Goal: Task Accomplishment & Management: Manage account settings

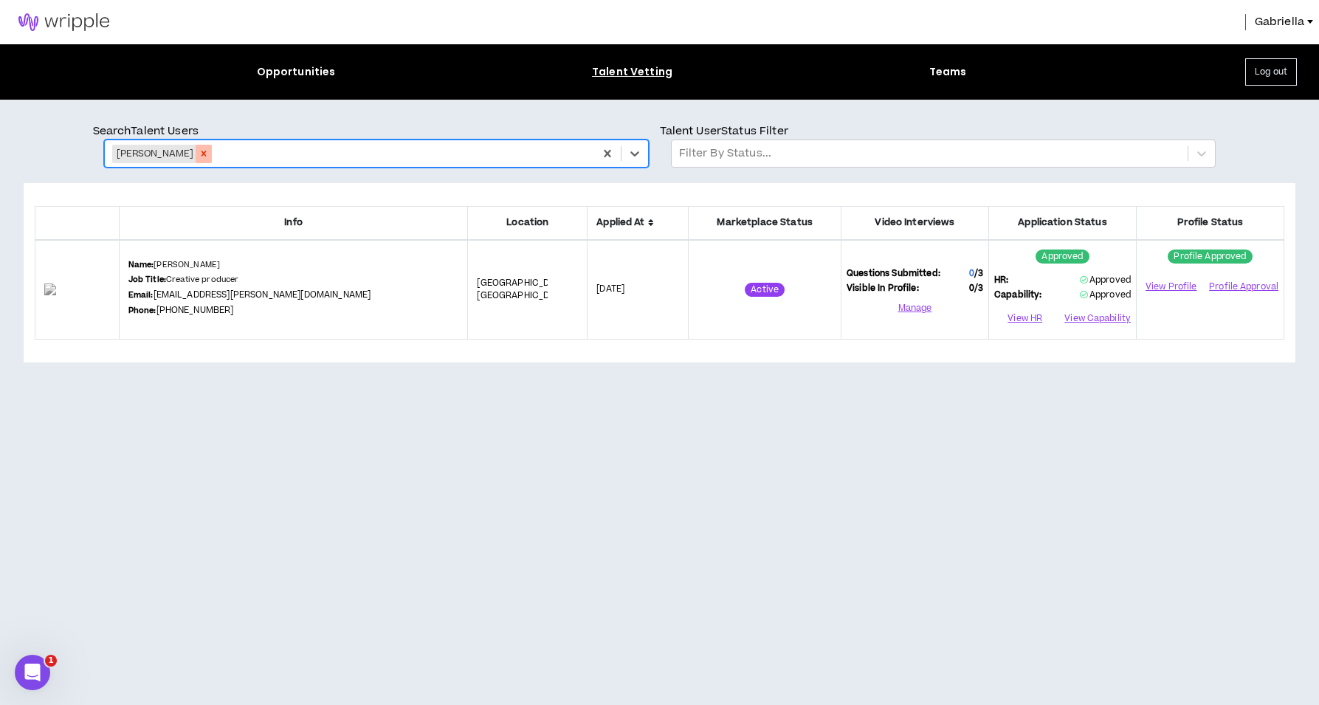
click at [199, 149] on icon "Remove Malachi Lee" at bounding box center [204, 153] width 10 height 10
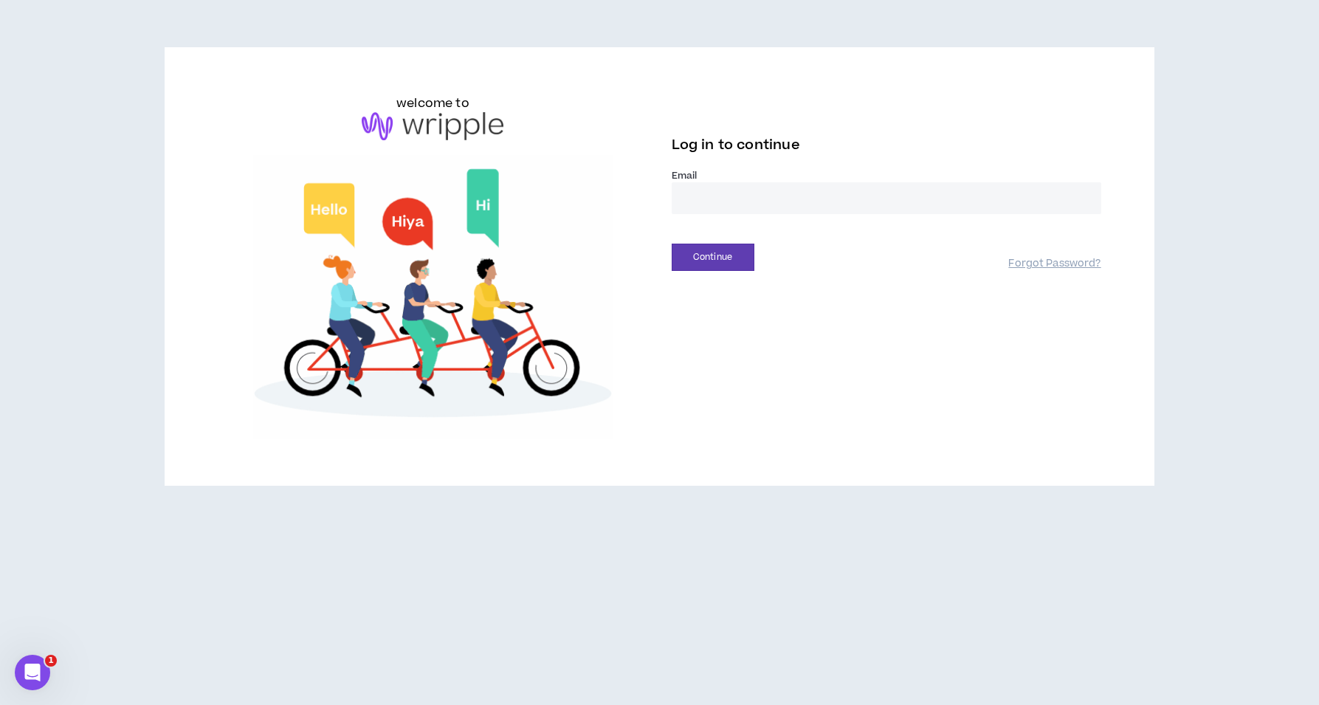
type input "**********"
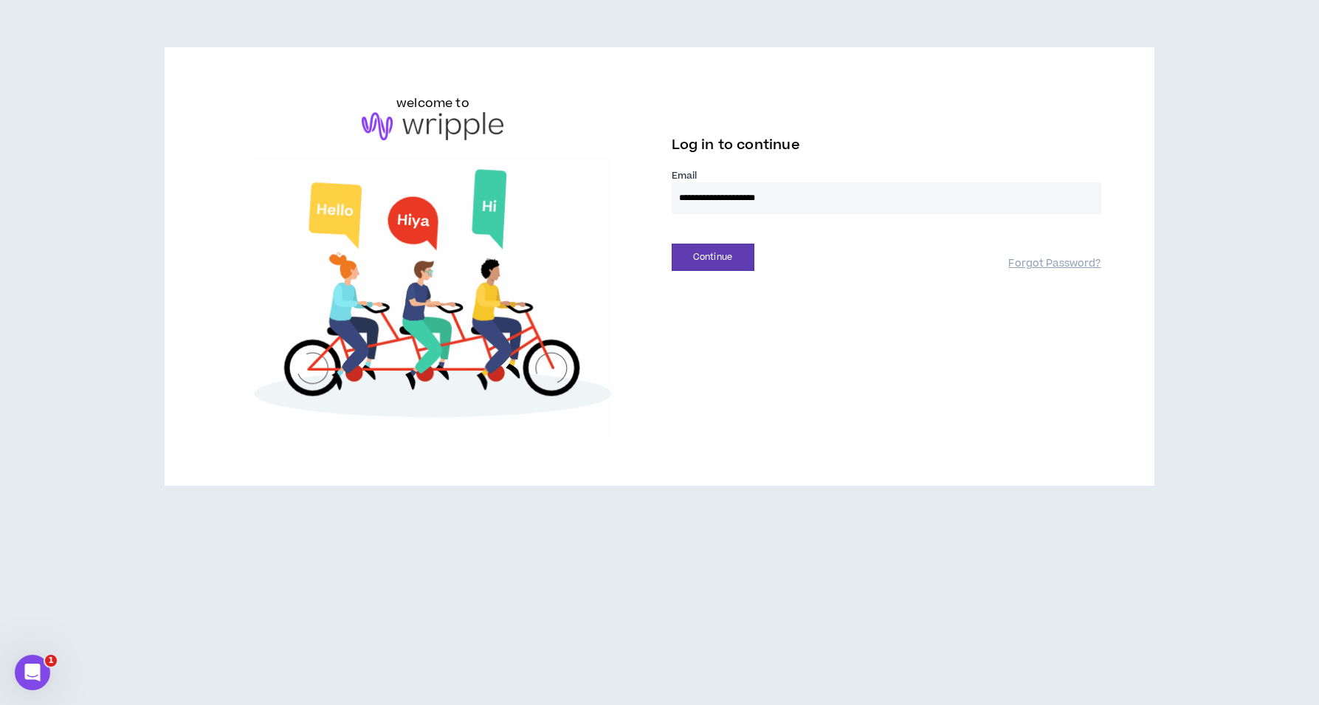
click at [712, 257] on button "Continue" at bounding box center [713, 257] width 83 height 27
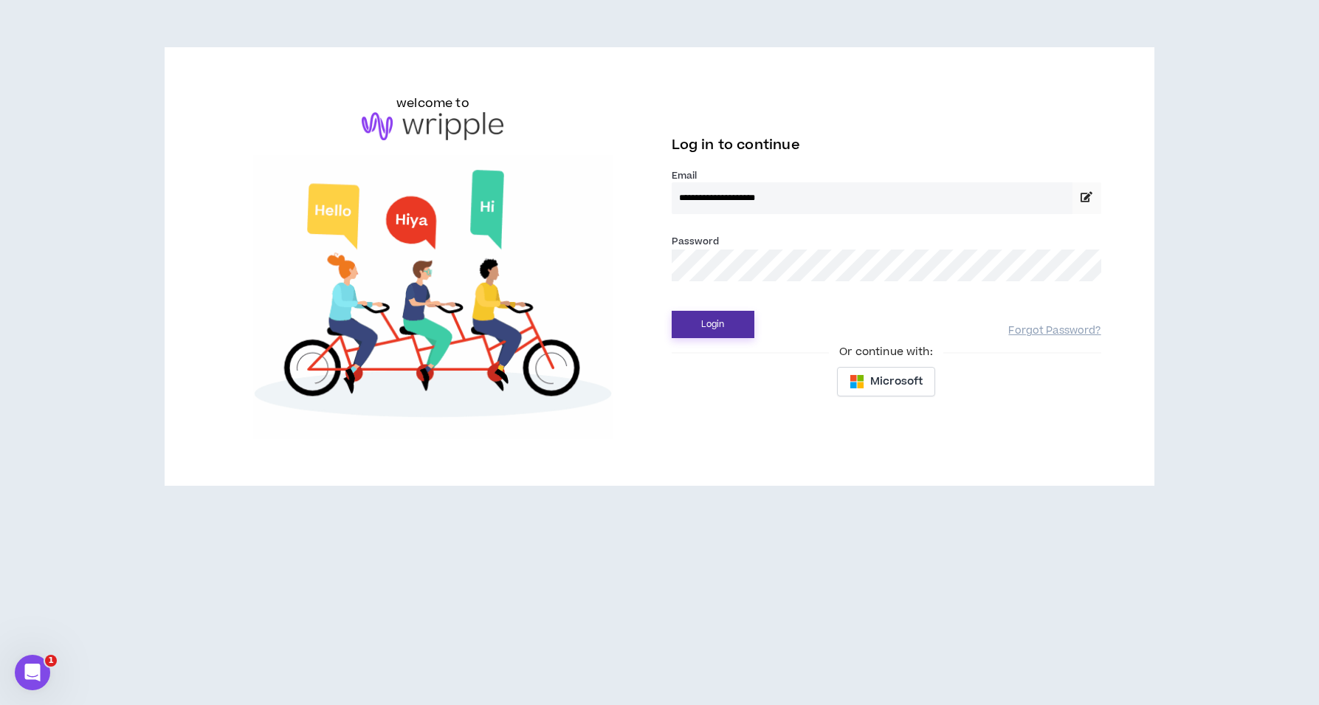
click at [728, 331] on button "Login" at bounding box center [713, 324] width 83 height 27
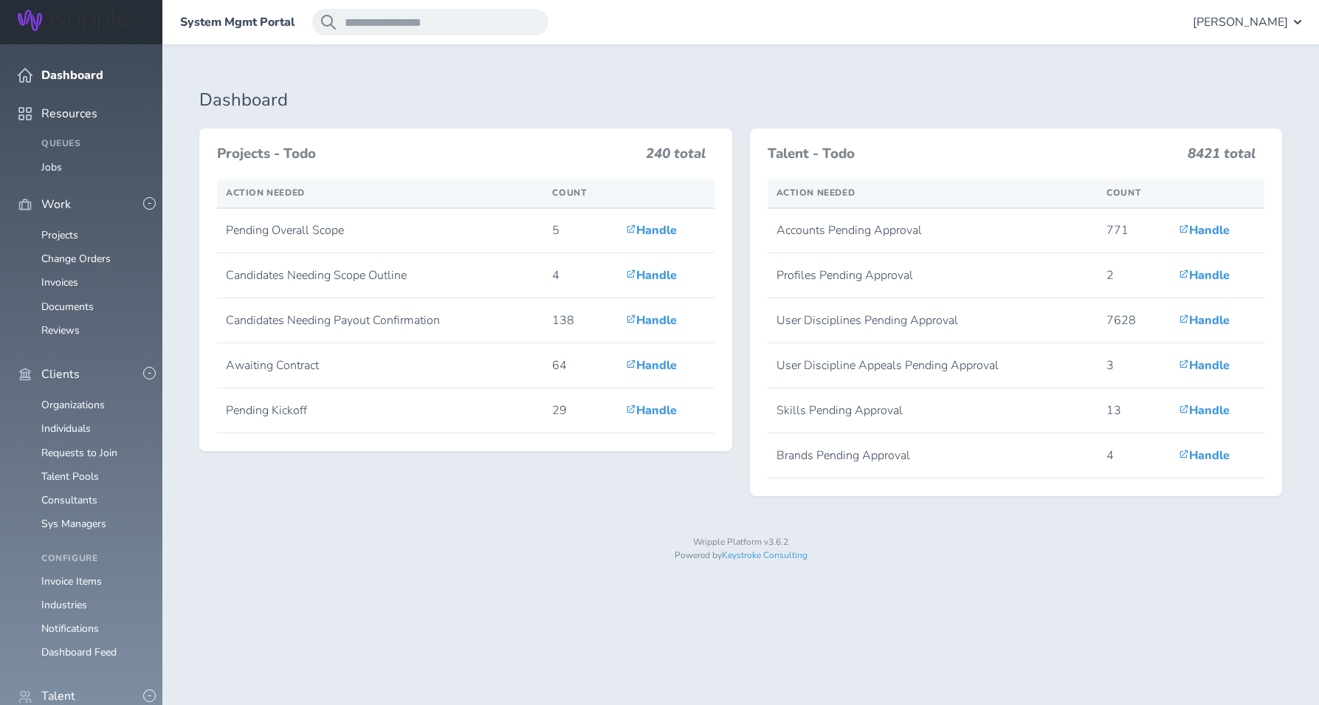
click at [1277, 28] on span "[PERSON_NAME]" at bounding box center [1240, 21] width 95 height 13
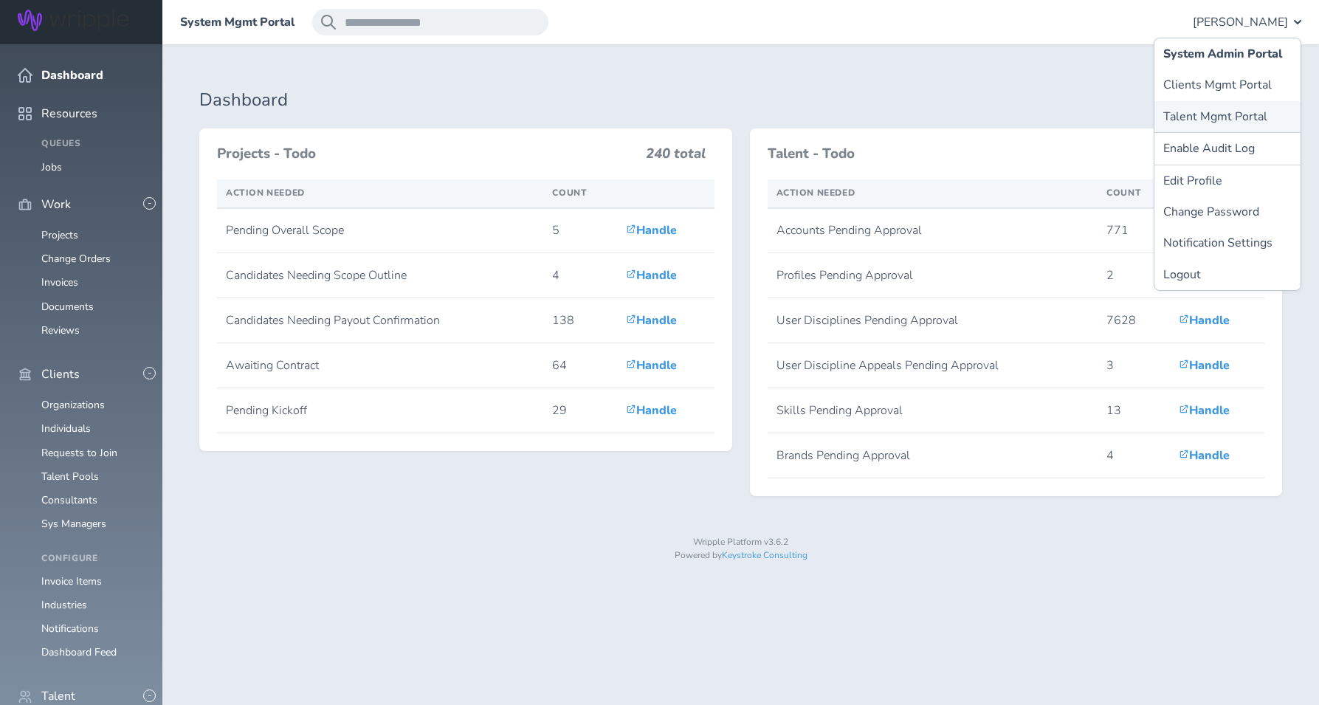
click at [1224, 111] on link "Talent Mgmt Portal" at bounding box center [1227, 116] width 146 height 31
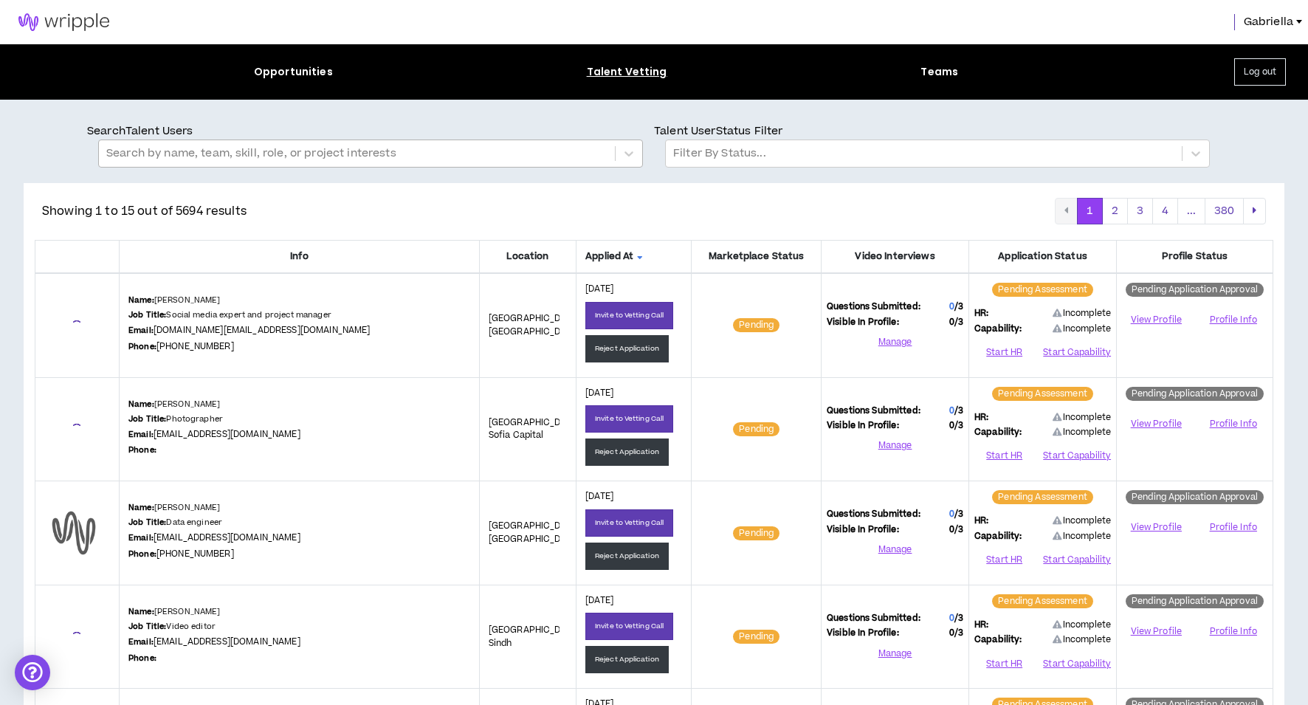
click at [326, 155] on div at bounding box center [356, 153] width 501 height 19
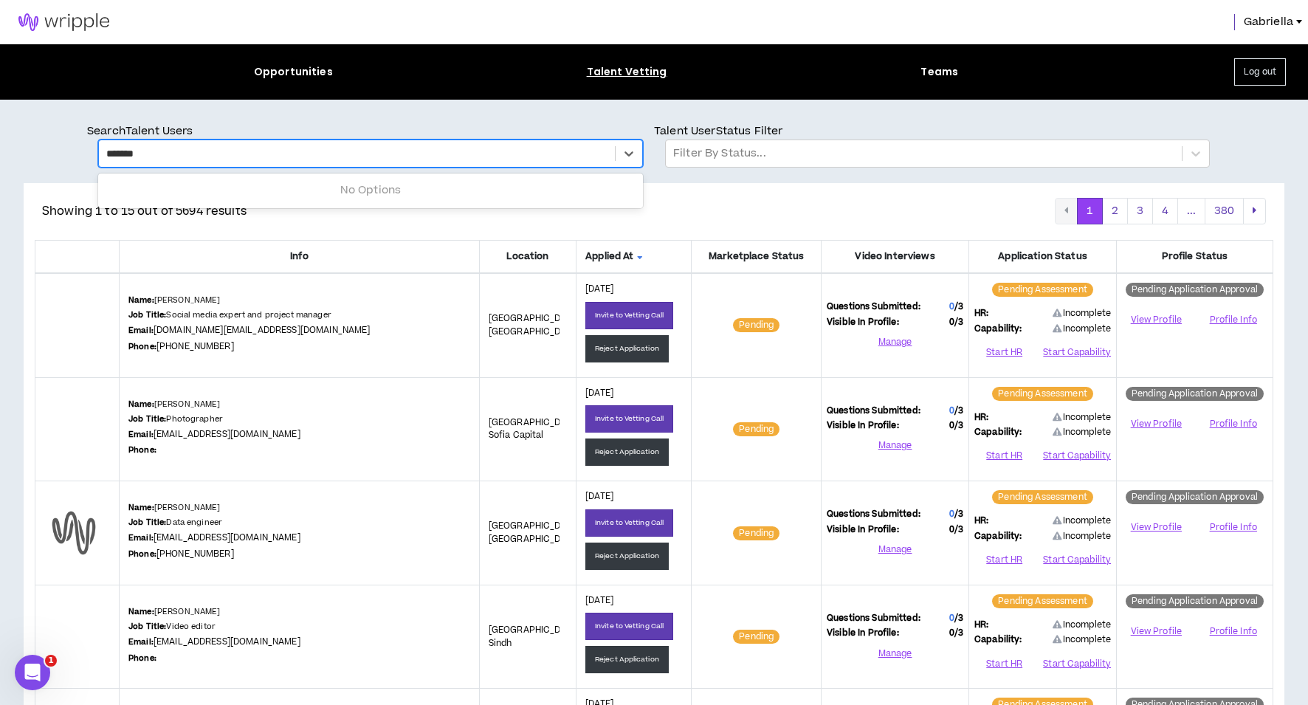
type input "********"
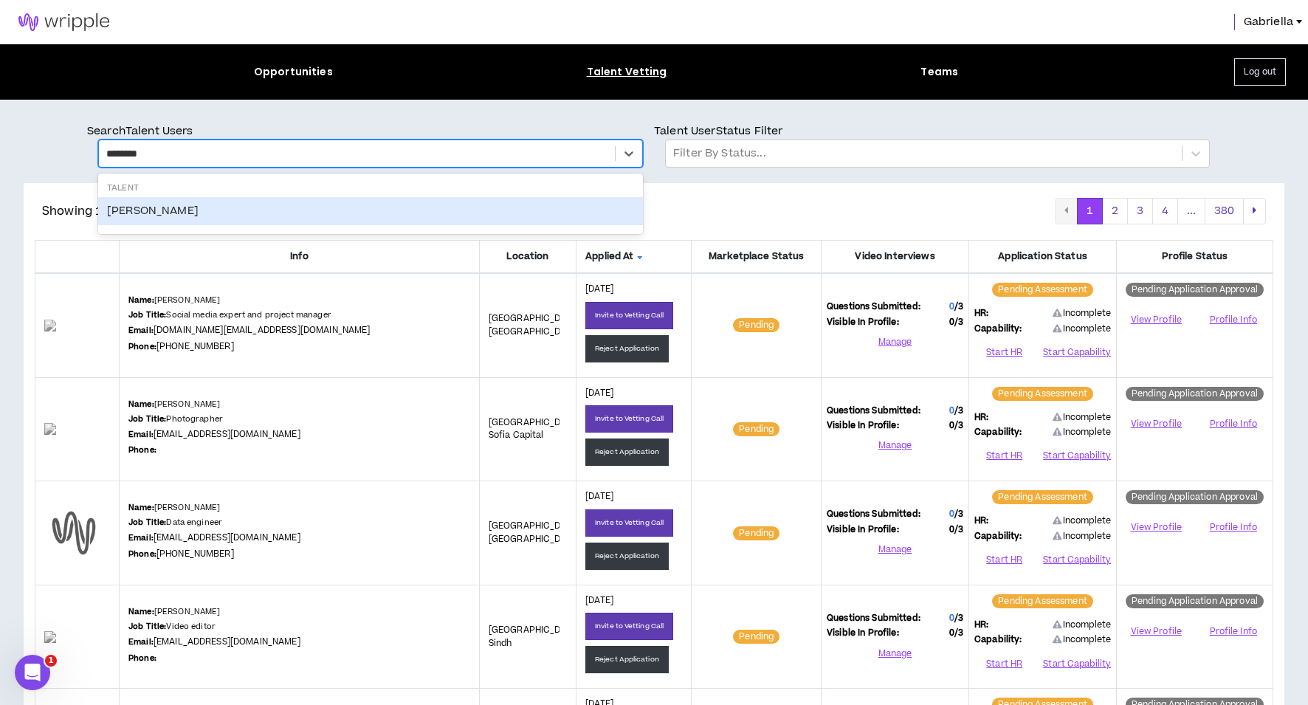
click at [161, 204] on div "Jason Amann" at bounding box center [370, 211] width 545 height 28
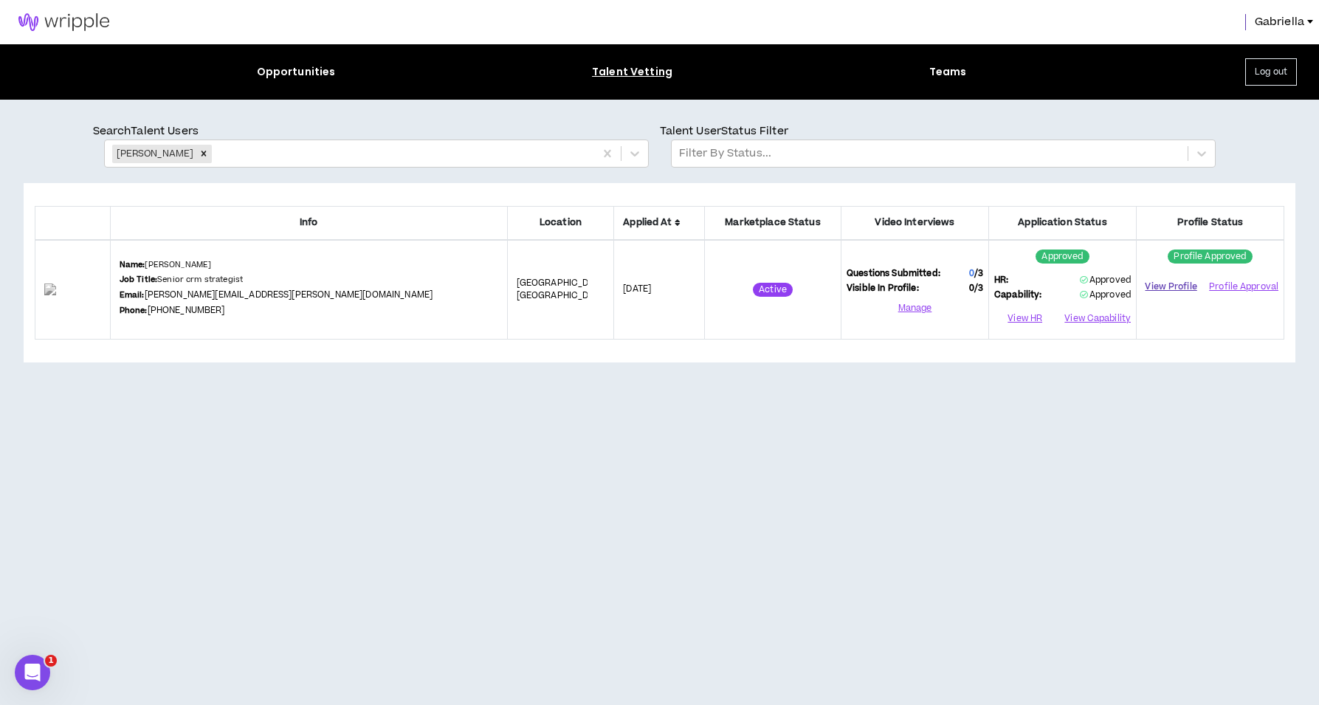
click at [1172, 285] on link "View Profile" at bounding box center [1171, 287] width 58 height 26
click at [201, 156] on icon "Remove Jason Amann" at bounding box center [203, 153] width 5 height 5
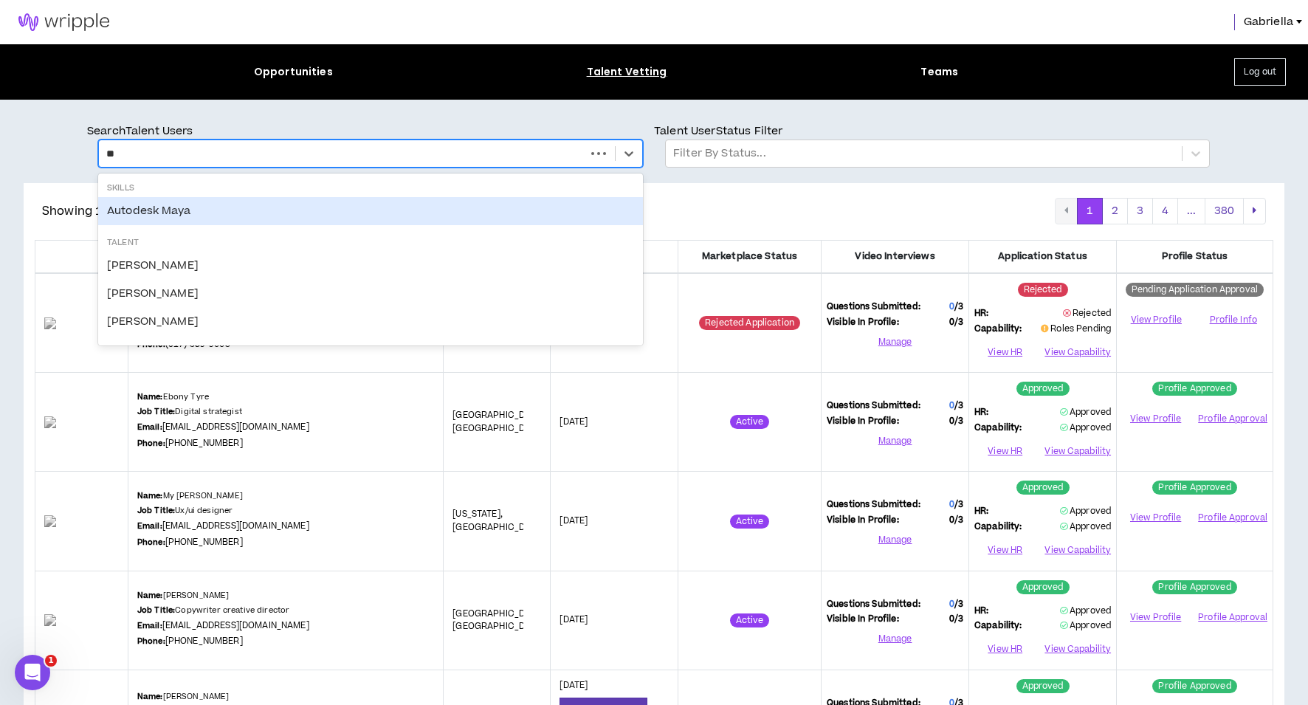
type input "*"
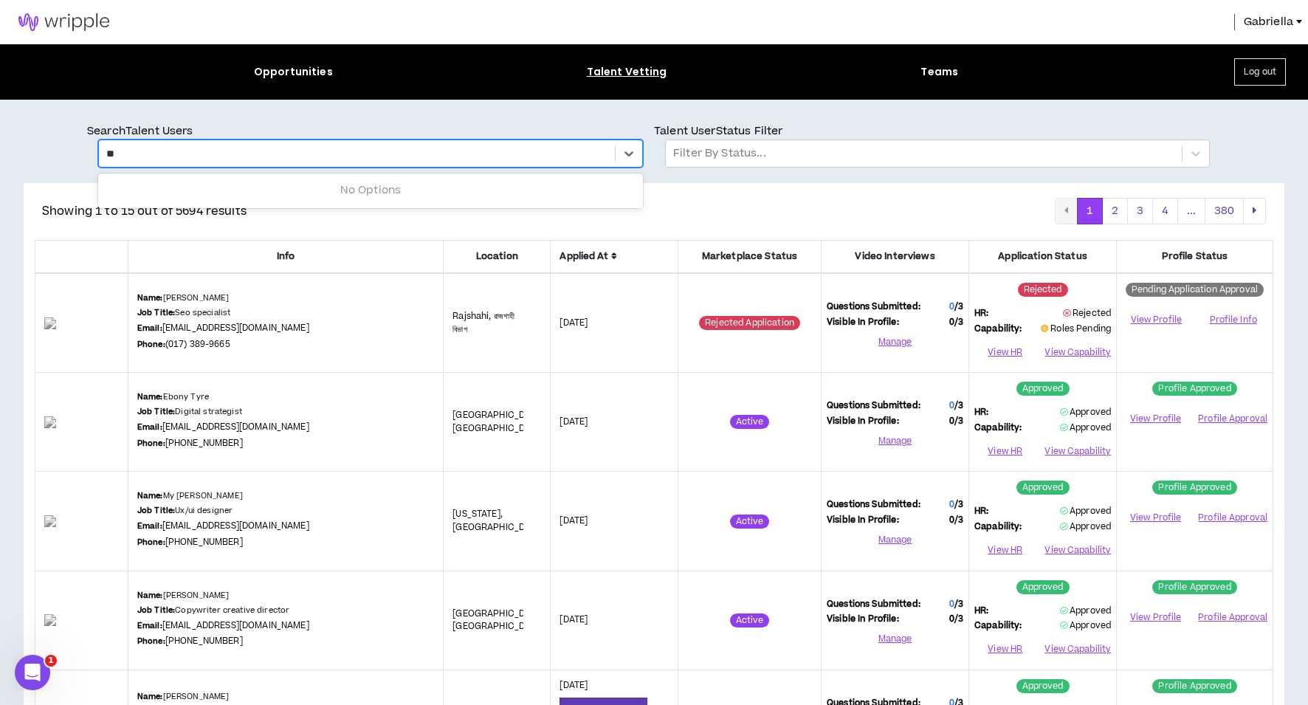
type input "*"
click at [791, 156] on div at bounding box center [923, 153] width 501 height 19
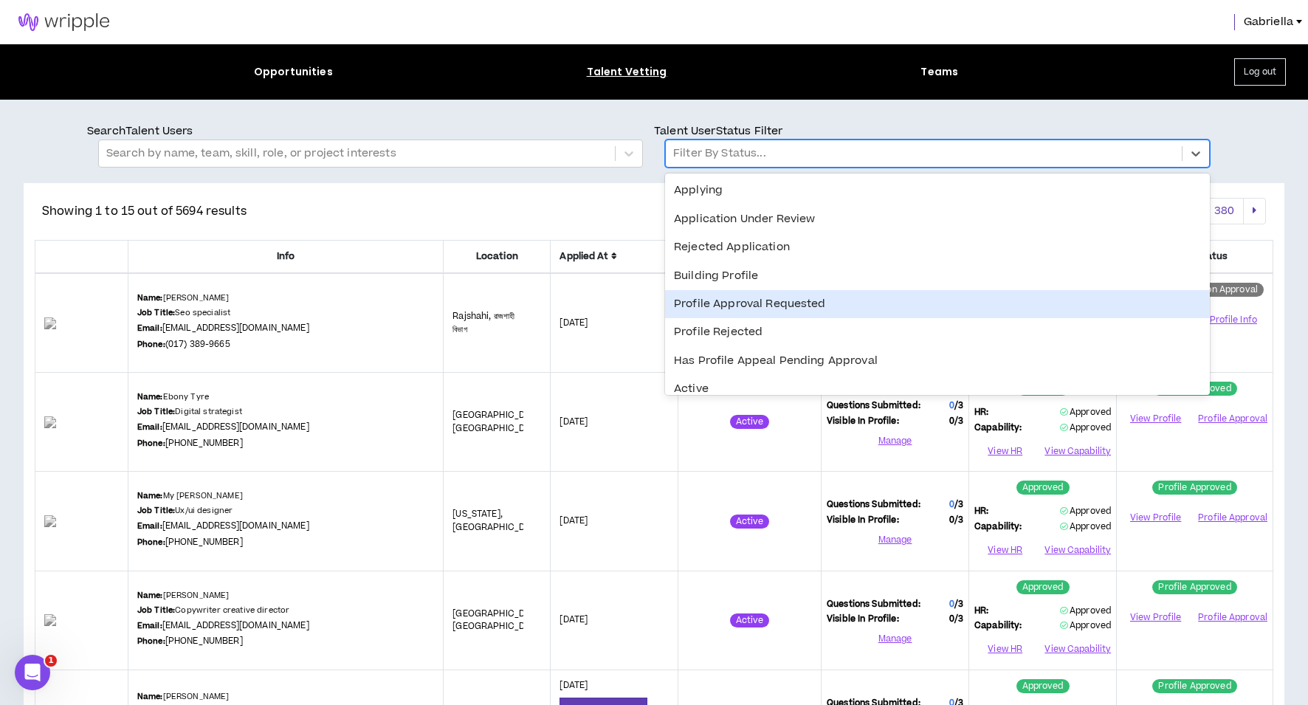
click at [748, 297] on div "Profile Approval Requested" at bounding box center [937, 304] width 545 height 28
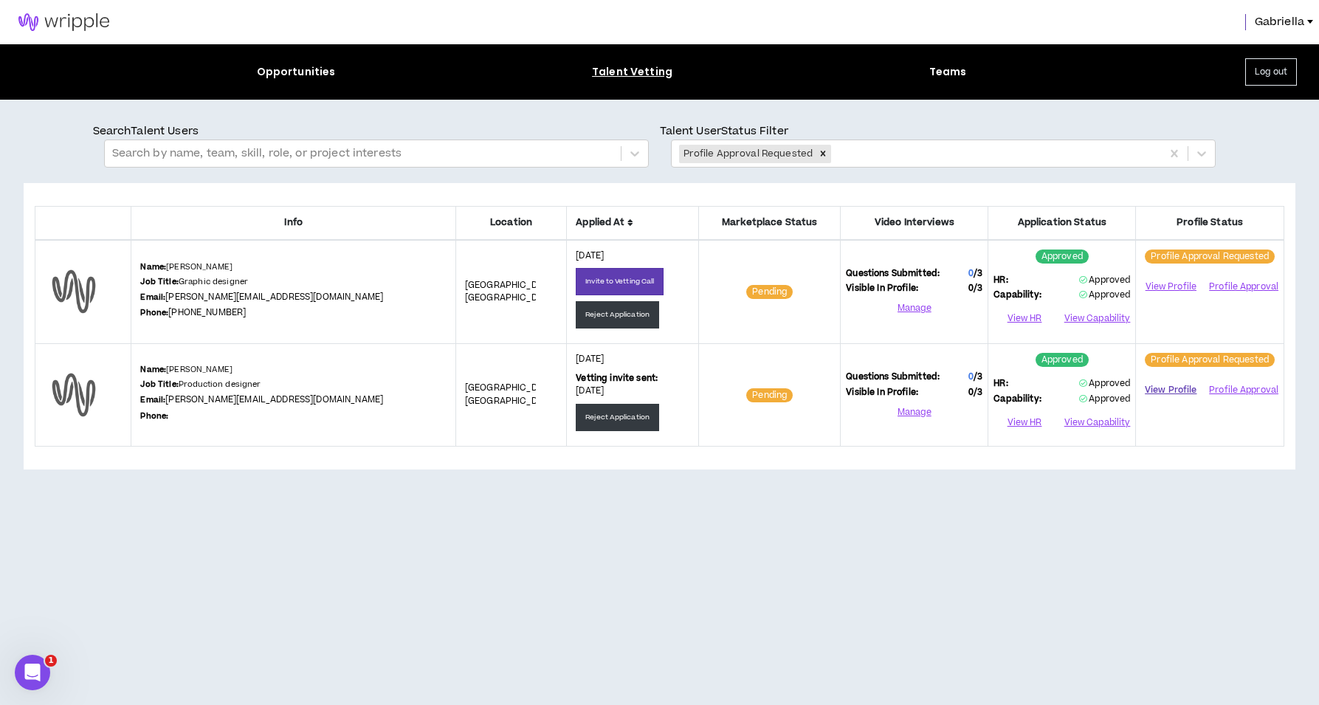
click at [1168, 390] on link "View Profile" at bounding box center [1170, 390] width 59 height 26
click at [1249, 390] on button "Profile Approval" at bounding box center [1242, 390] width 71 height 22
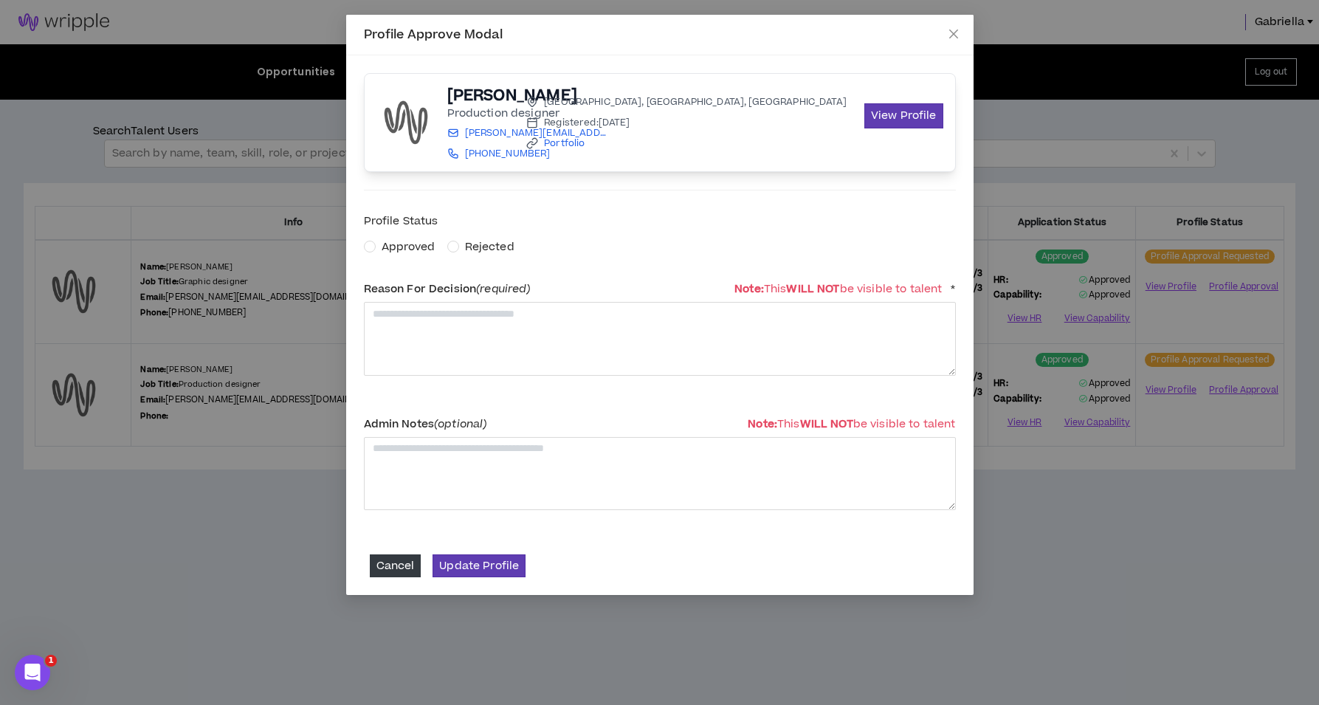
click at [382, 242] on span "Approved" at bounding box center [409, 246] width 54 height 15
click at [422, 327] on textarea at bounding box center [660, 338] width 592 height 73
type textarea "**********"
click at [480, 571] on button "Update Profile" at bounding box center [478, 565] width 93 height 23
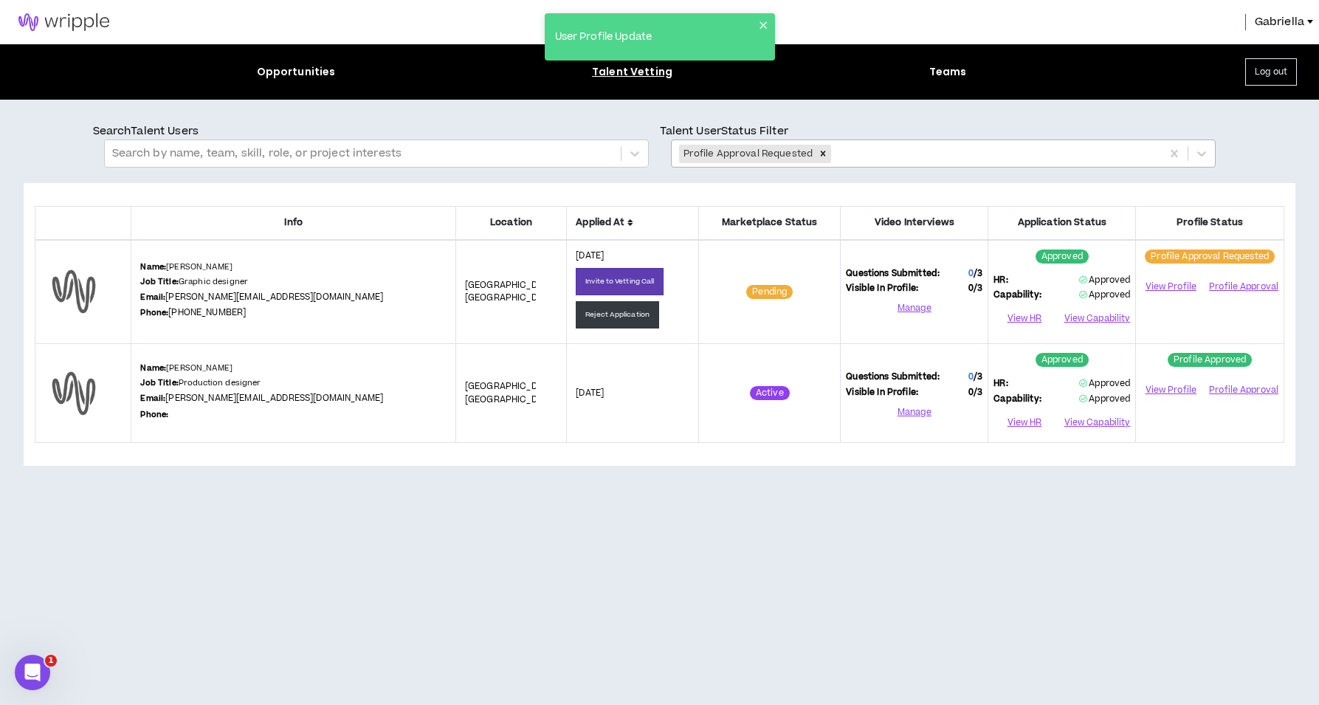
click at [826, 153] on div "Remove Profile Approval Requested" at bounding box center [823, 154] width 16 height 18
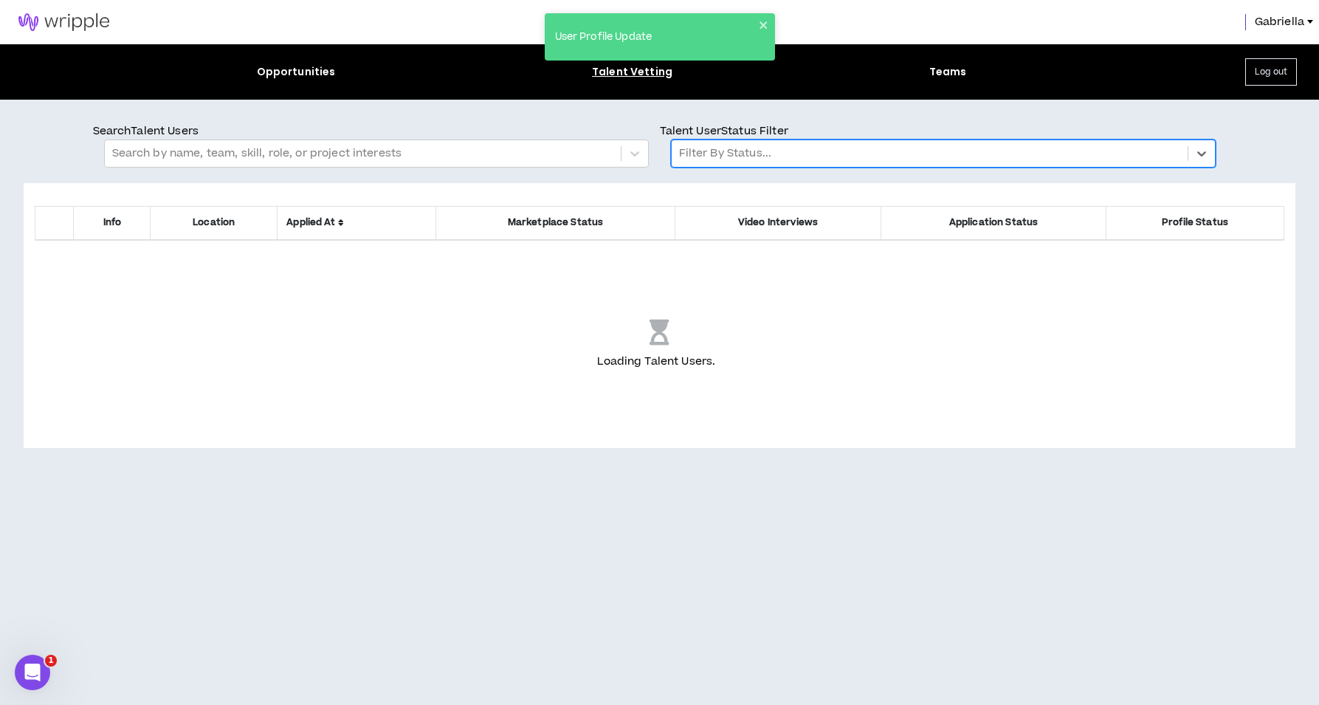
click at [762, 151] on div at bounding box center [929, 153] width 501 height 19
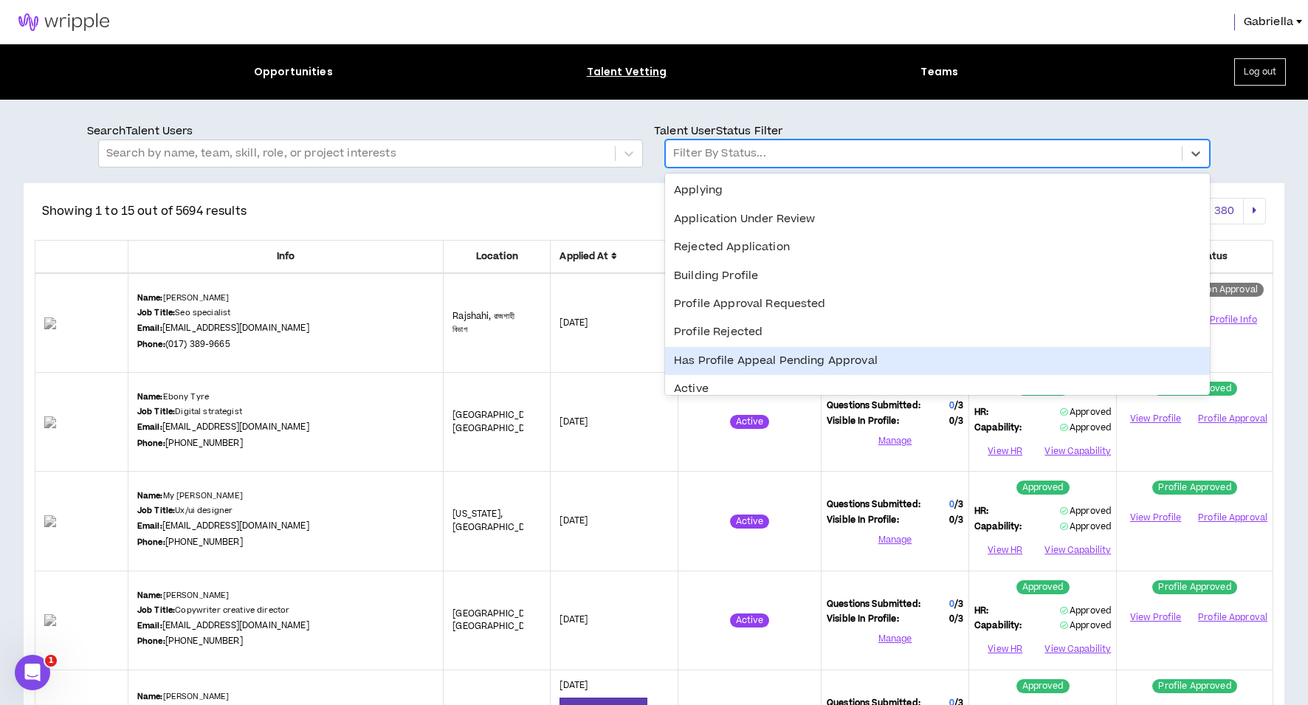
click at [754, 351] on div "Has Profile Appeal Pending Approval" at bounding box center [937, 361] width 545 height 28
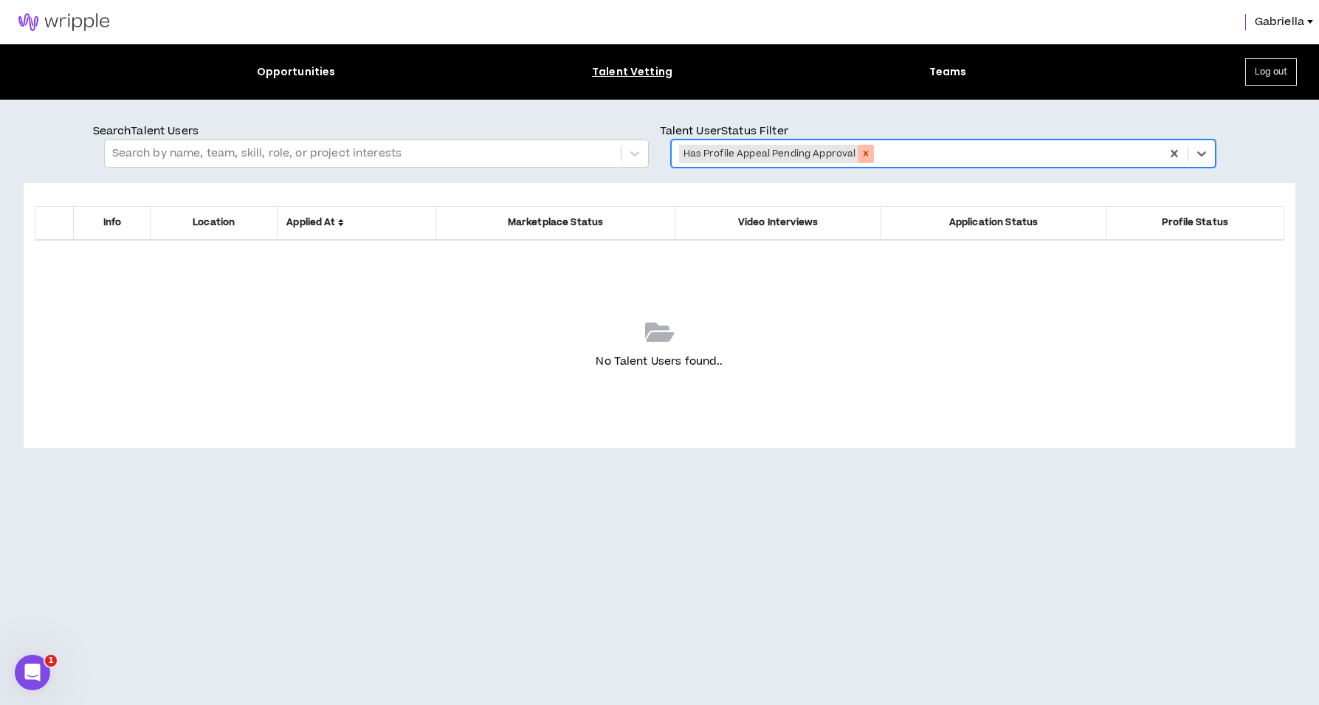
click at [863, 155] on icon "Remove Has Profile Appeal Pending Approval" at bounding box center [865, 153] width 10 height 10
click at [799, 156] on div at bounding box center [929, 153] width 501 height 19
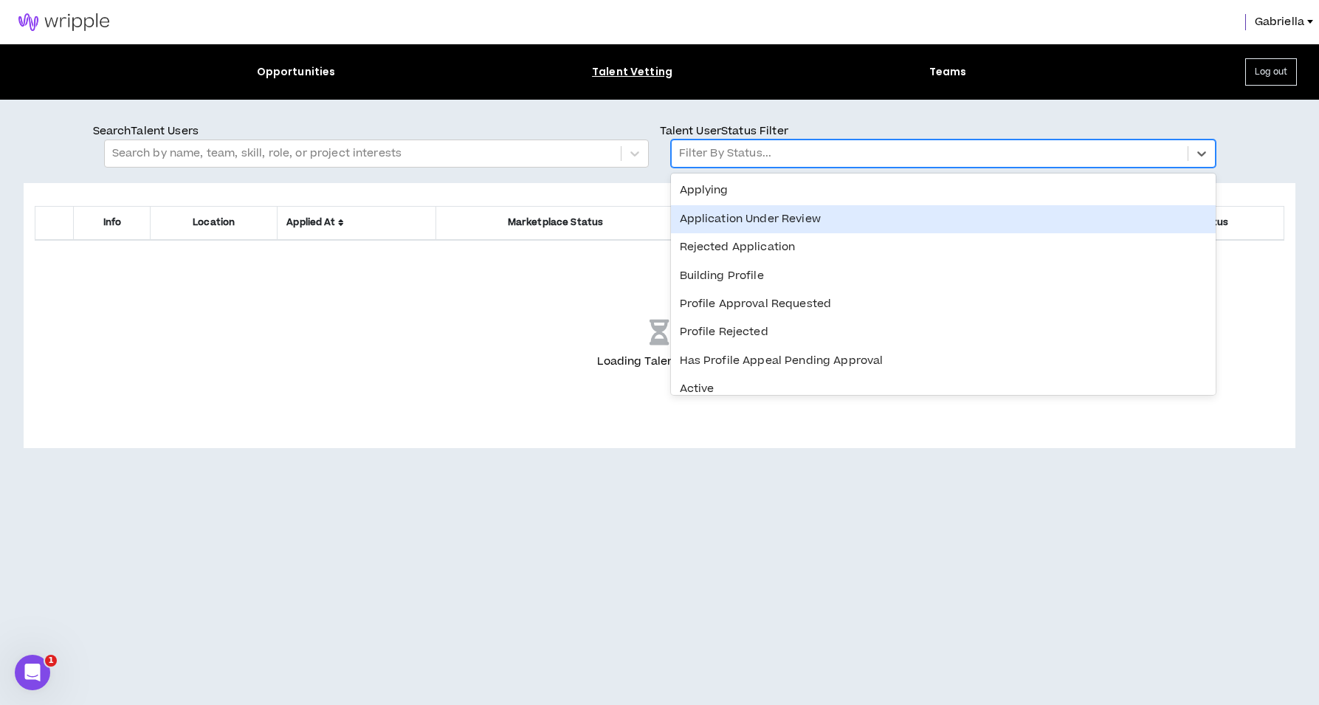
click at [758, 216] on div "Application Under Review" at bounding box center [943, 219] width 545 height 28
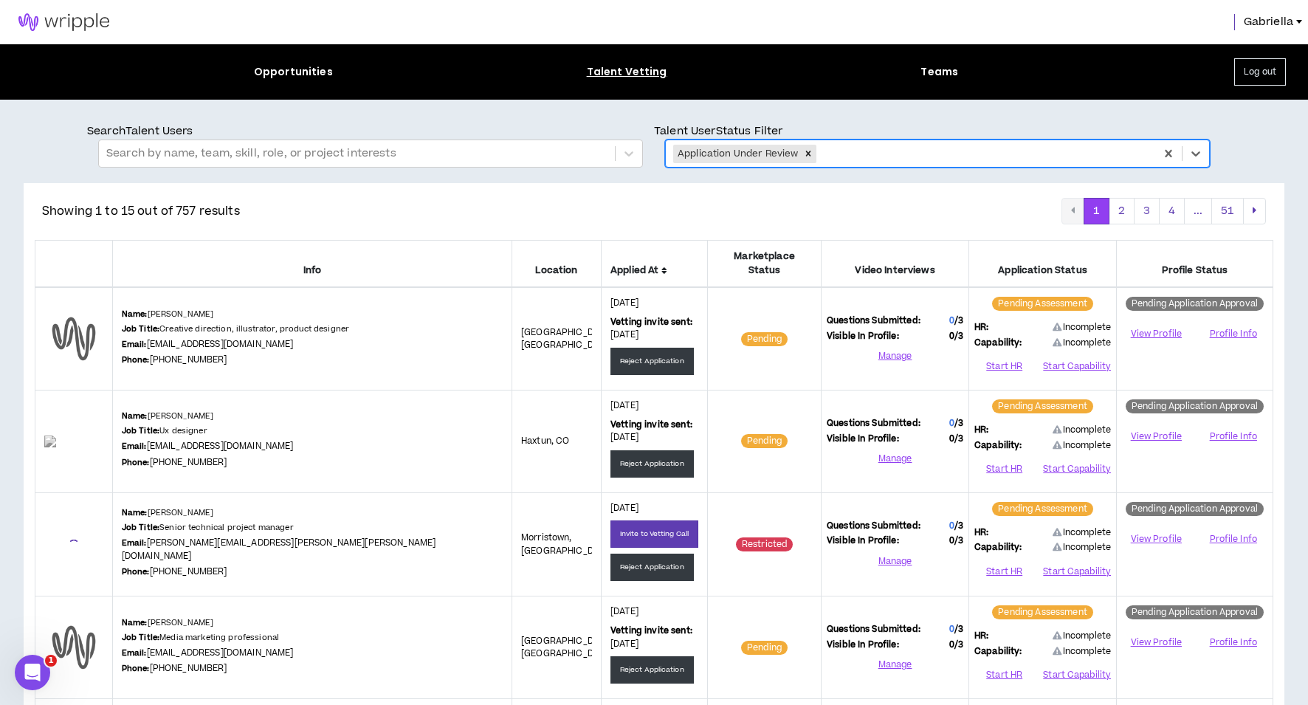
click at [661, 266] on icon at bounding box center [664, 270] width 6 height 9
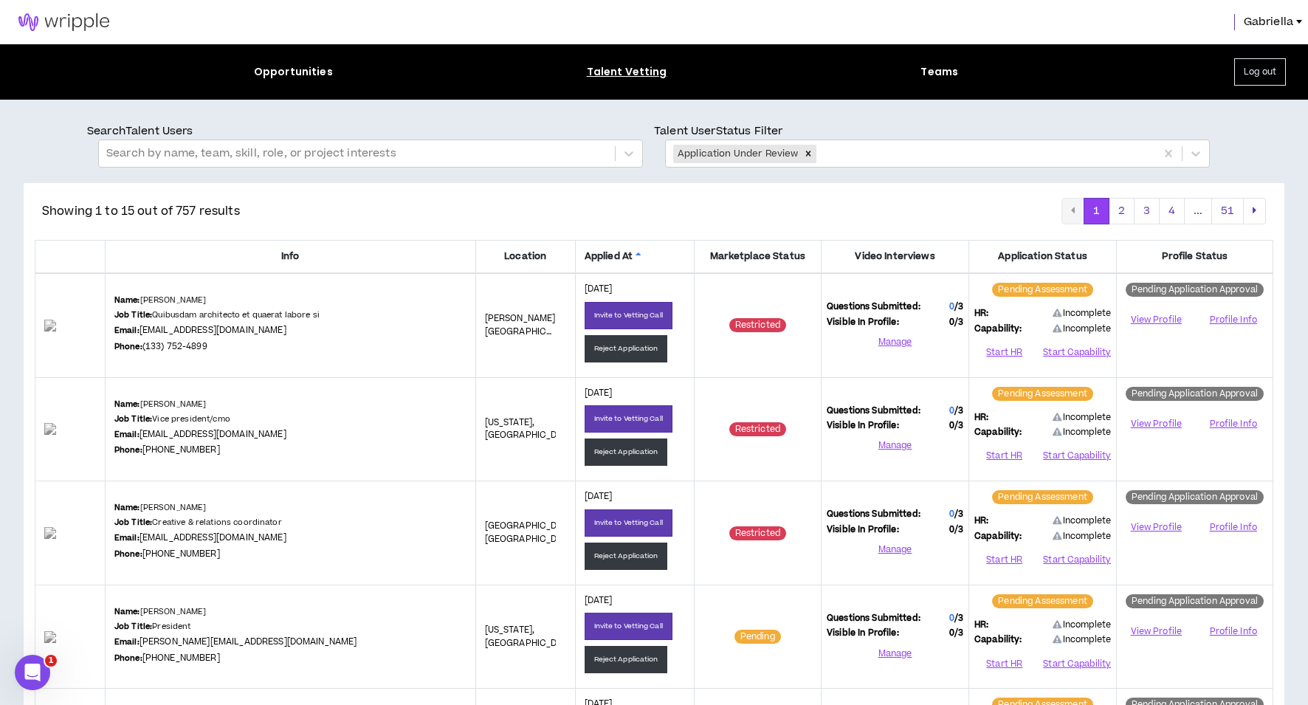
click at [635, 252] on icon at bounding box center [638, 256] width 6 height 9
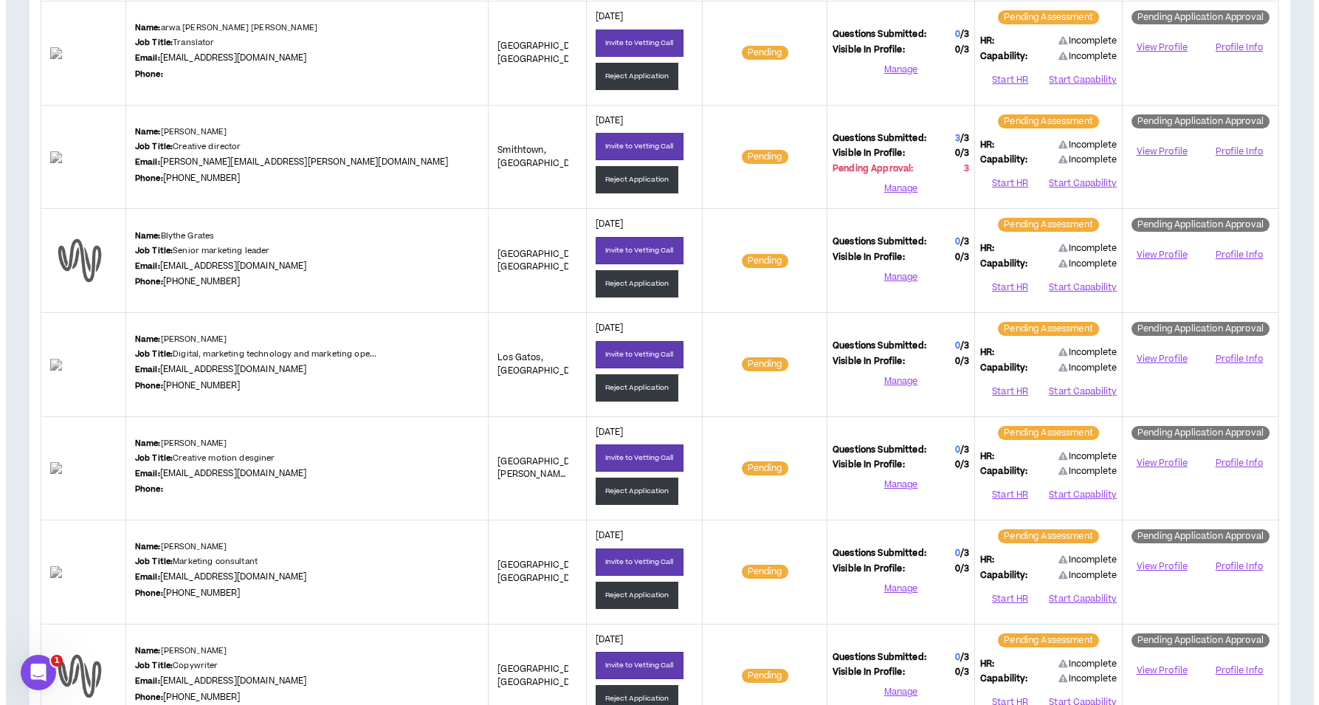
scroll to position [1080, 0]
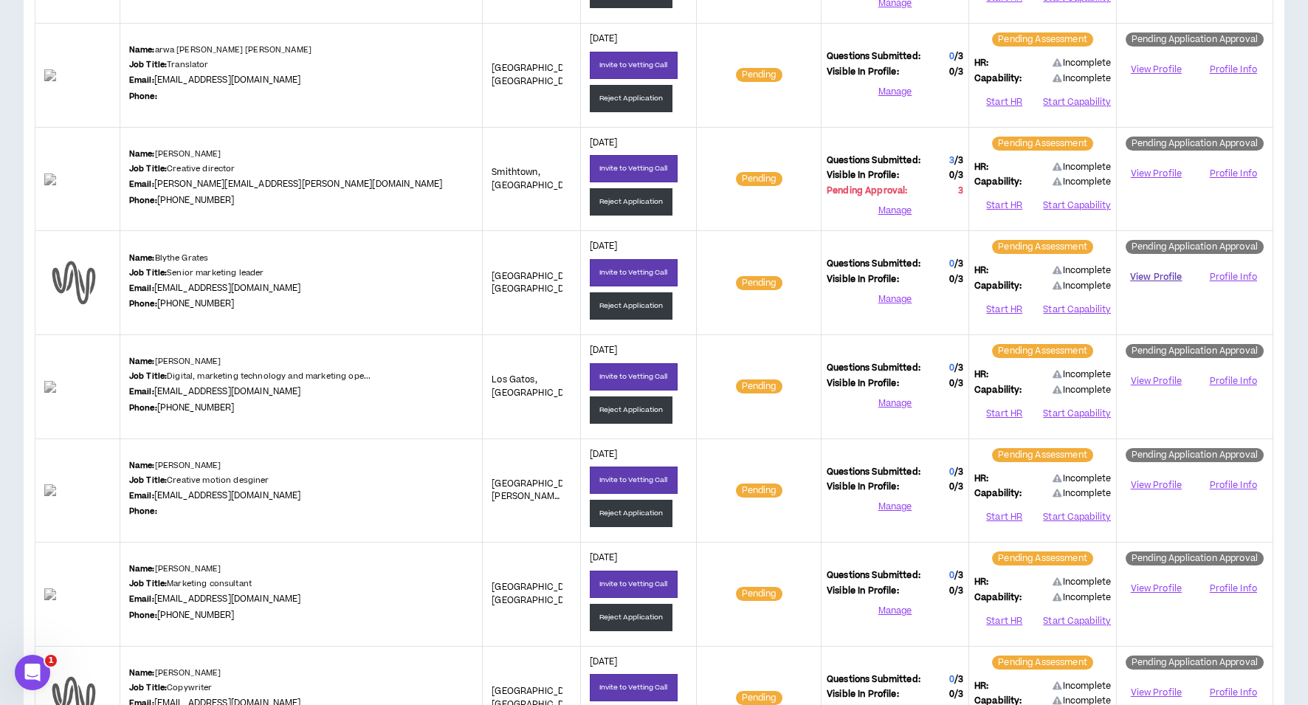
click at [1151, 271] on link "View Profile" at bounding box center [1156, 277] width 68 height 26
click at [999, 303] on button "Start HR" at bounding box center [1004, 310] width 60 height 22
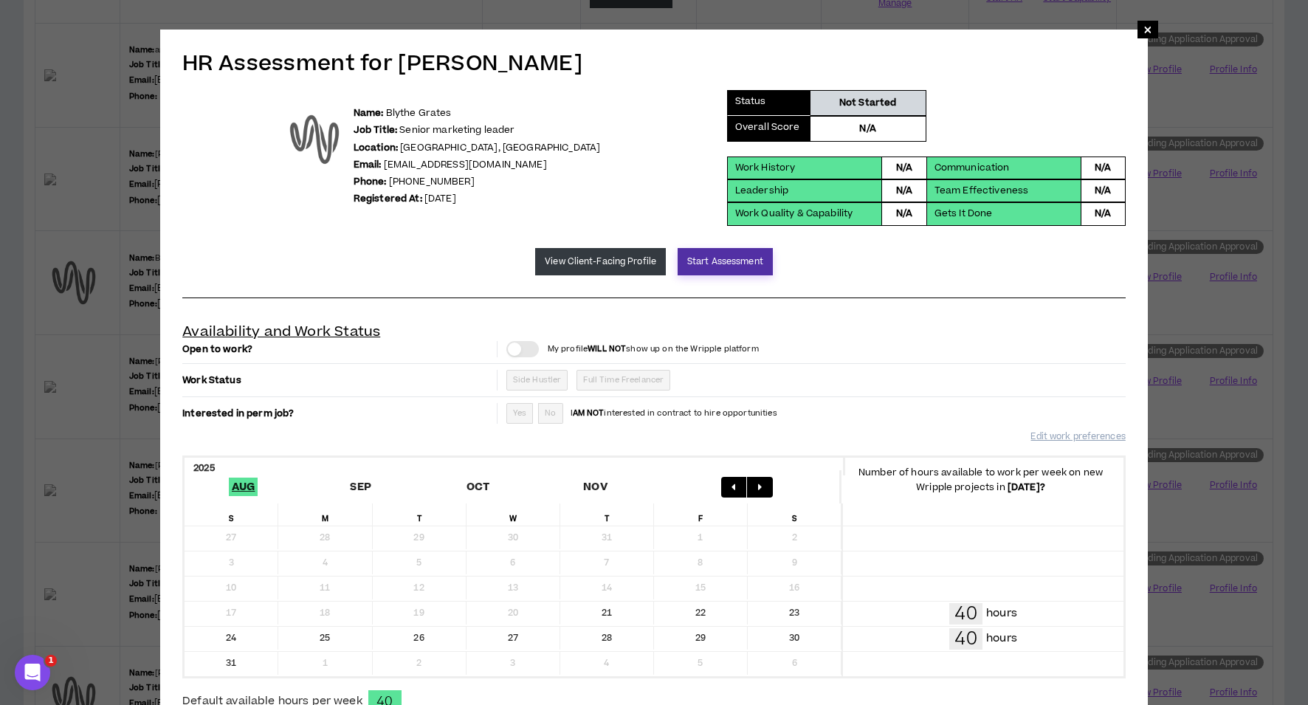
click at [709, 255] on button "Start Assessment" at bounding box center [724, 261] width 95 height 27
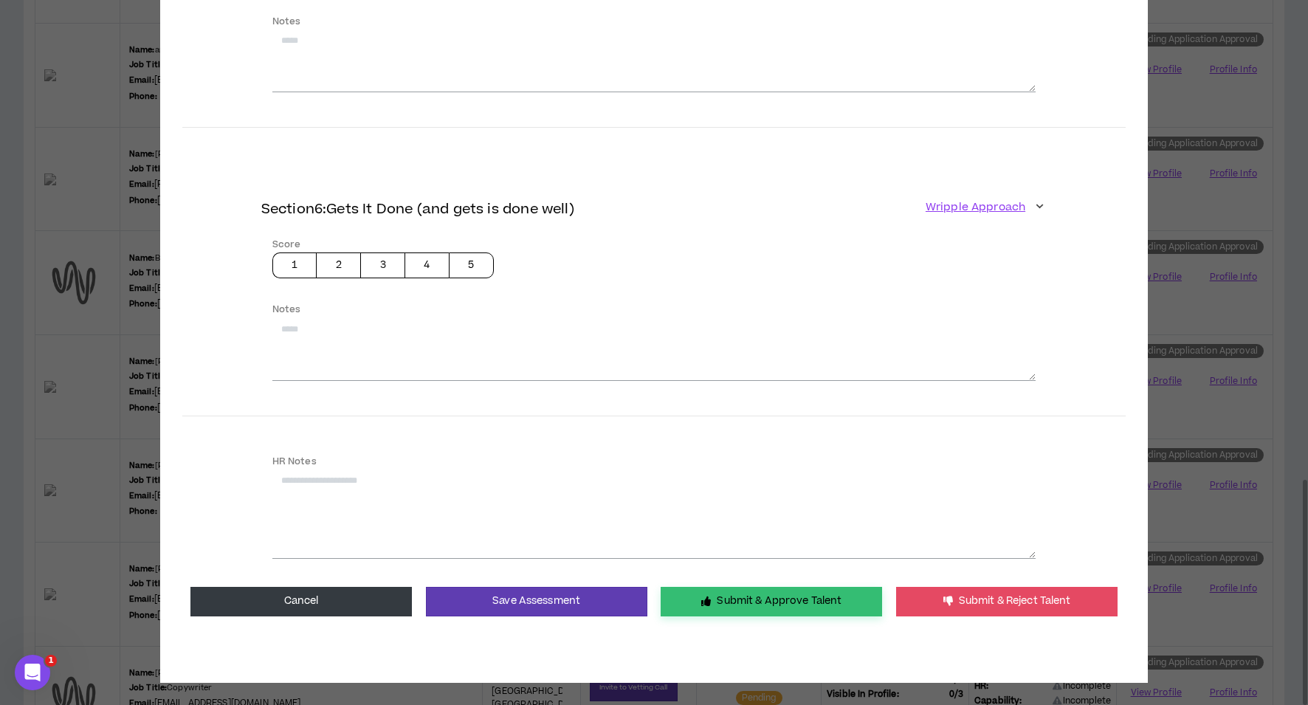
click at [741, 604] on button "Submit & Approve Talent" at bounding box center [771, 602] width 221 height 30
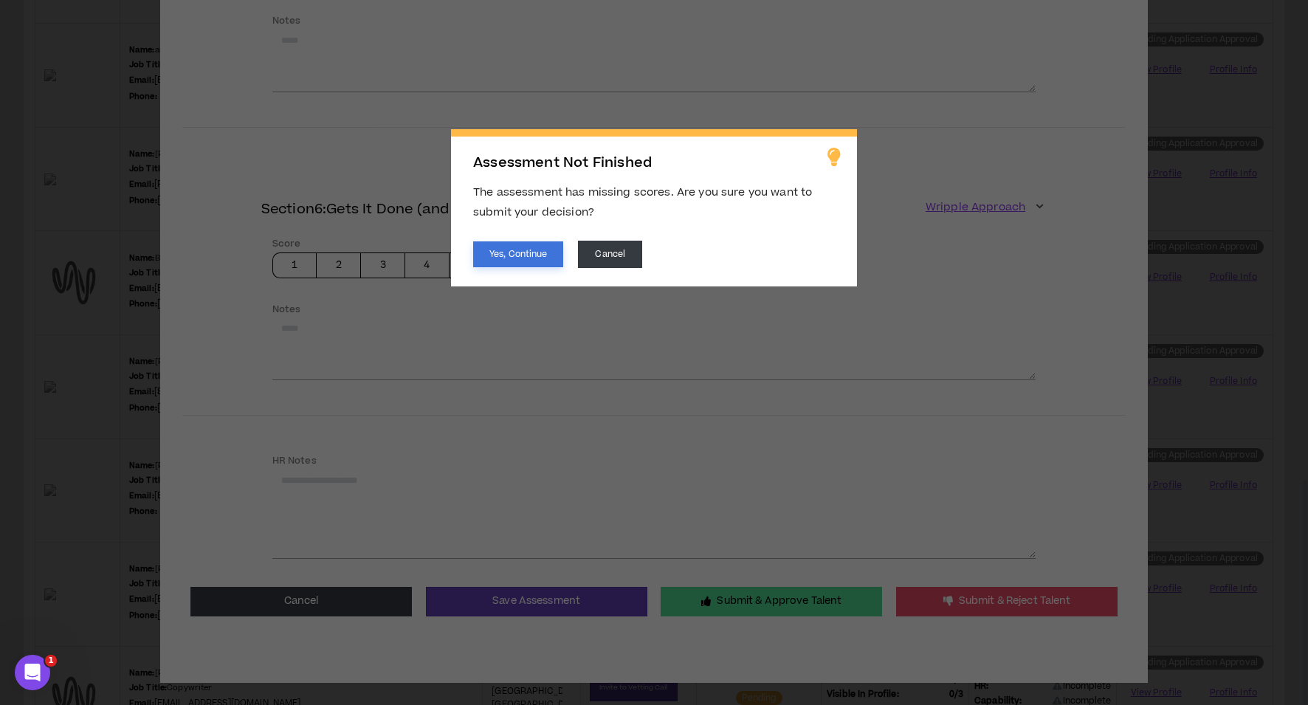
click at [528, 263] on button "Yes, Continue" at bounding box center [518, 254] width 90 height 26
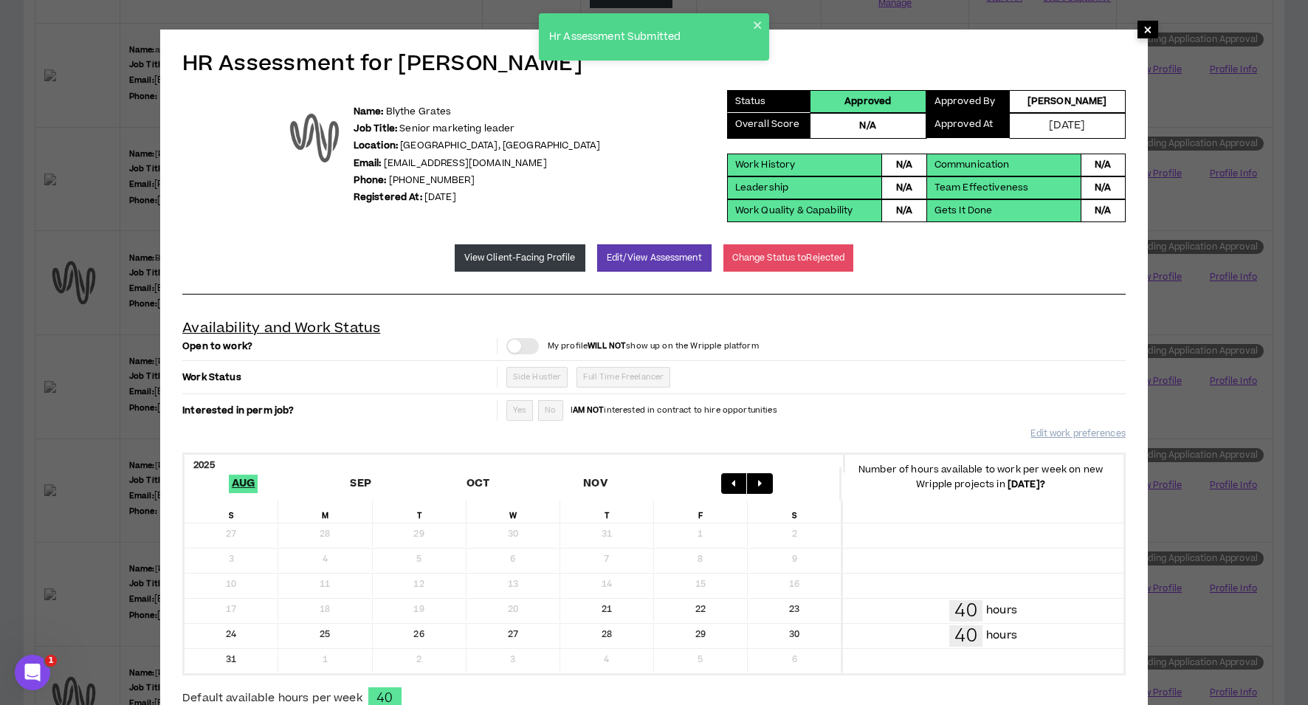
click at [1145, 29] on span "×" at bounding box center [1147, 30] width 9 height 18
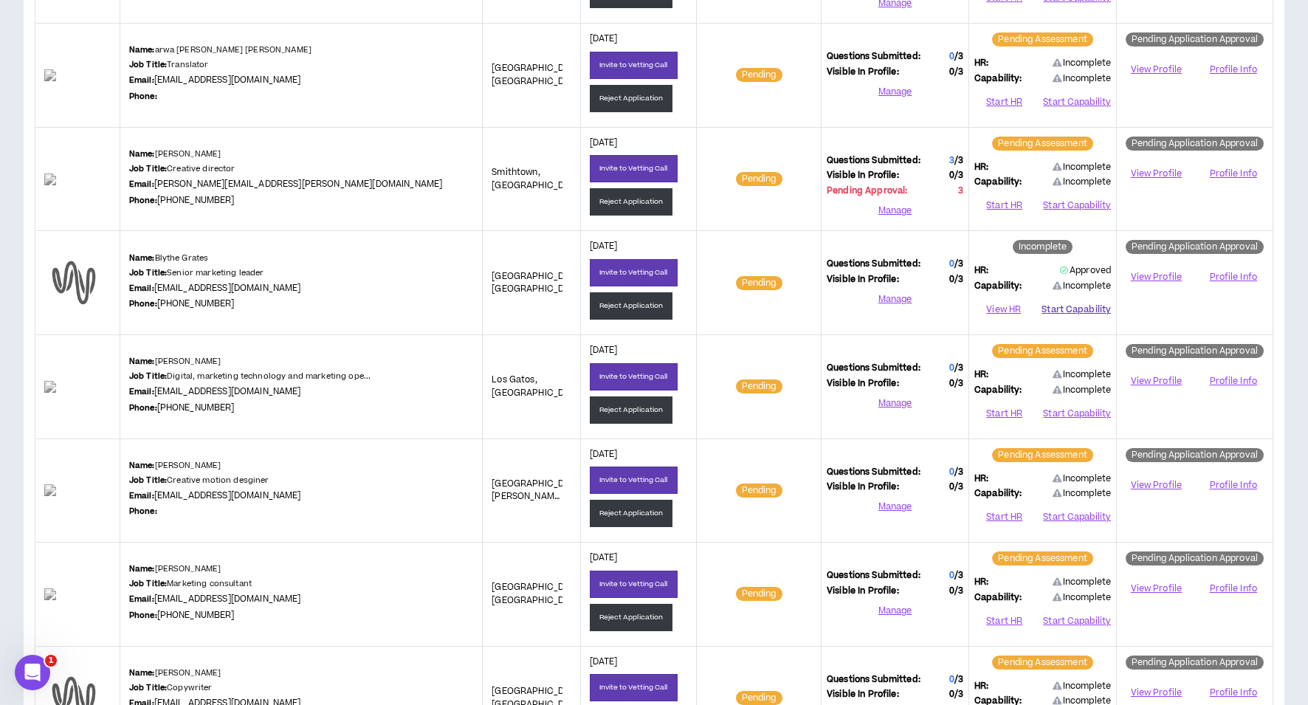
click at [1072, 305] on button "Start Capability" at bounding box center [1075, 310] width 69 height 22
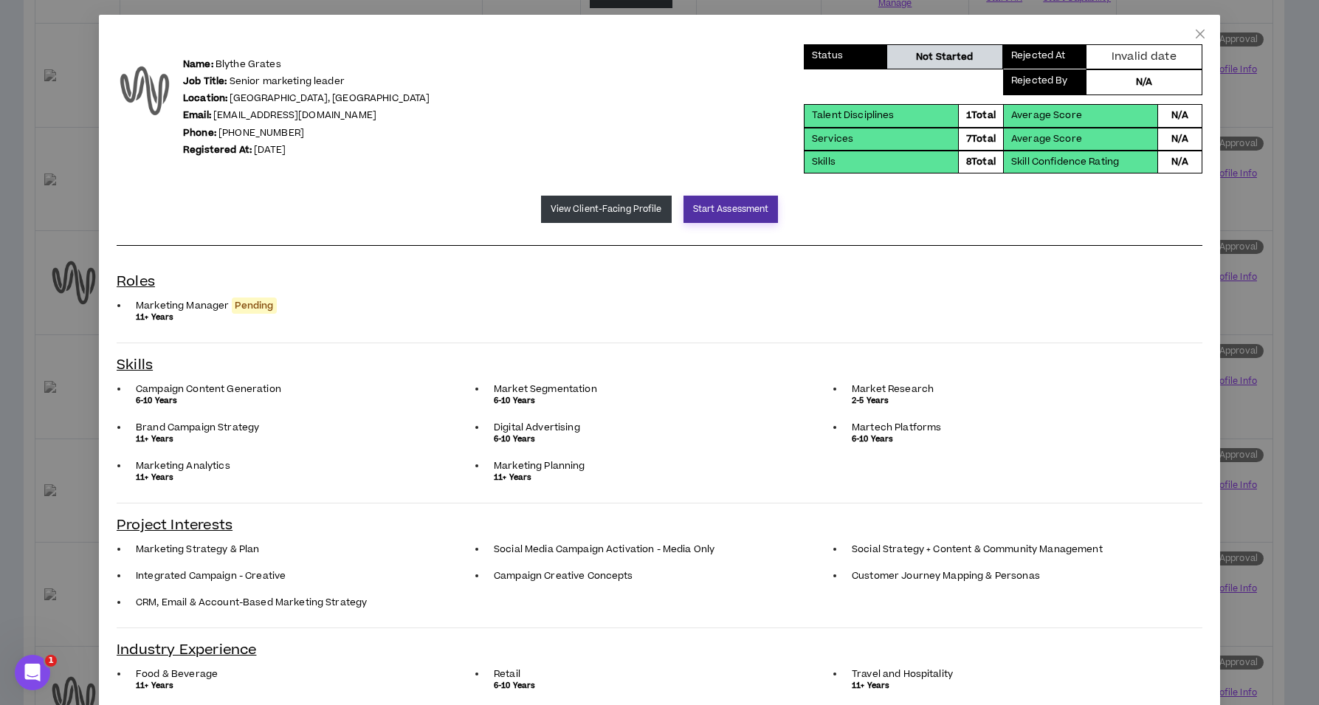
click at [741, 211] on button "Start Assessment" at bounding box center [730, 209] width 95 height 27
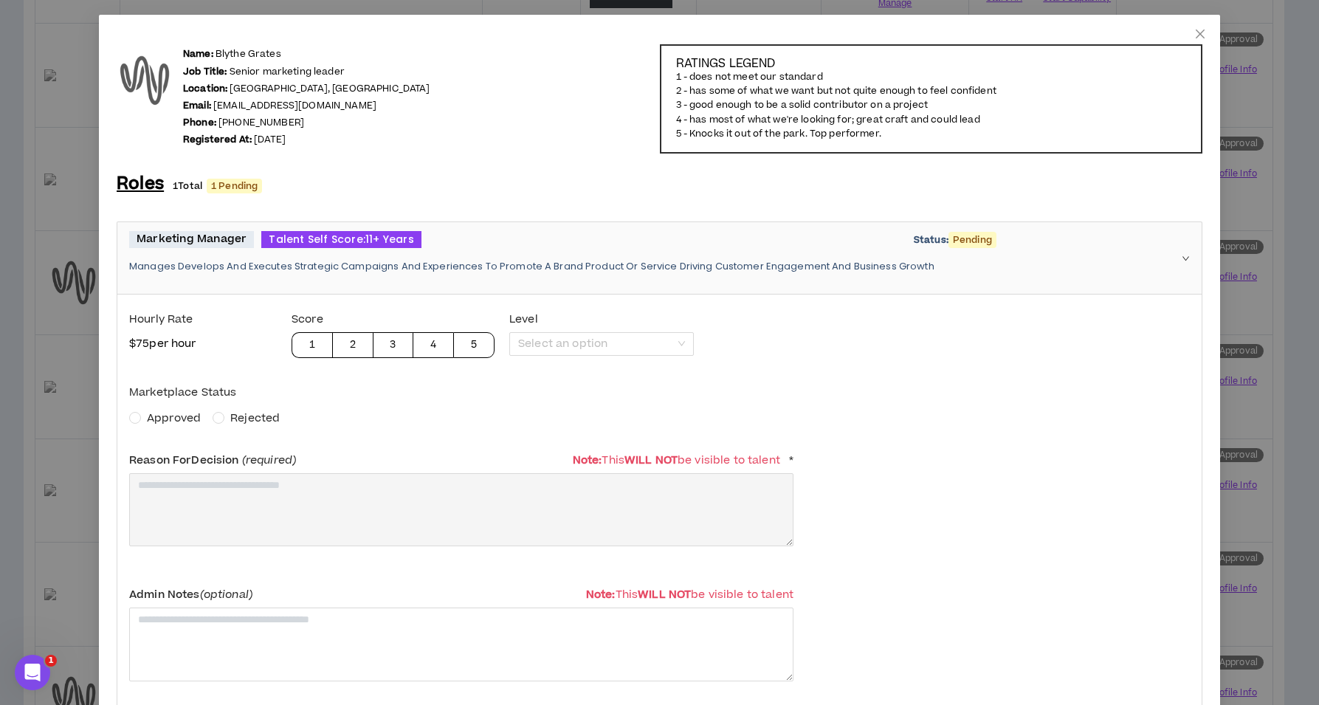
click at [170, 418] on span "Approved" at bounding box center [174, 417] width 54 height 15
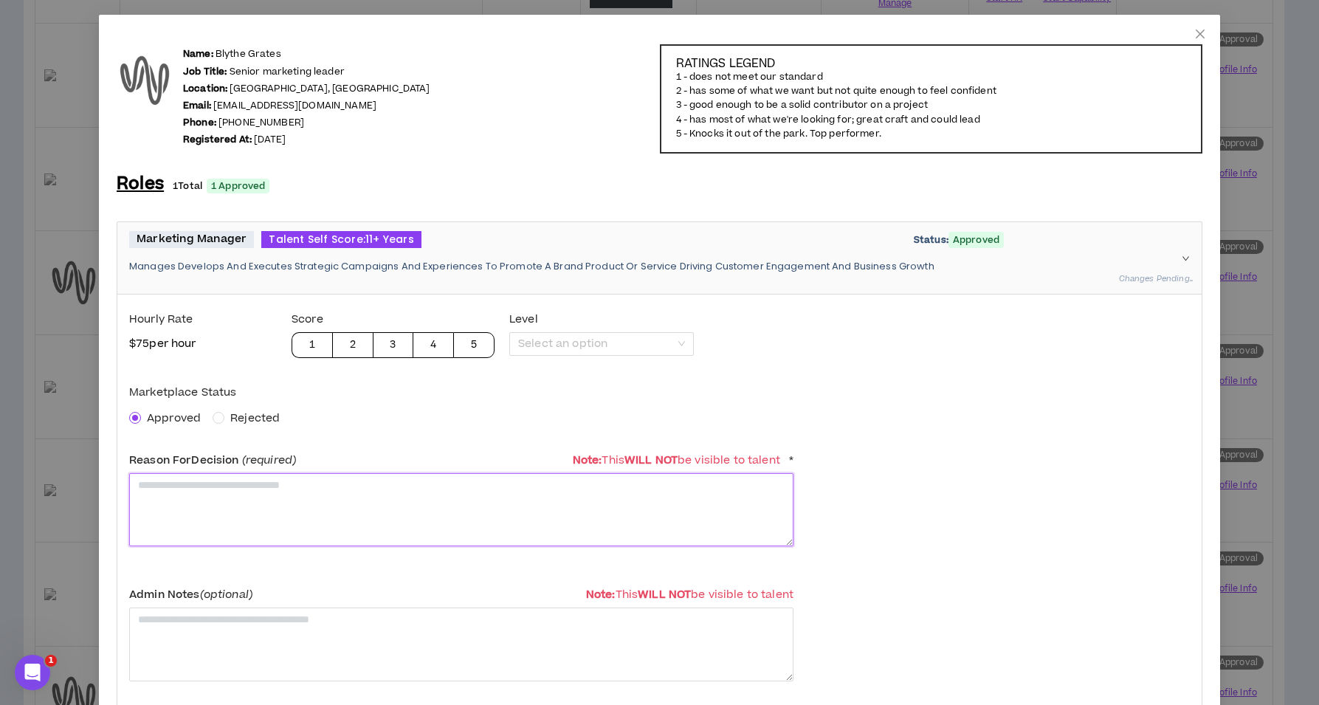
click at [205, 516] on textarea at bounding box center [461, 509] width 664 height 73
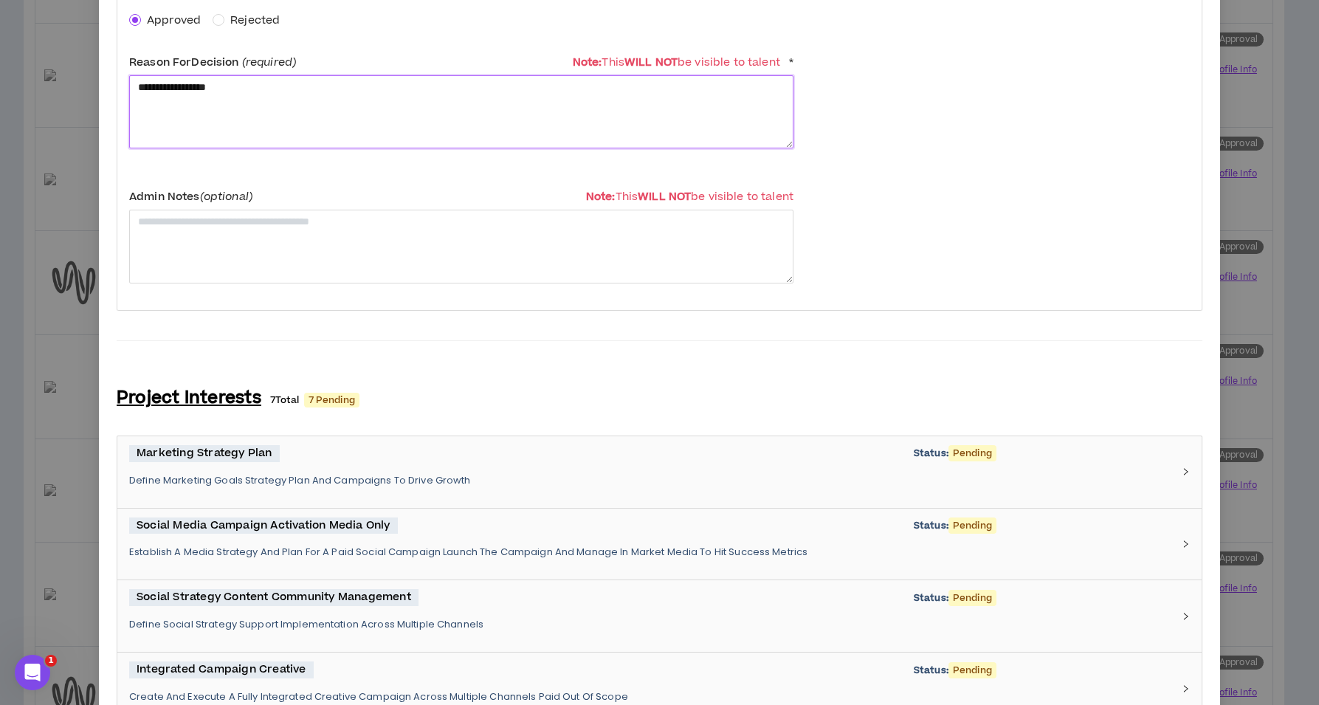
scroll to position [1035, 0]
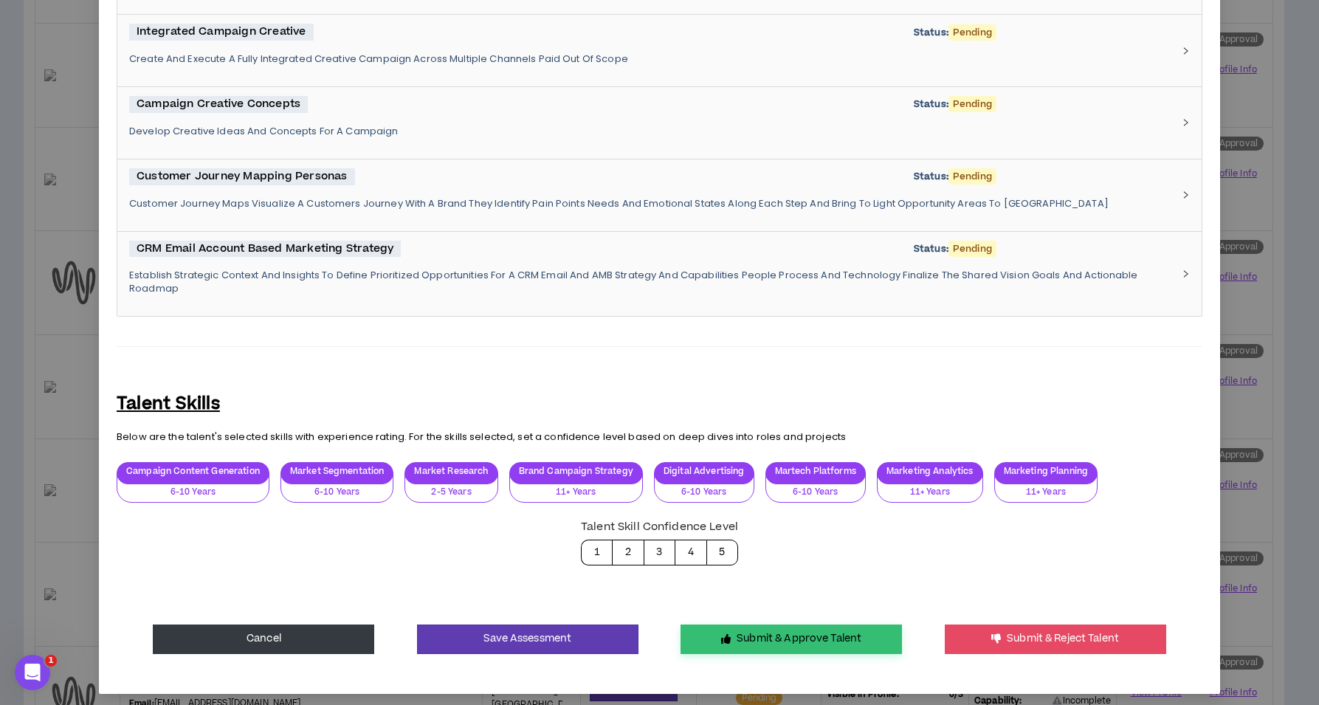
type textarea "**********"
click at [757, 641] on button "Submit & Approve Talent" at bounding box center [790, 639] width 221 height 30
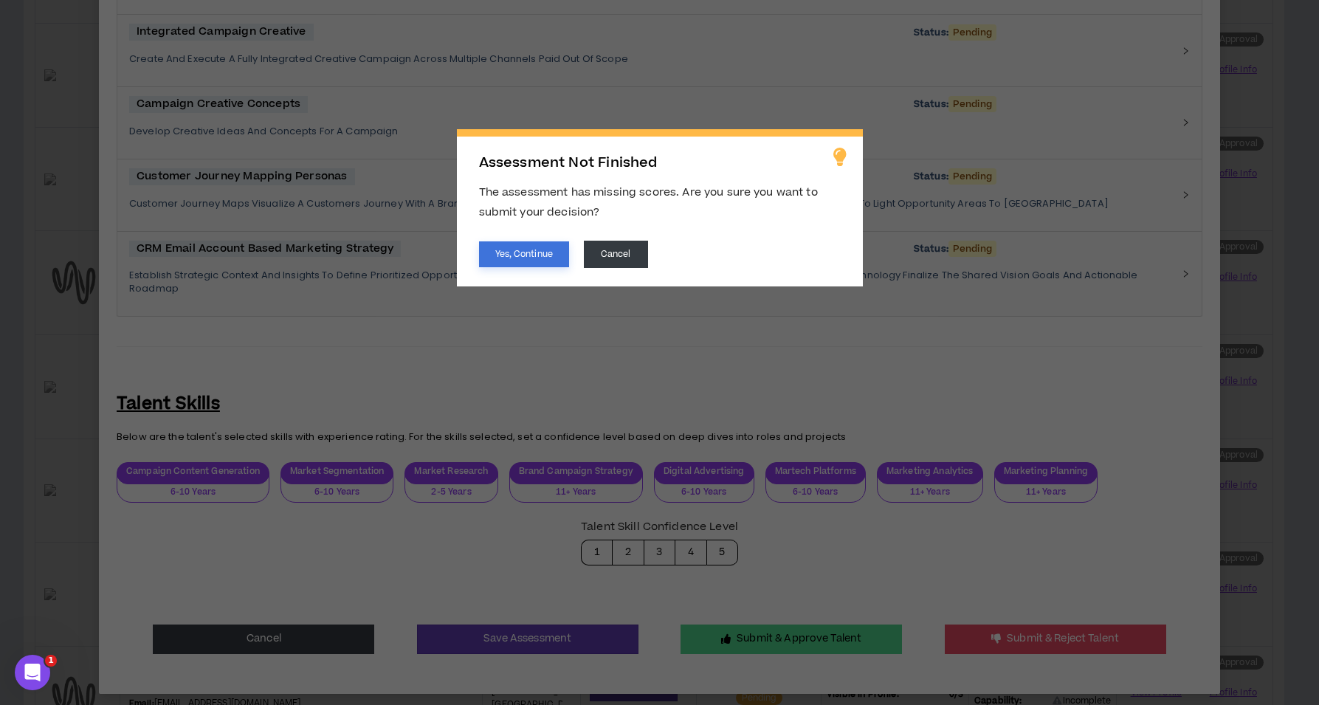
click at [522, 254] on button "Yes, Continue" at bounding box center [524, 254] width 90 height 26
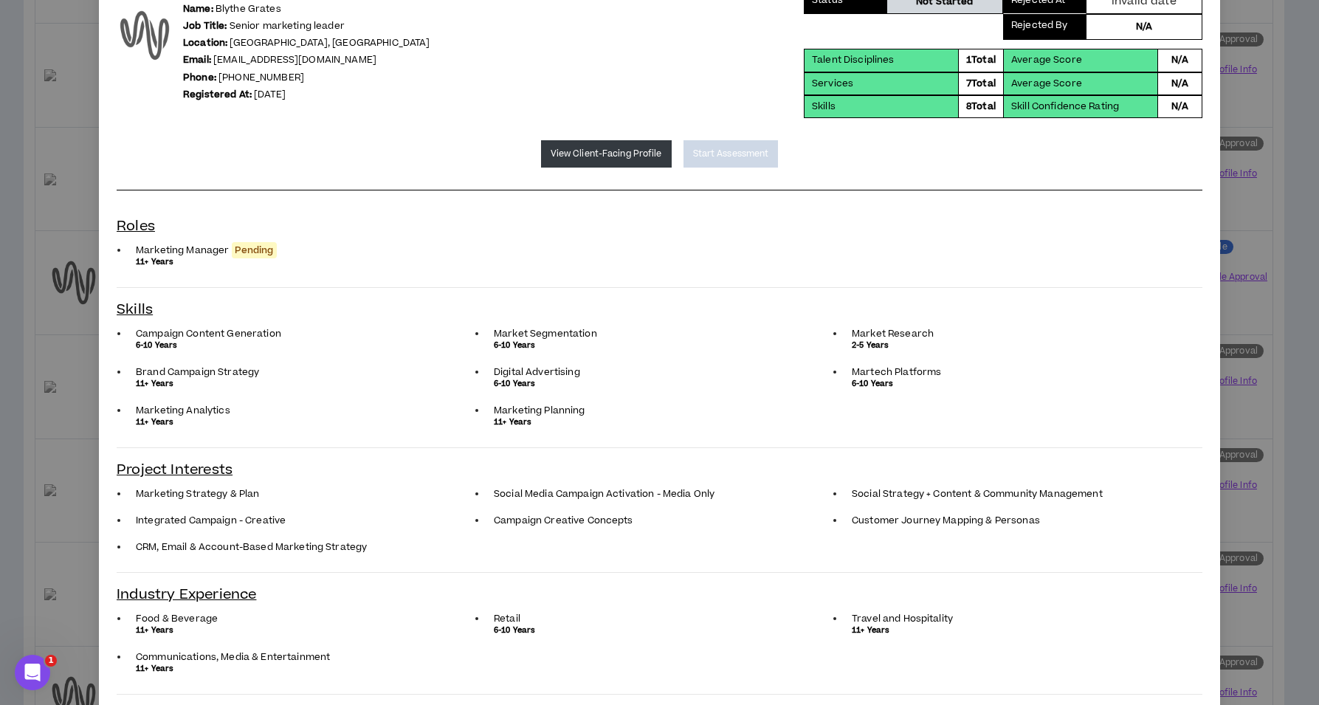
scroll to position [0, 0]
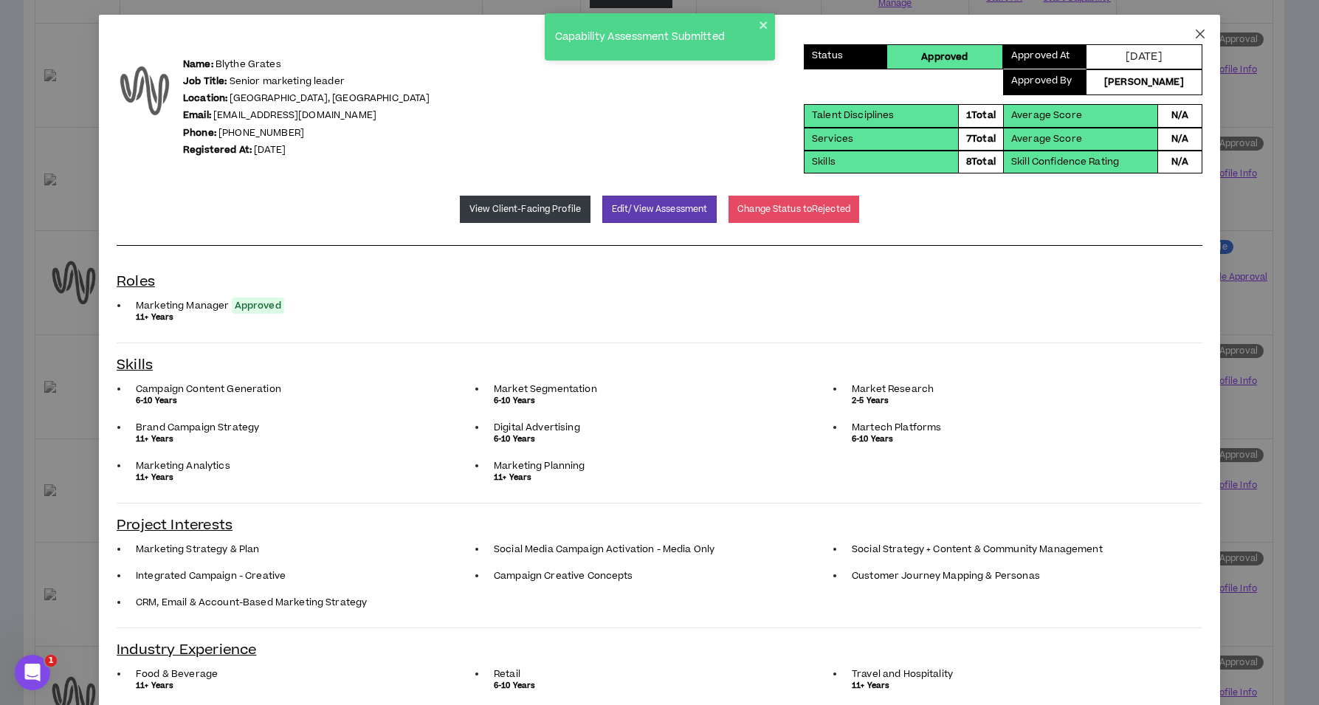
click at [1196, 34] on icon "close" at bounding box center [1200, 34] width 9 height 9
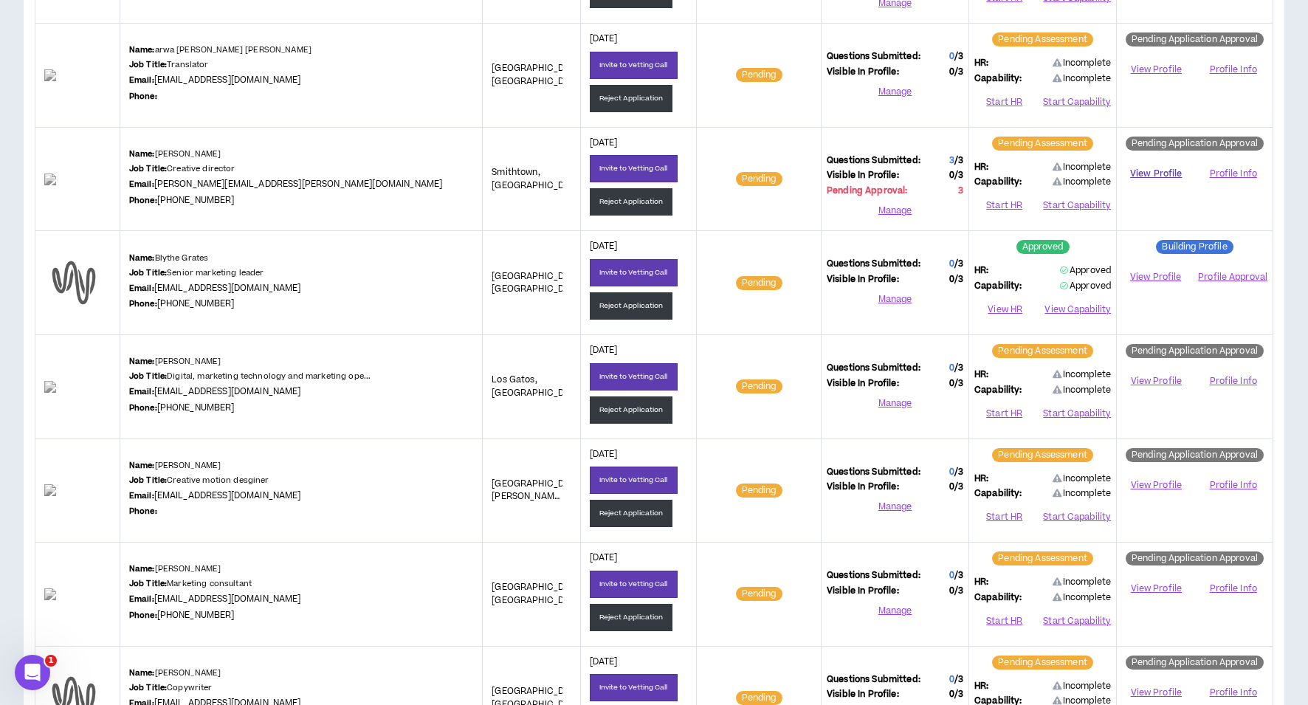
click at [1152, 170] on link "View Profile" at bounding box center [1156, 174] width 68 height 26
click at [1002, 202] on button "Start HR" at bounding box center [1004, 206] width 60 height 22
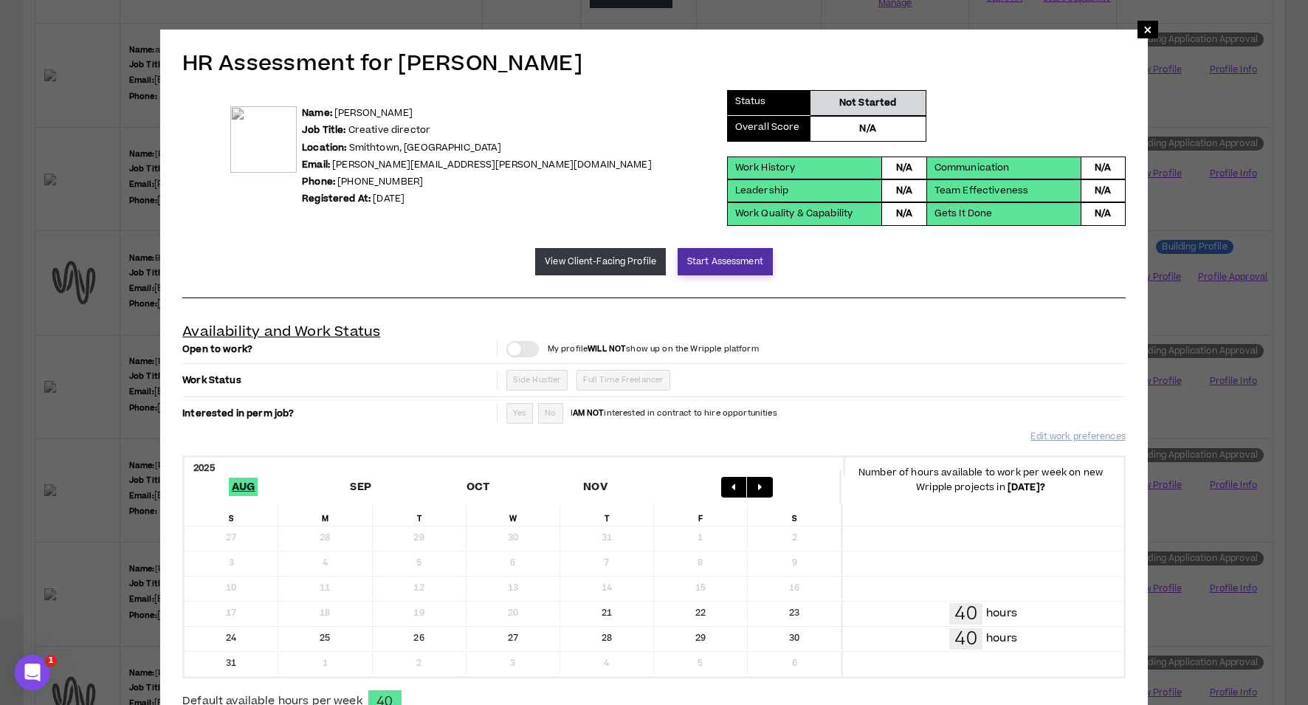
click at [694, 263] on button "Start Assessment" at bounding box center [724, 261] width 95 height 27
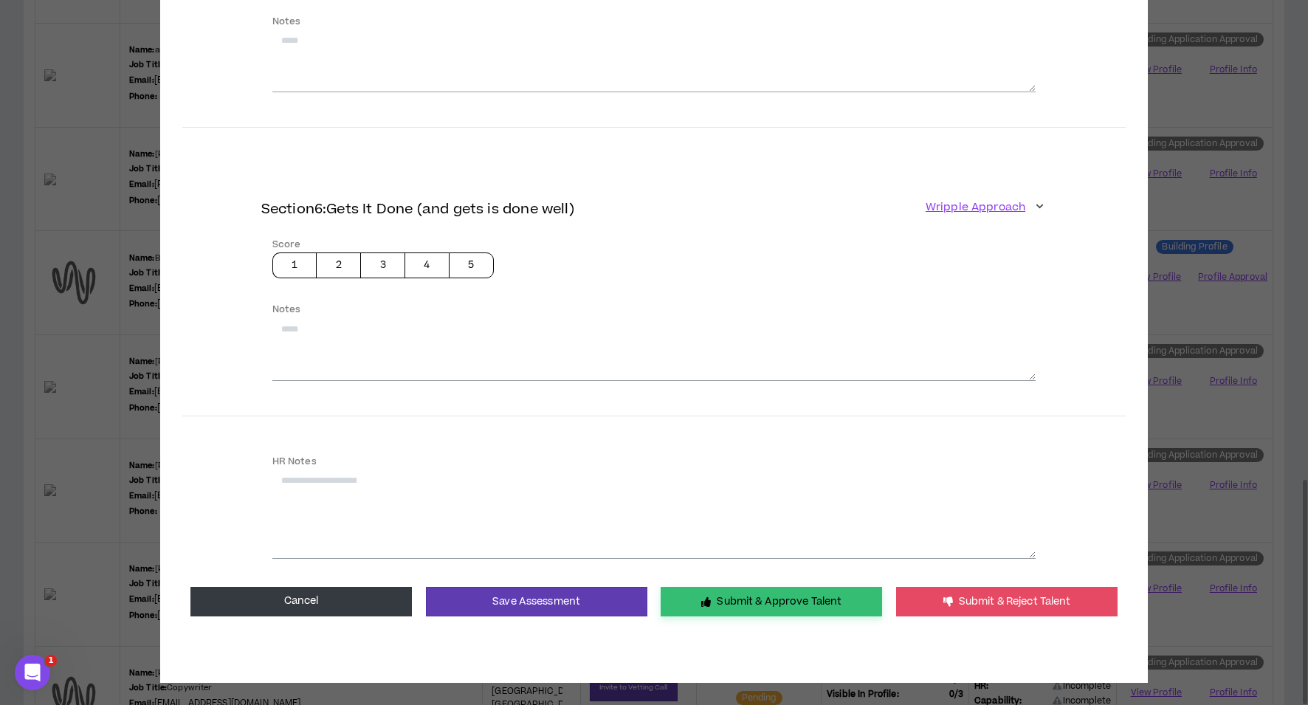
click at [733, 599] on button "Submit & Approve Talent" at bounding box center [771, 602] width 221 height 30
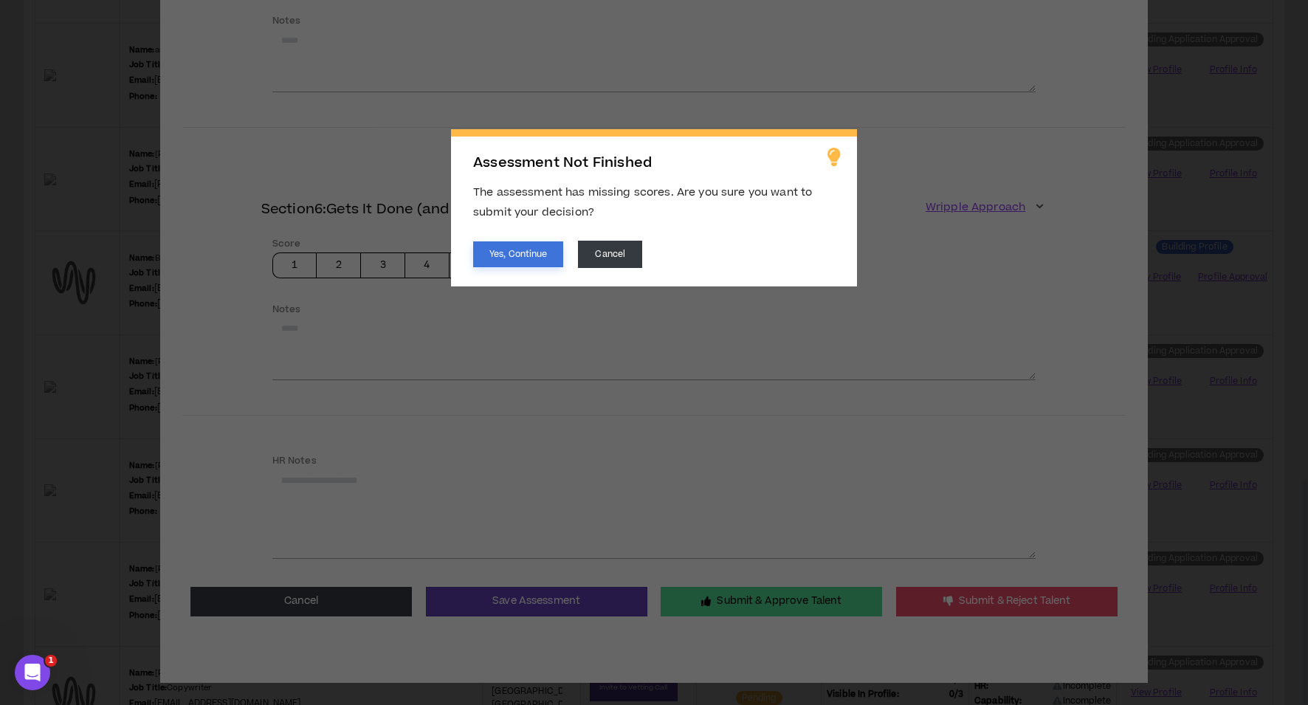
click at [520, 254] on button "Yes, Continue" at bounding box center [518, 254] width 90 height 26
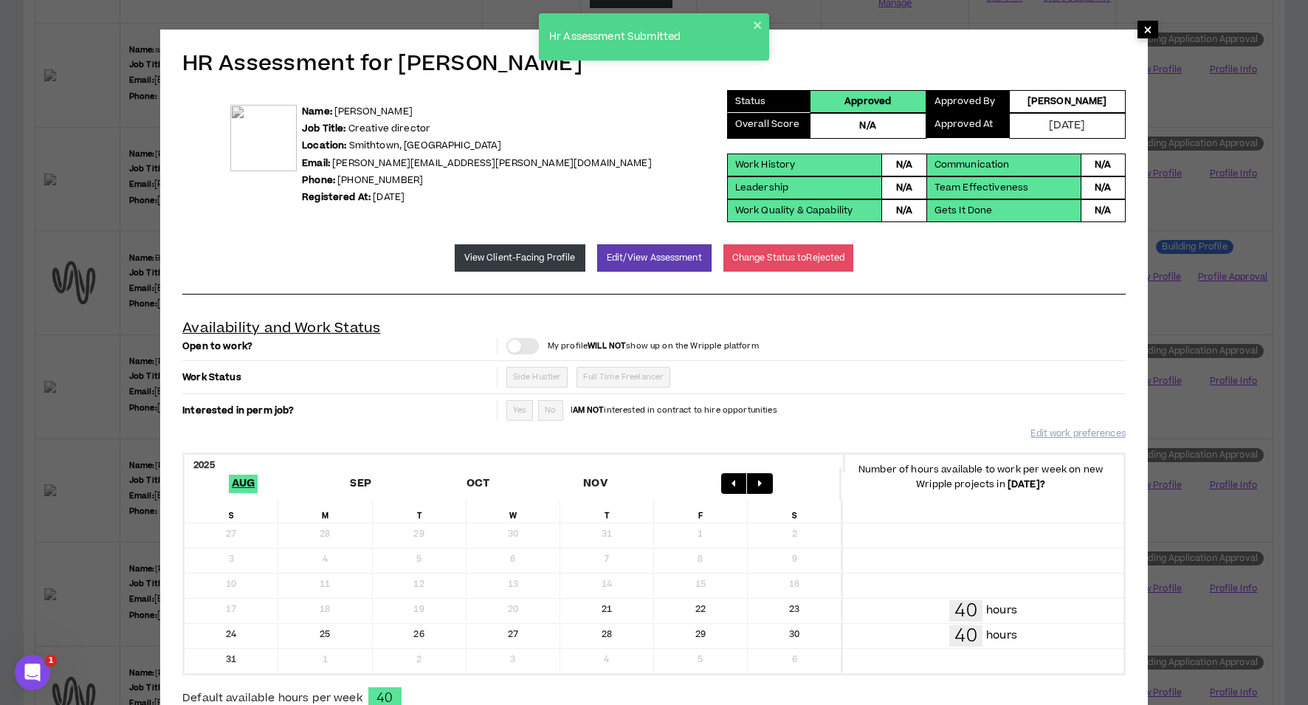
click at [1146, 32] on span "×" at bounding box center [1147, 30] width 9 height 18
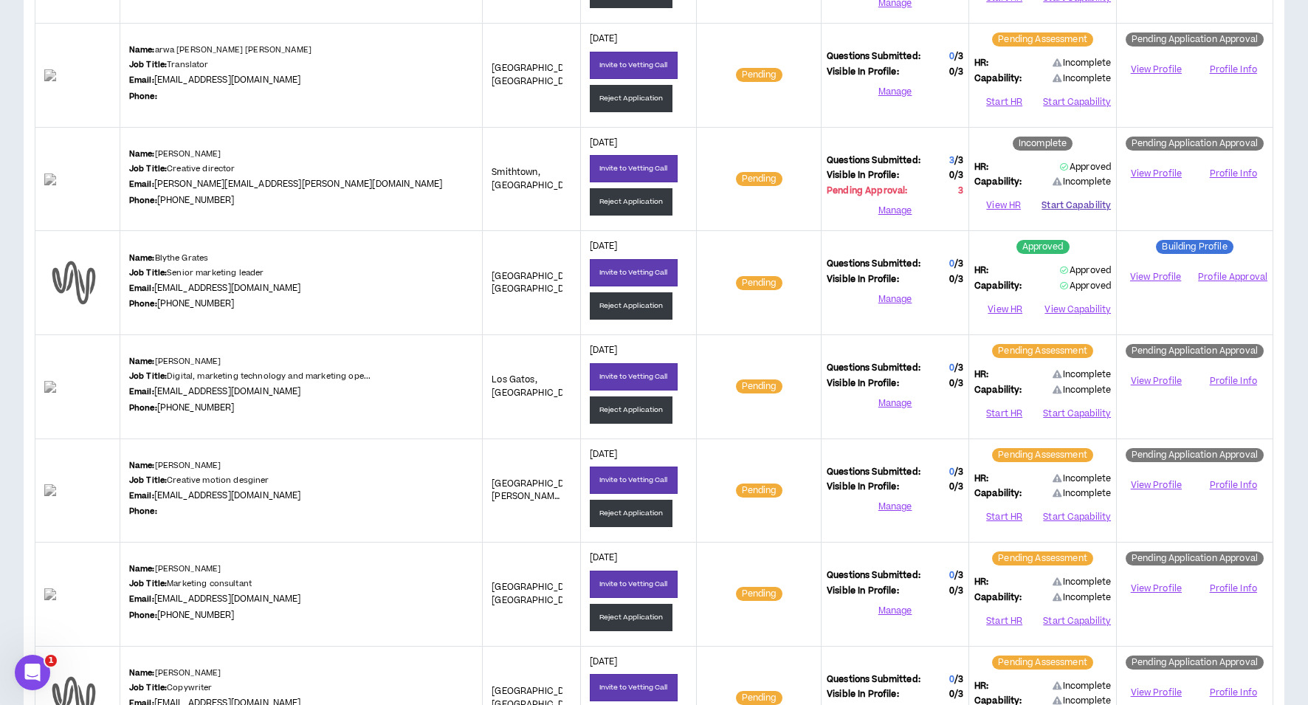
click at [1084, 200] on button "Start Capability" at bounding box center [1075, 206] width 69 height 22
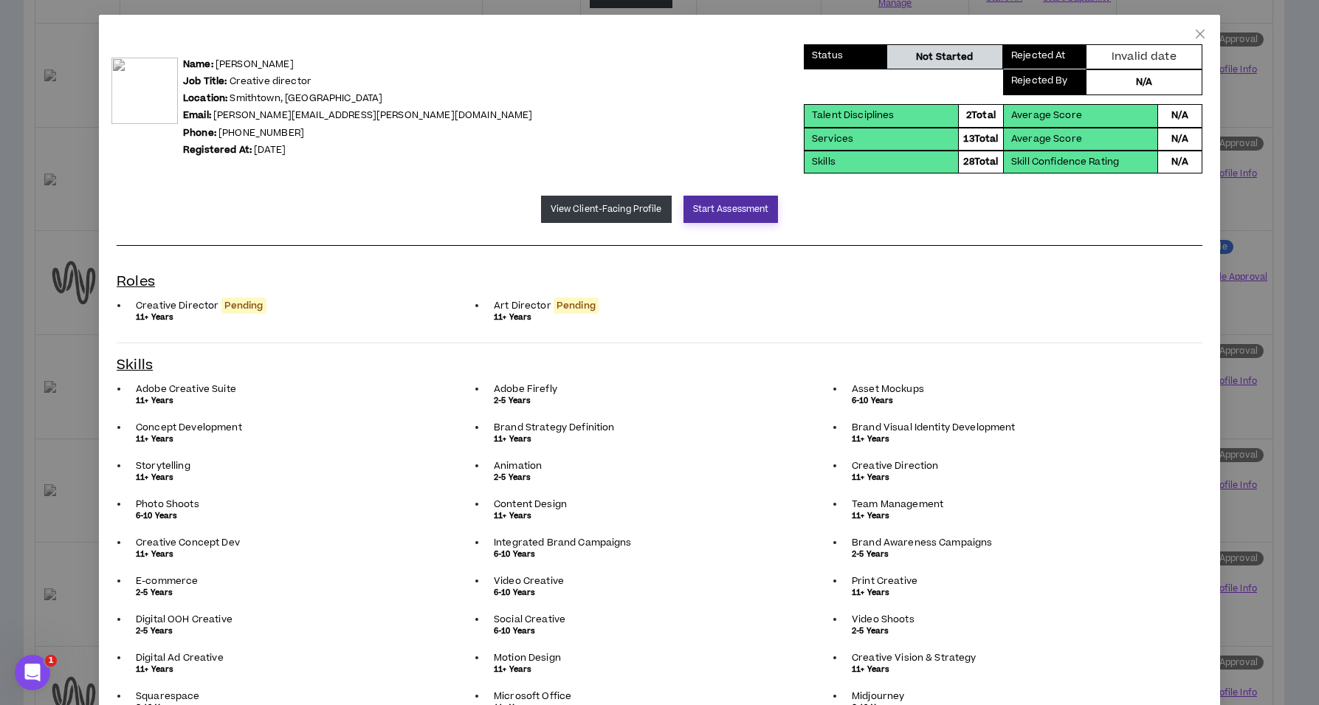
click at [718, 202] on button "Start Assessment" at bounding box center [730, 209] width 95 height 27
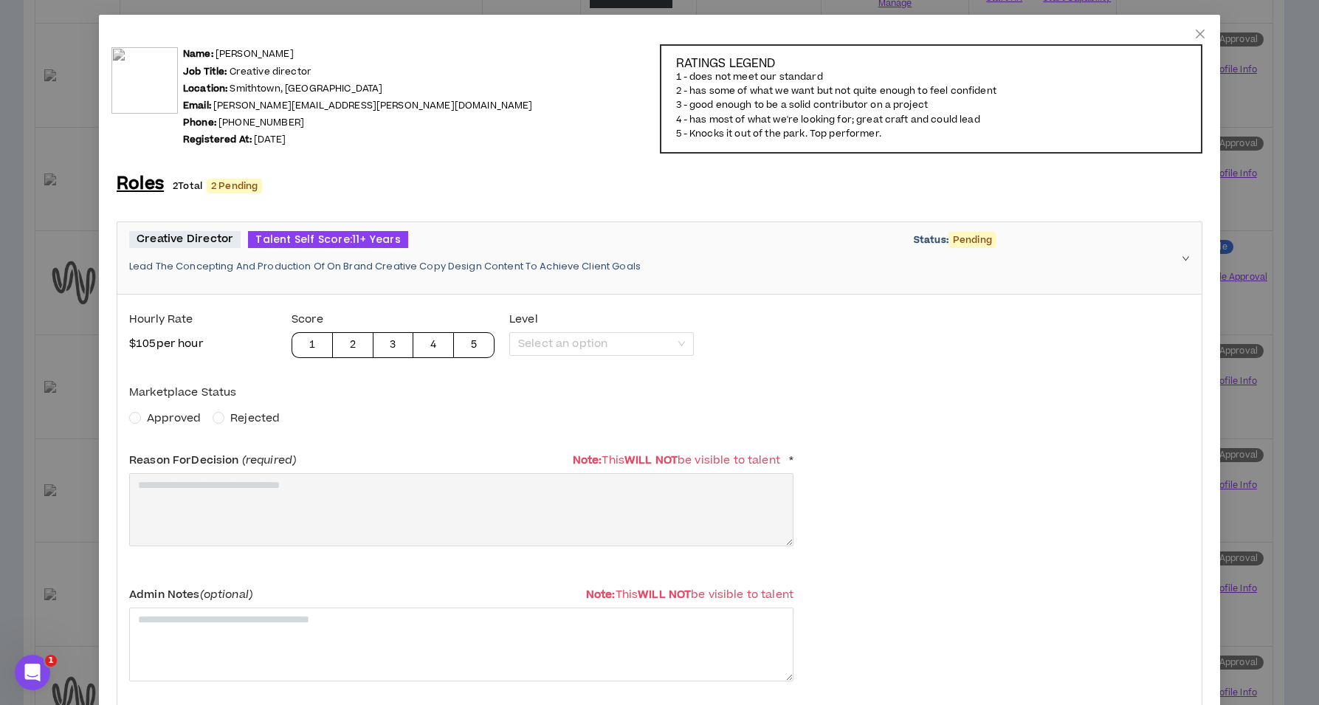
click at [177, 418] on span "Approved" at bounding box center [174, 417] width 54 height 15
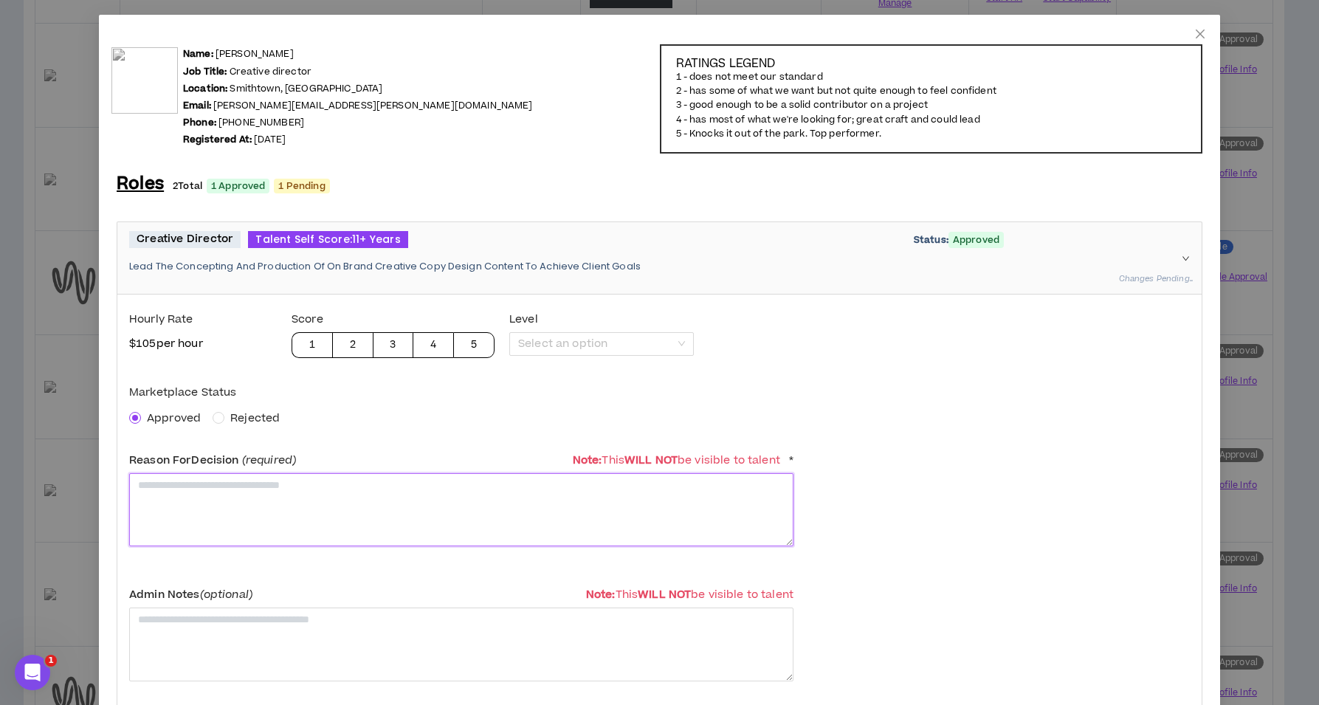
click at [196, 519] on textarea at bounding box center [461, 509] width 664 height 73
paste textarea "**********"
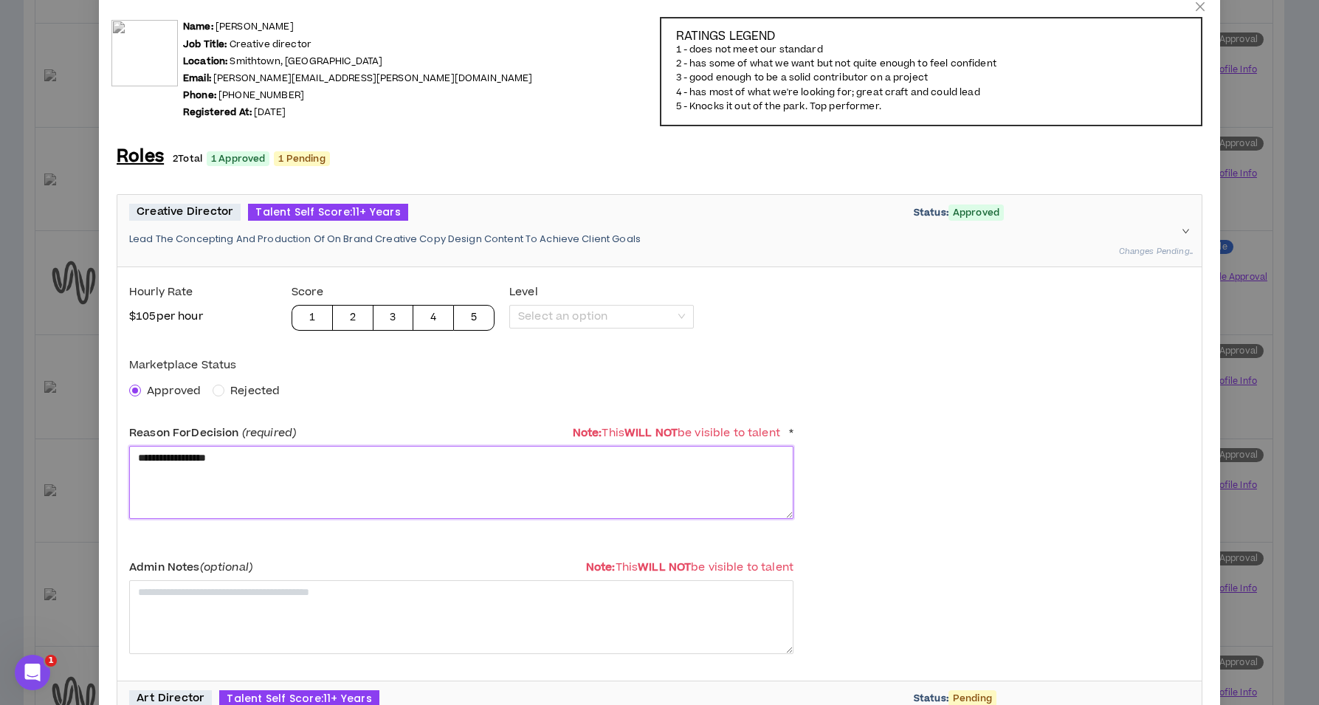
scroll to position [473, 0]
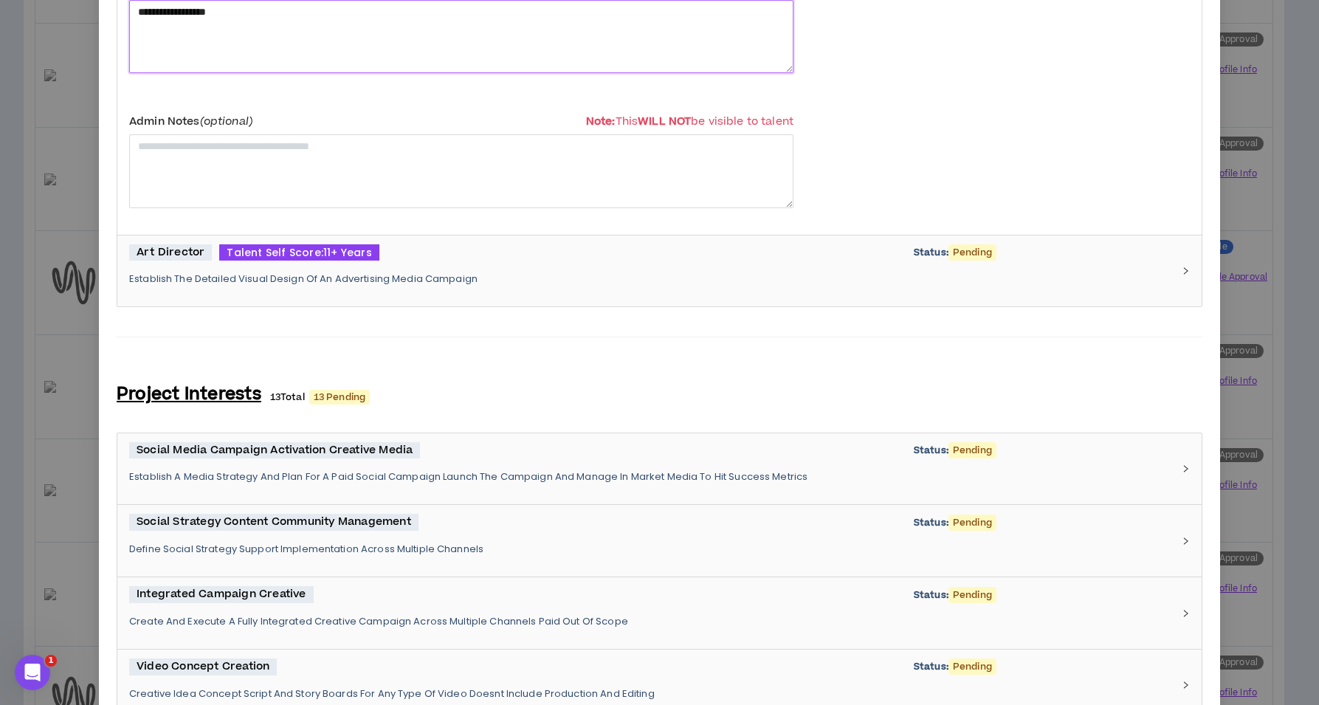
type textarea "**********"
click at [339, 277] on p "Establish The Detailed Visual Design Of An Advertising Media Campaign" at bounding box center [650, 278] width 1043 height 13
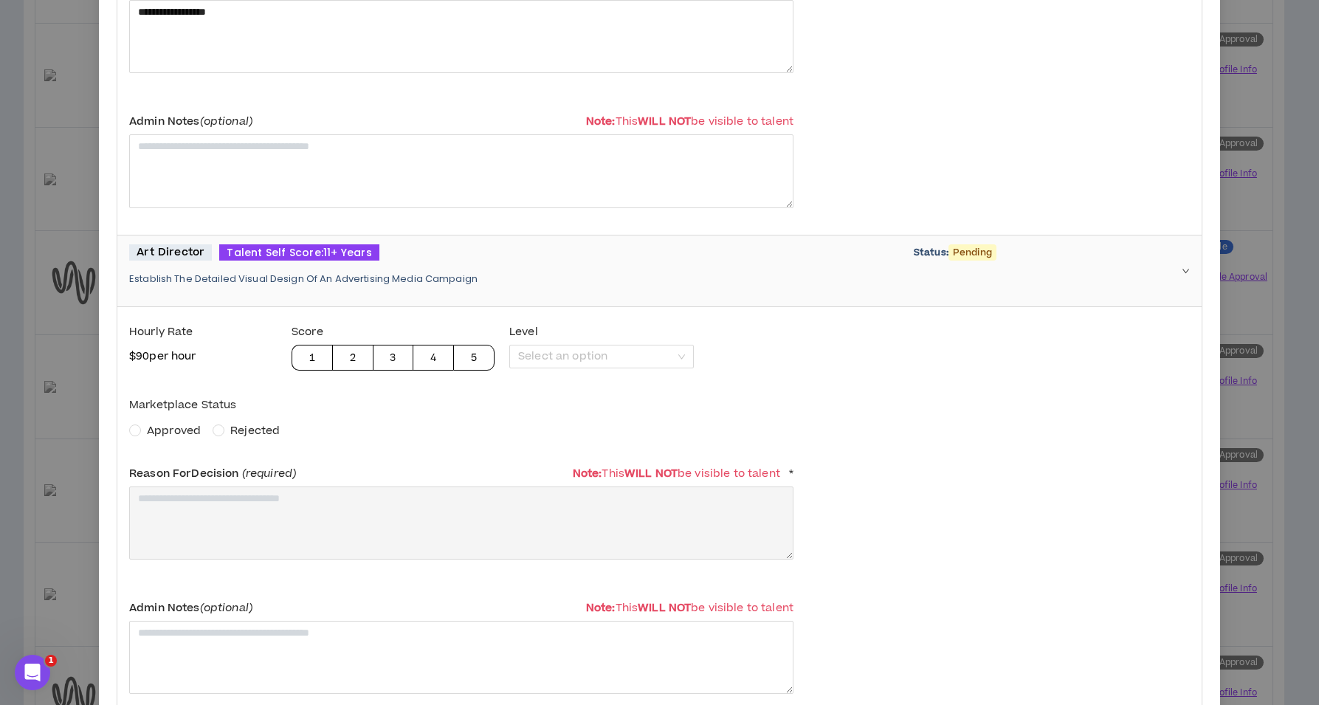
click at [182, 432] on span "Approved" at bounding box center [174, 430] width 54 height 15
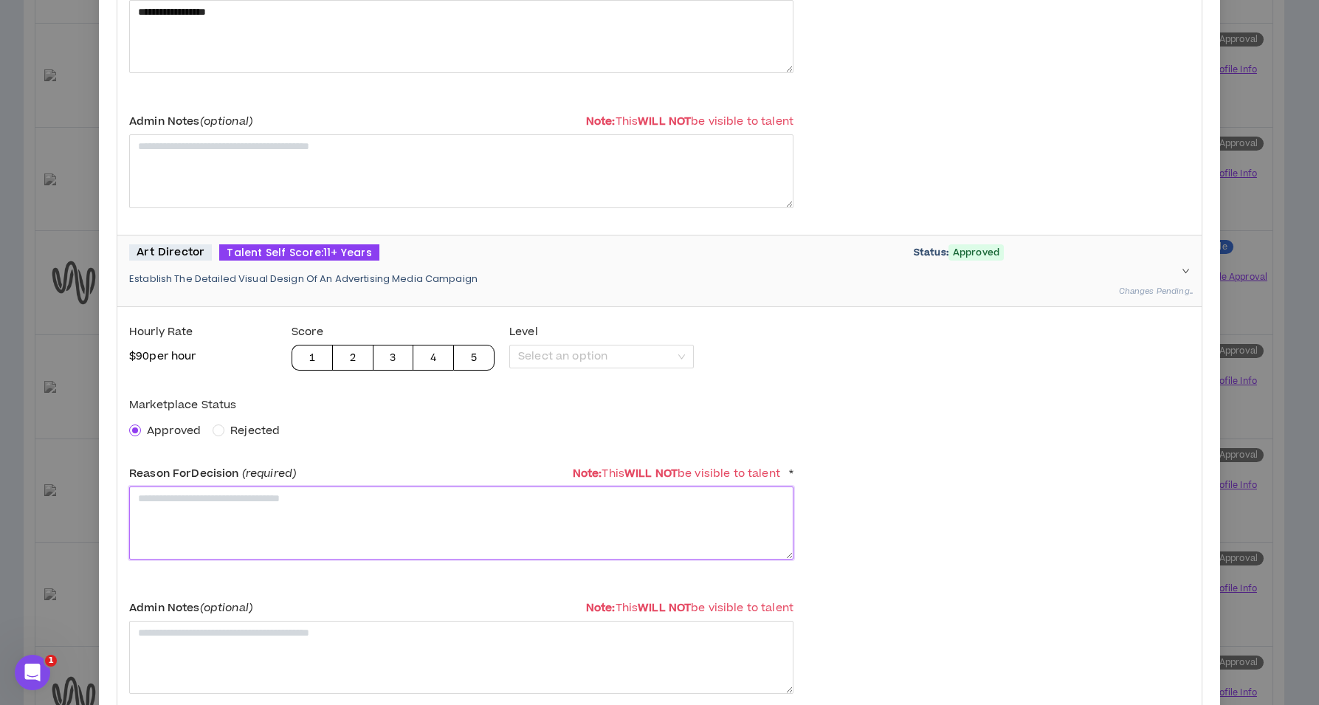
click at [200, 507] on textarea at bounding box center [461, 522] width 664 height 73
paste textarea "**********"
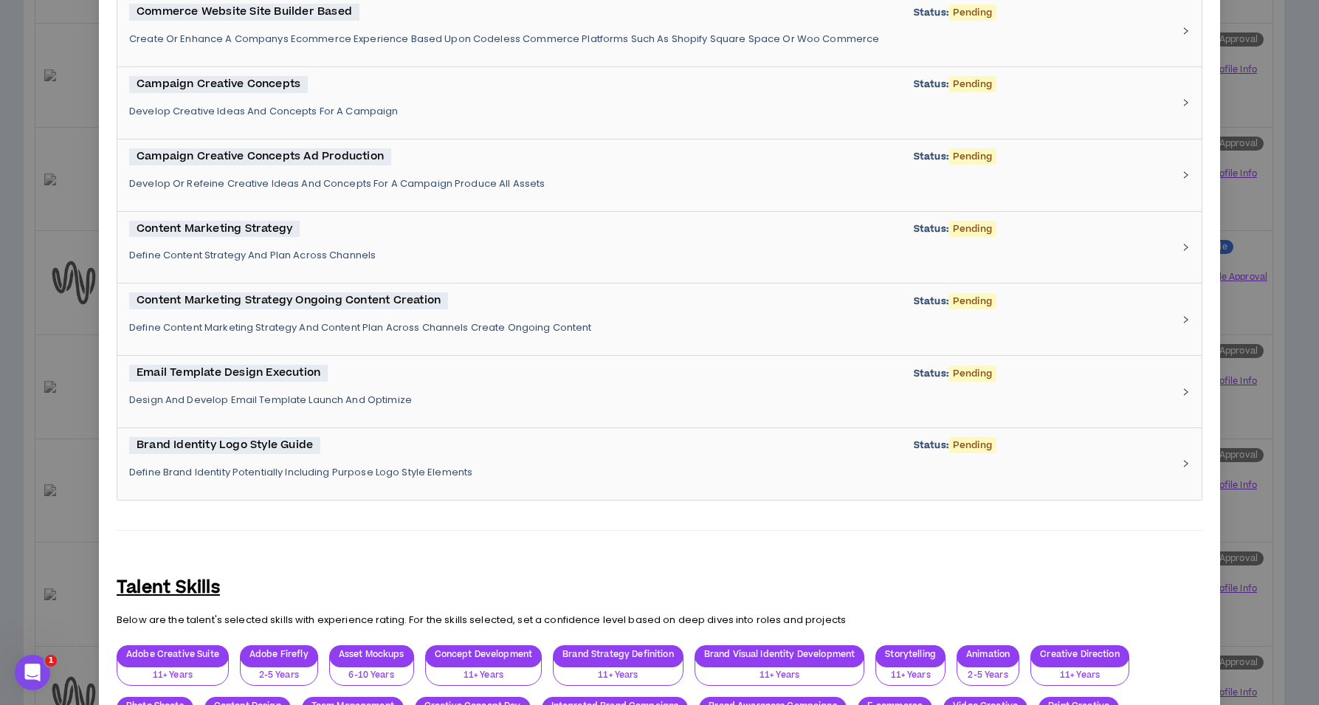
scroll to position [2041, 0]
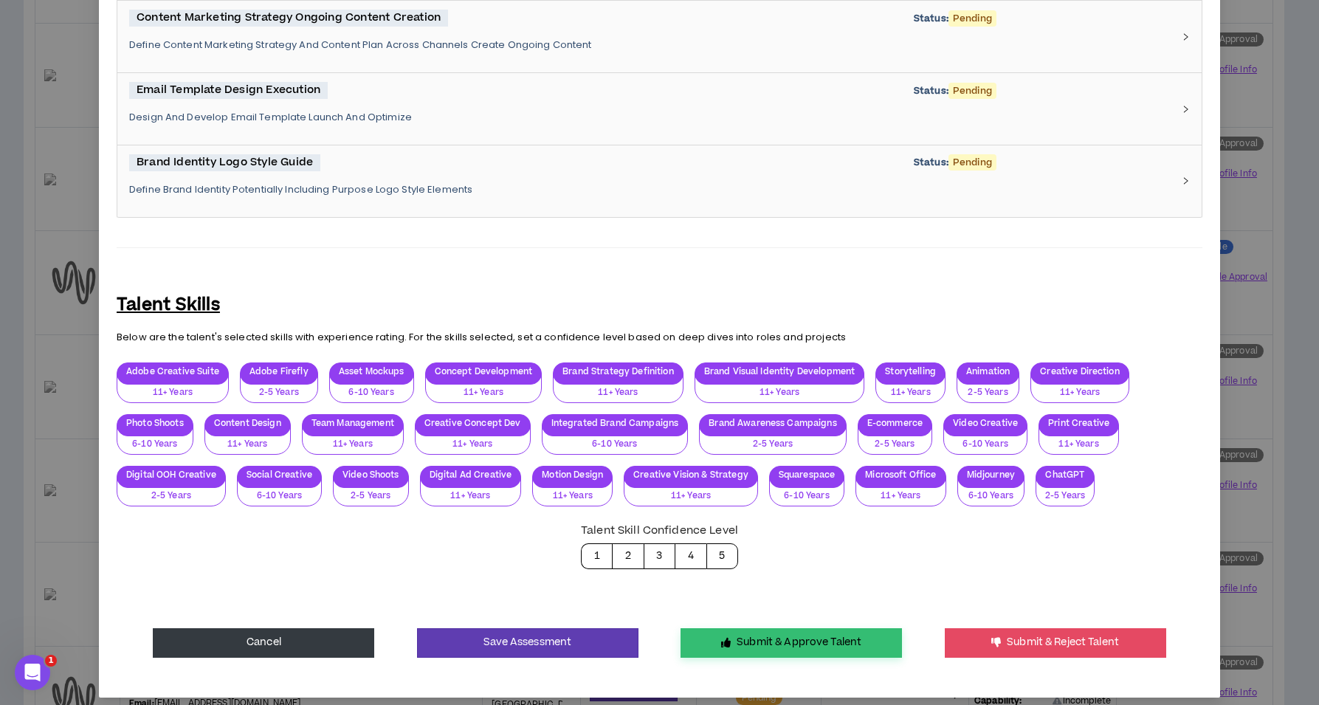
type textarea "**********"
drag, startPoint x: 756, startPoint y: 627, endPoint x: 744, endPoint y: 619, distance: 14.9
click at [756, 628] on button "Submit & Approve Talent" at bounding box center [790, 643] width 221 height 30
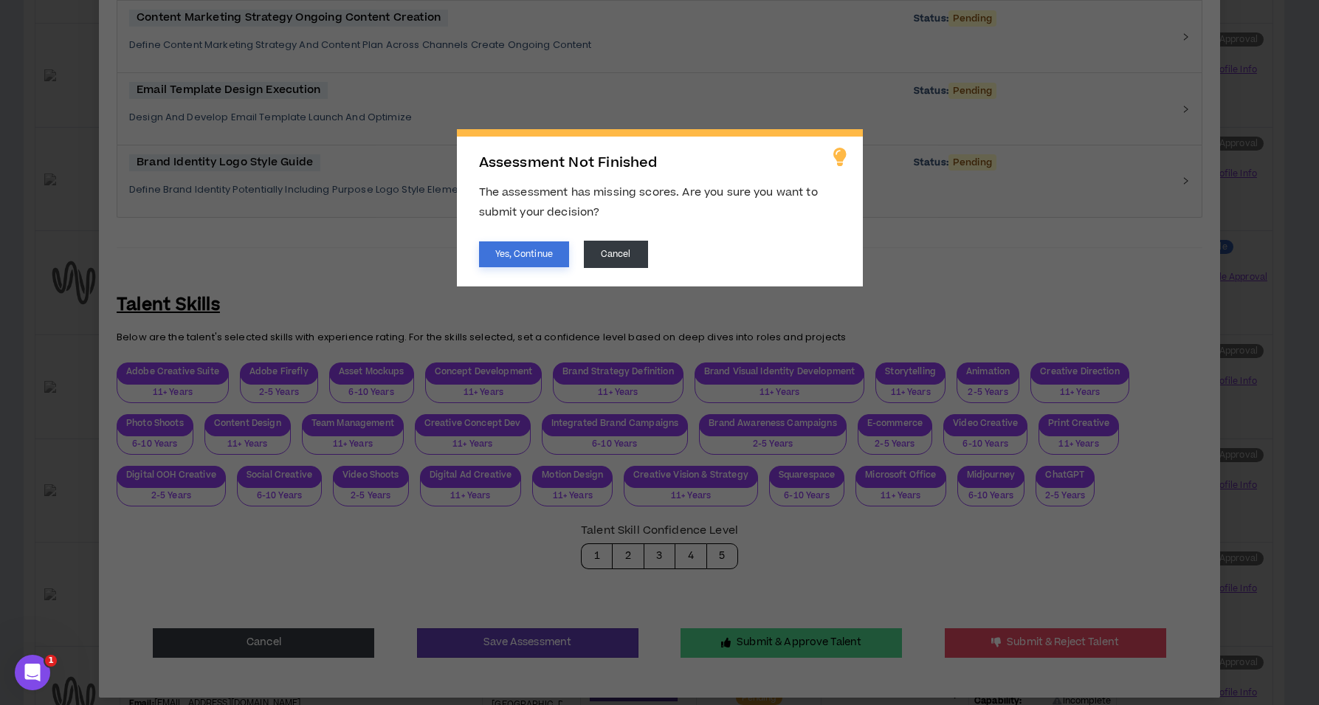
click at [533, 261] on button "Yes, Continue" at bounding box center [524, 254] width 90 height 26
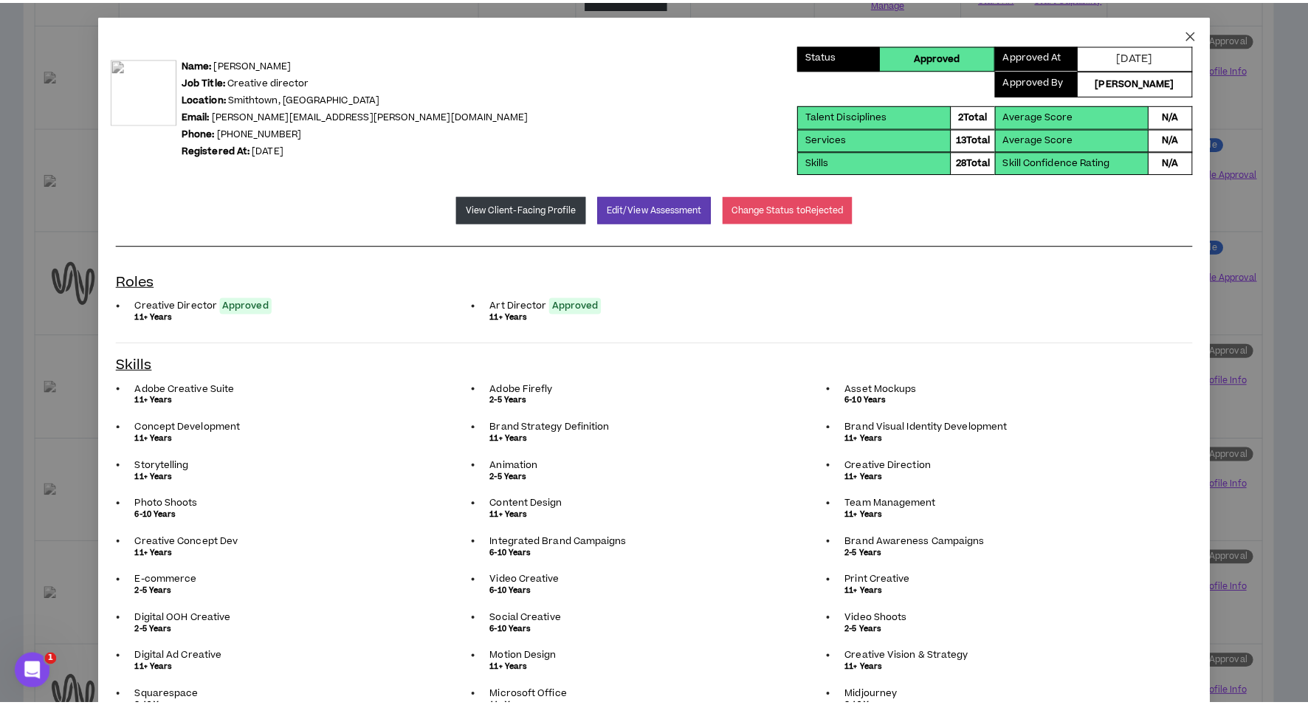
scroll to position [0, 0]
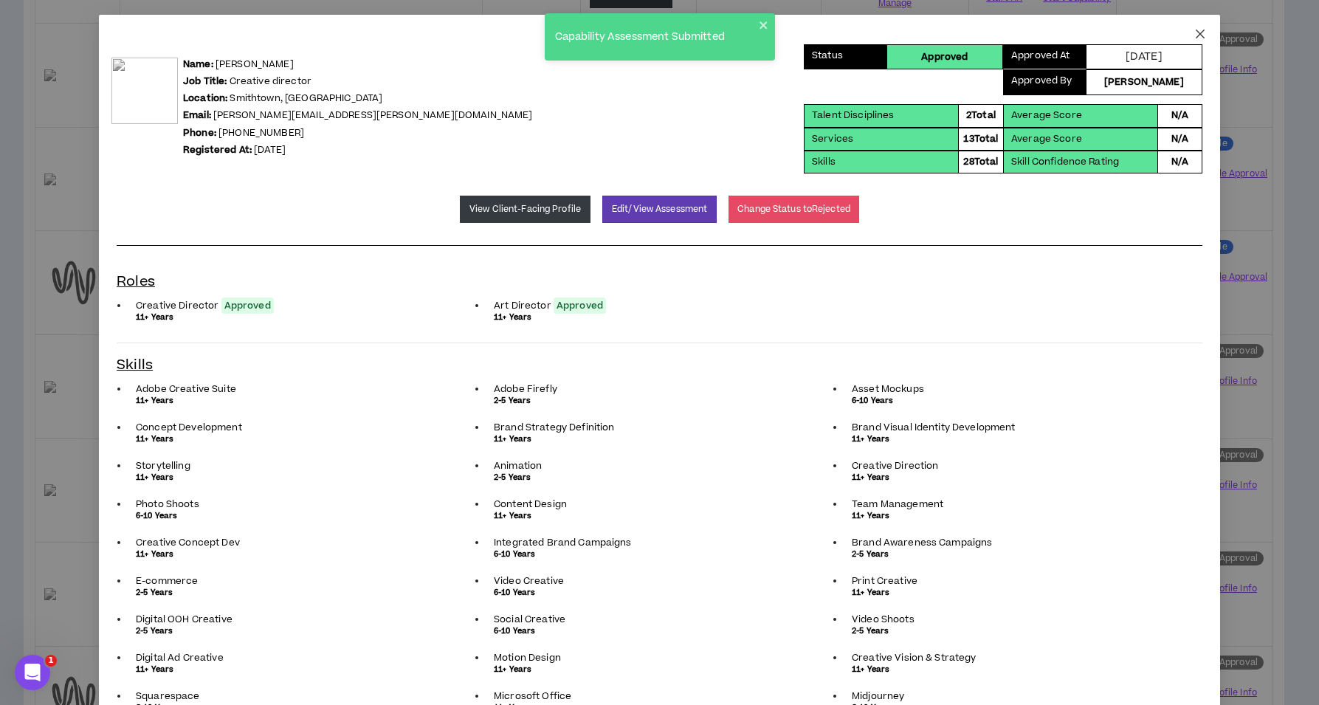
click at [1196, 35] on icon "close" at bounding box center [1200, 34] width 9 height 9
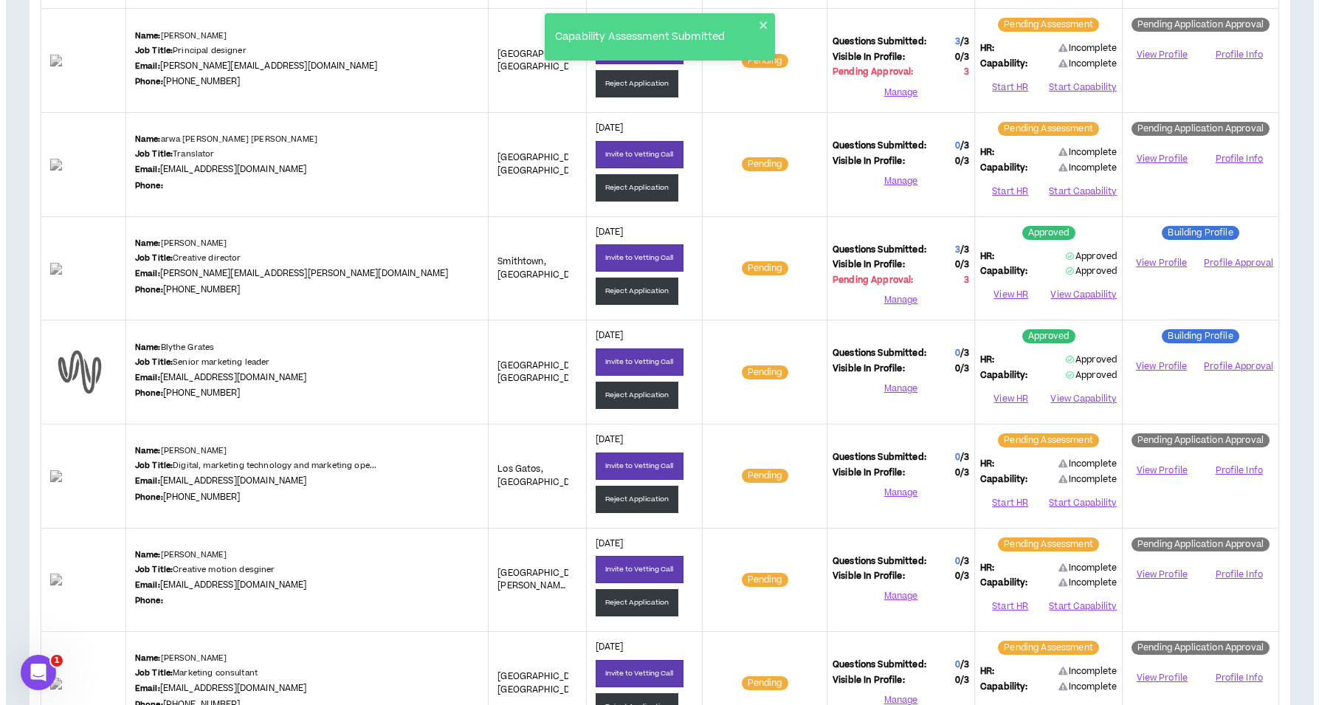
scroll to position [960, 0]
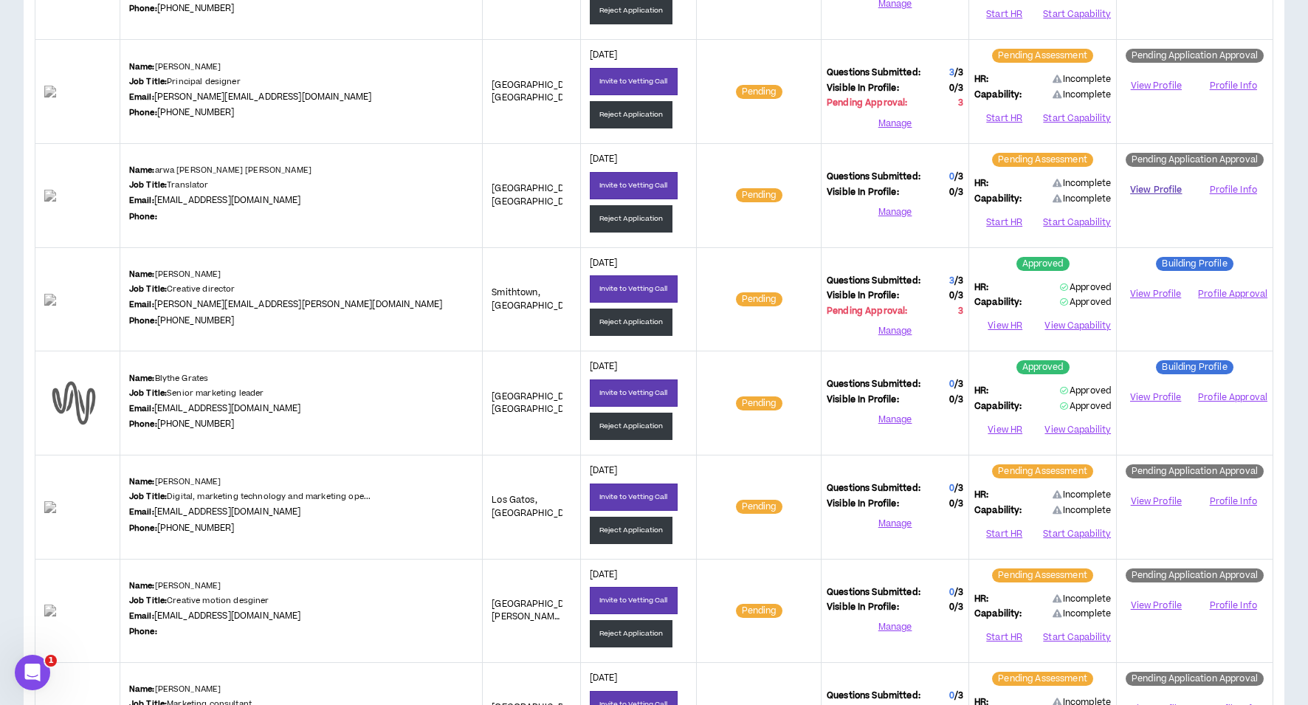
click at [1148, 187] on link "View Profile" at bounding box center [1156, 190] width 68 height 26
click at [607, 219] on button "Reject Application" at bounding box center [631, 218] width 83 height 27
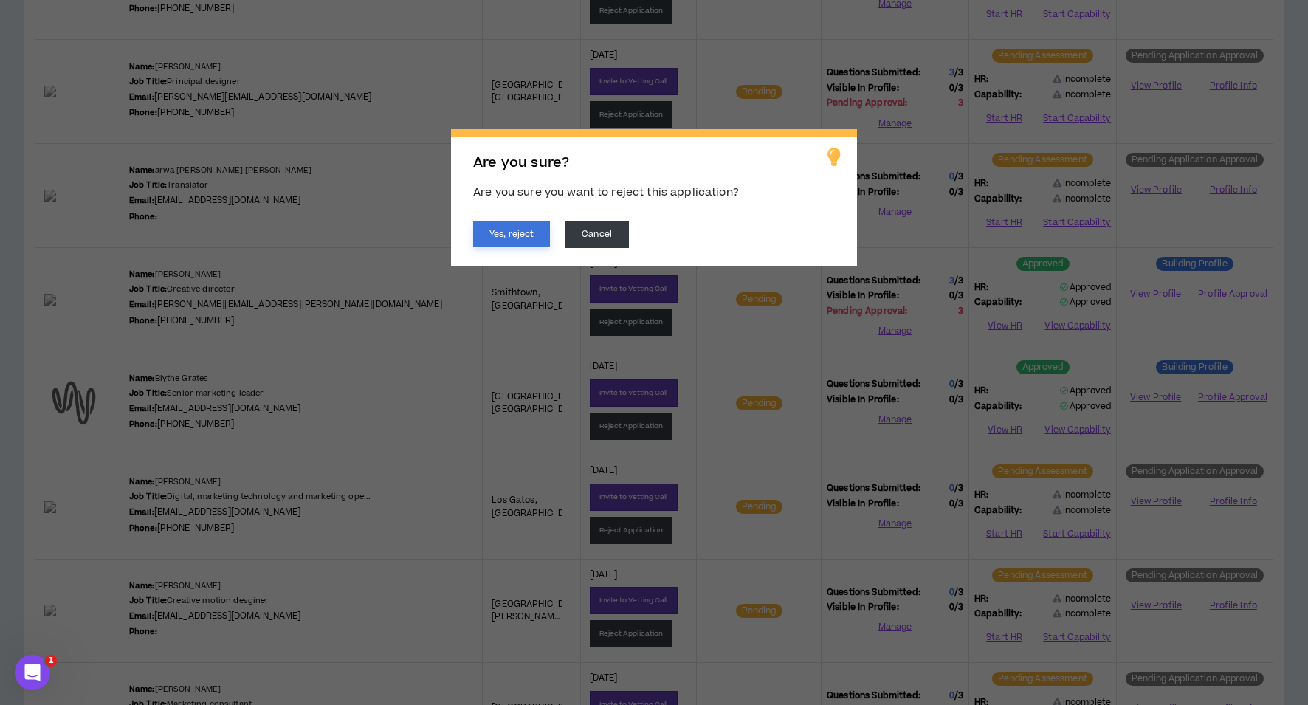
click at [513, 234] on button "Yes, reject" at bounding box center [511, 234] width 77 height 26
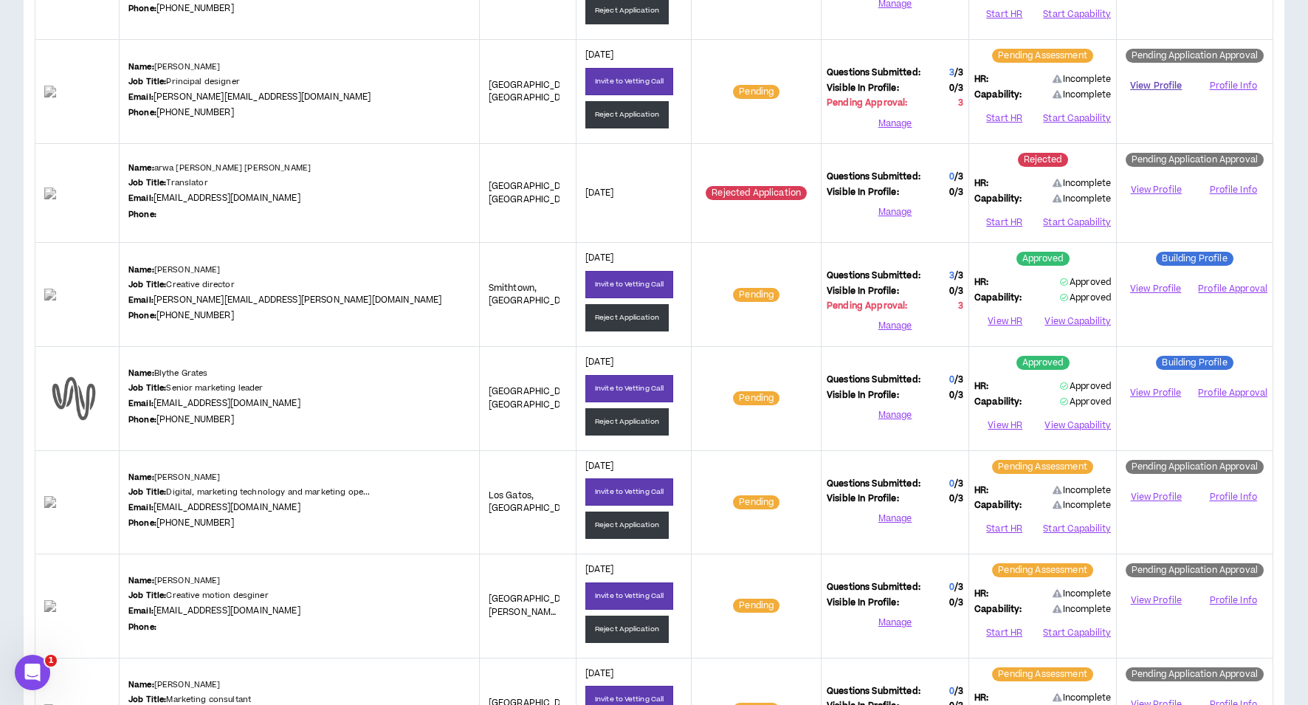
click at [1156, 82] on link "View Profile" at bounding box center [1156, 86] width 68 height 26
click at [1012, 111] on button "Start HR" at bounding box center [1004, 118] width 60 height 22
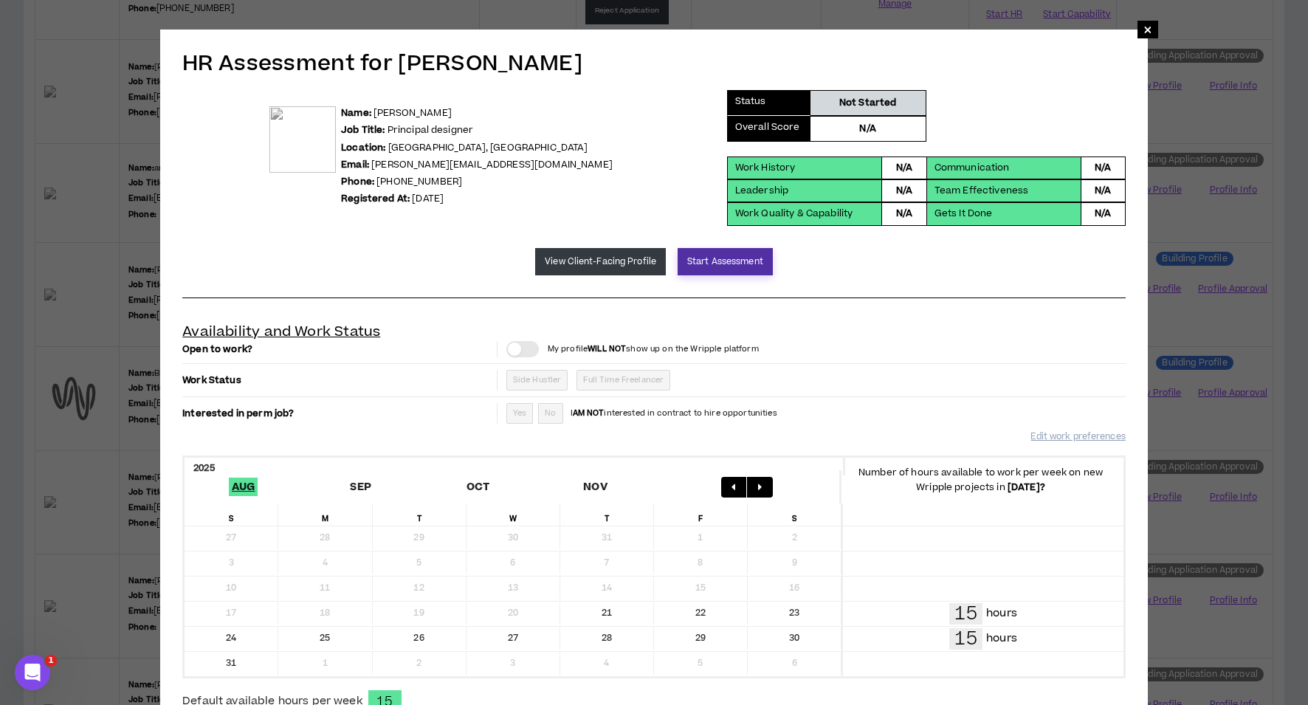
click at [724, 258] on button "Start Assessment" at bounding box center [724, 261] width 95 height 27
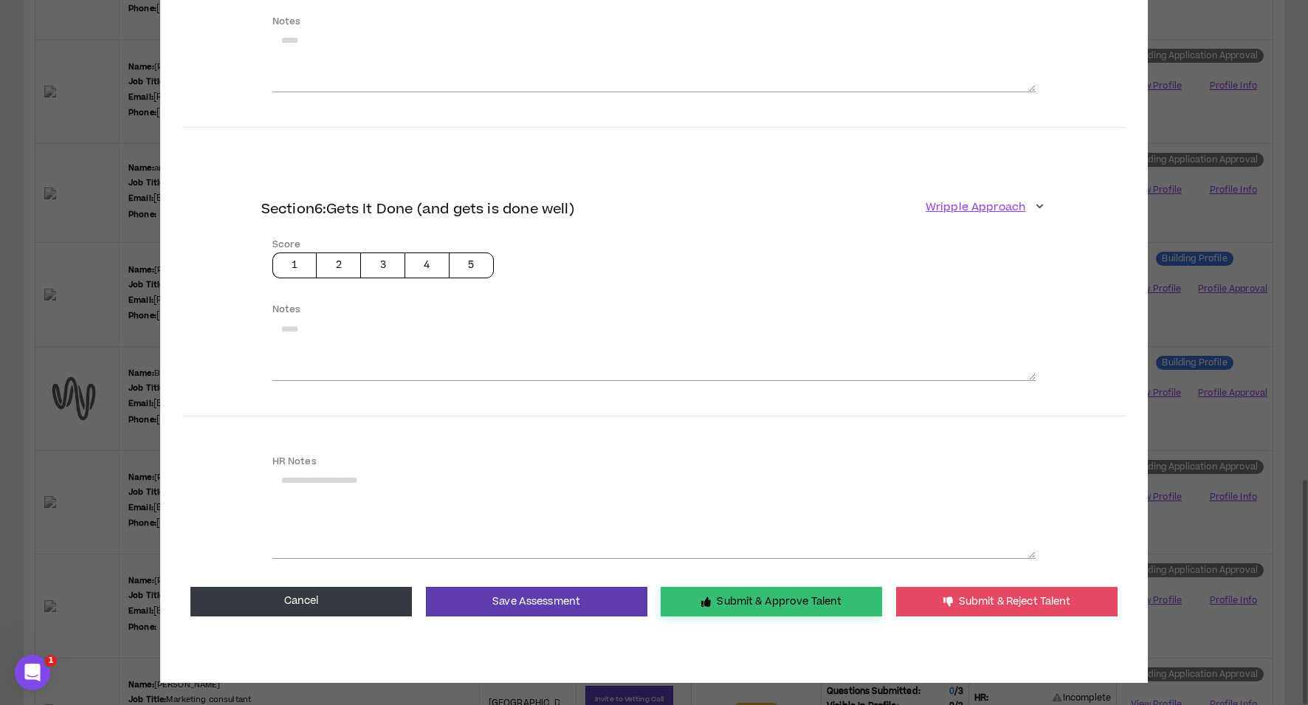
click at [742, 594] on button "Submit & Approve Talent" at bounding box center [771, 602] width 221 height 30
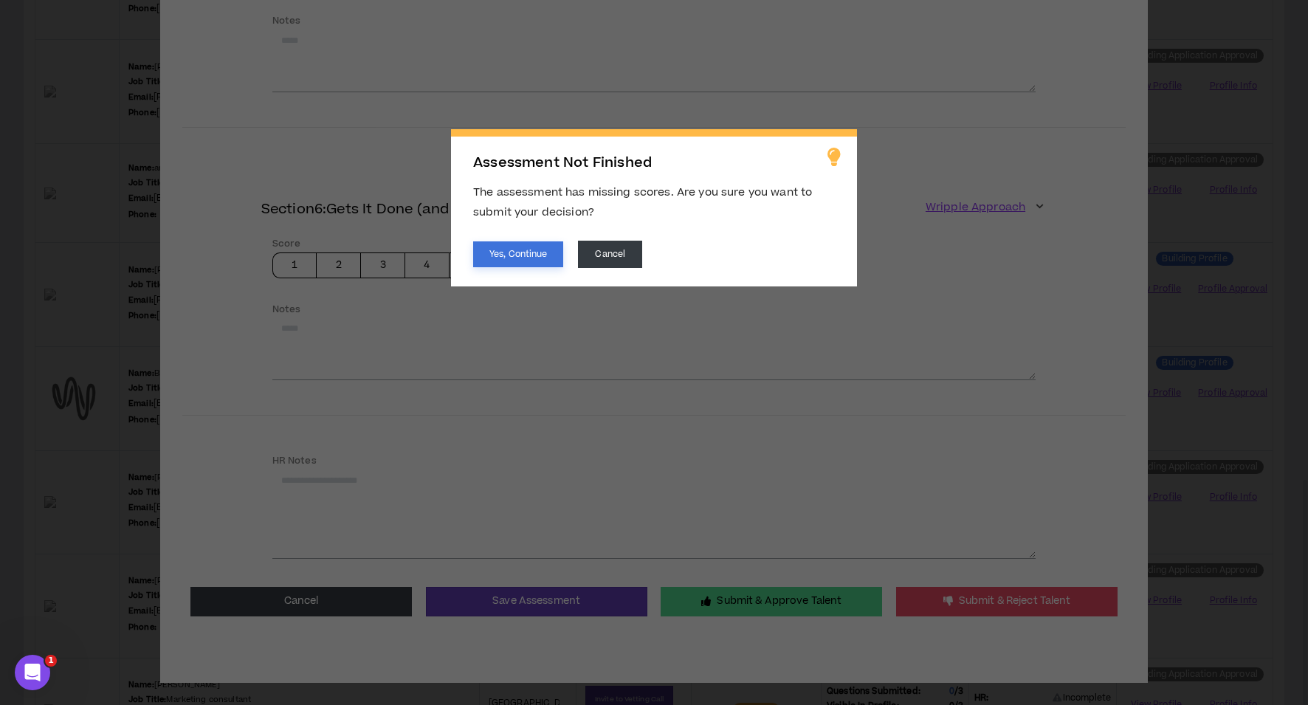
click at [540, 252] on button "Yes, Continue" at bounding box center [518, 254] width 90 height 26
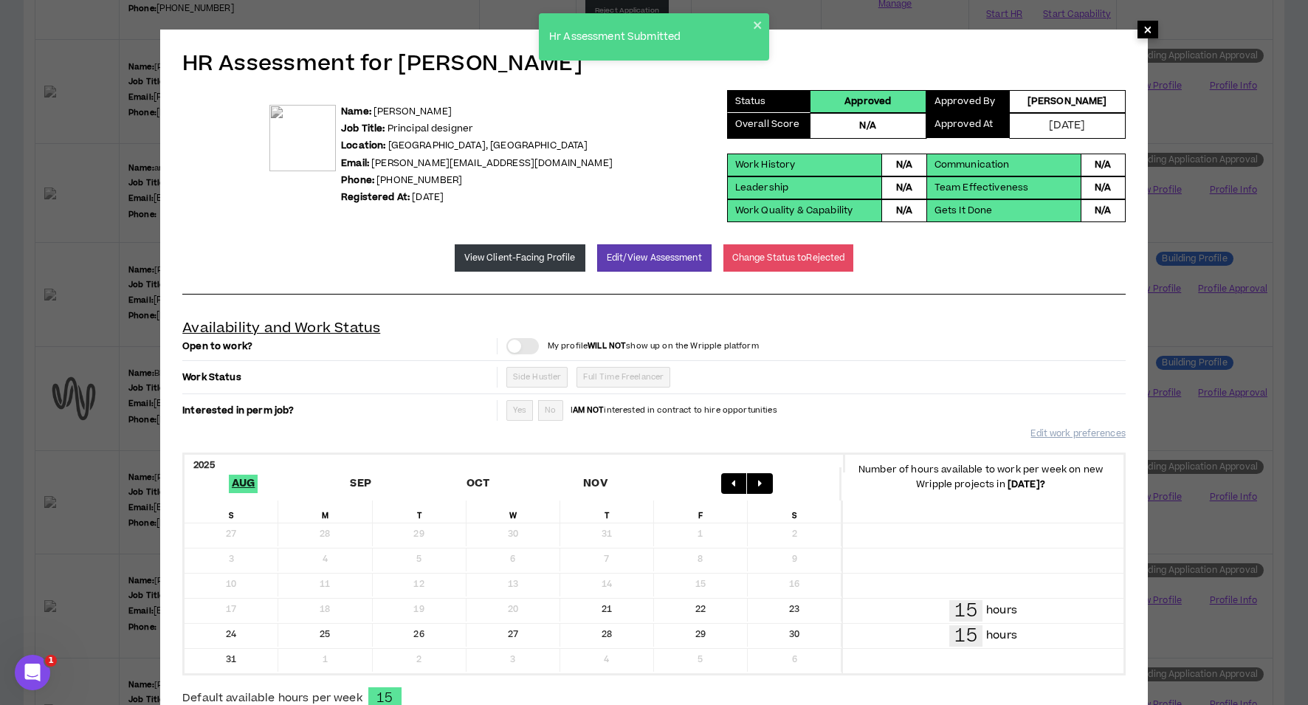
click at [1148, 37] on span "×" at bounding box center [1147, 30] width 9 height 18
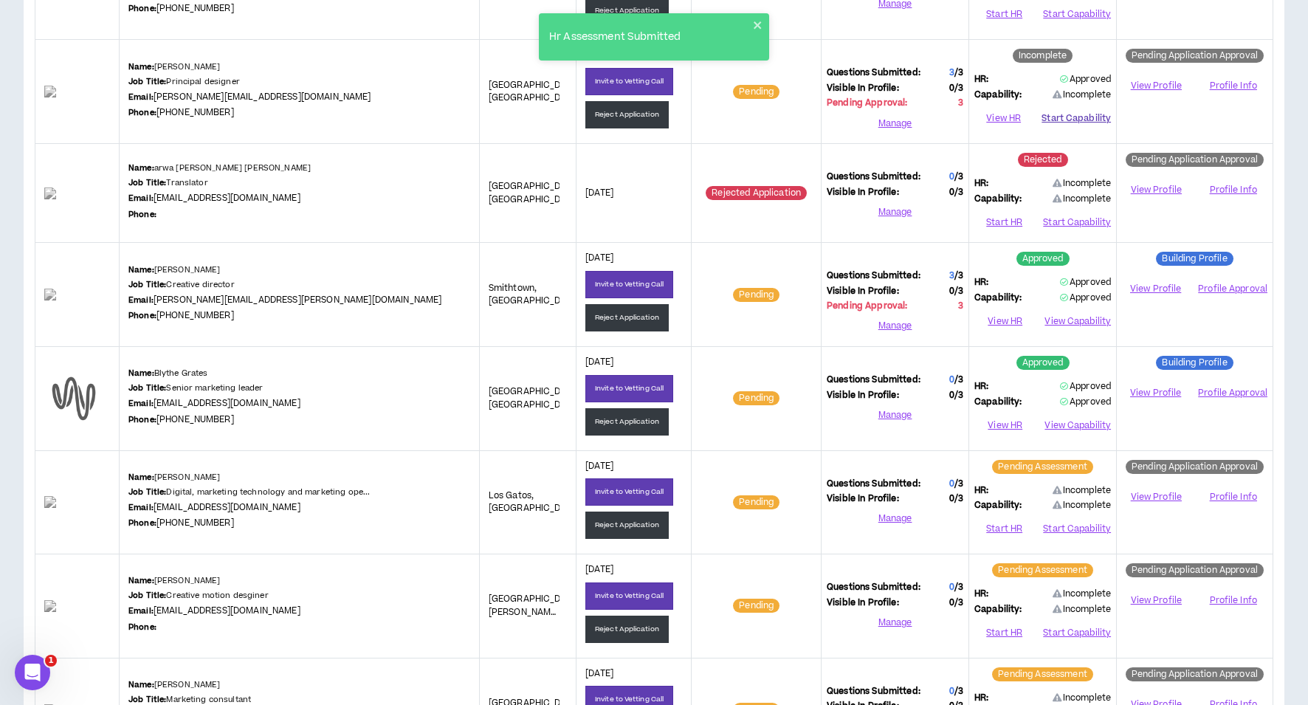
click at [1063, 111] on button "Start Capability" at bounding box center [1075, 118] width 69 height 22
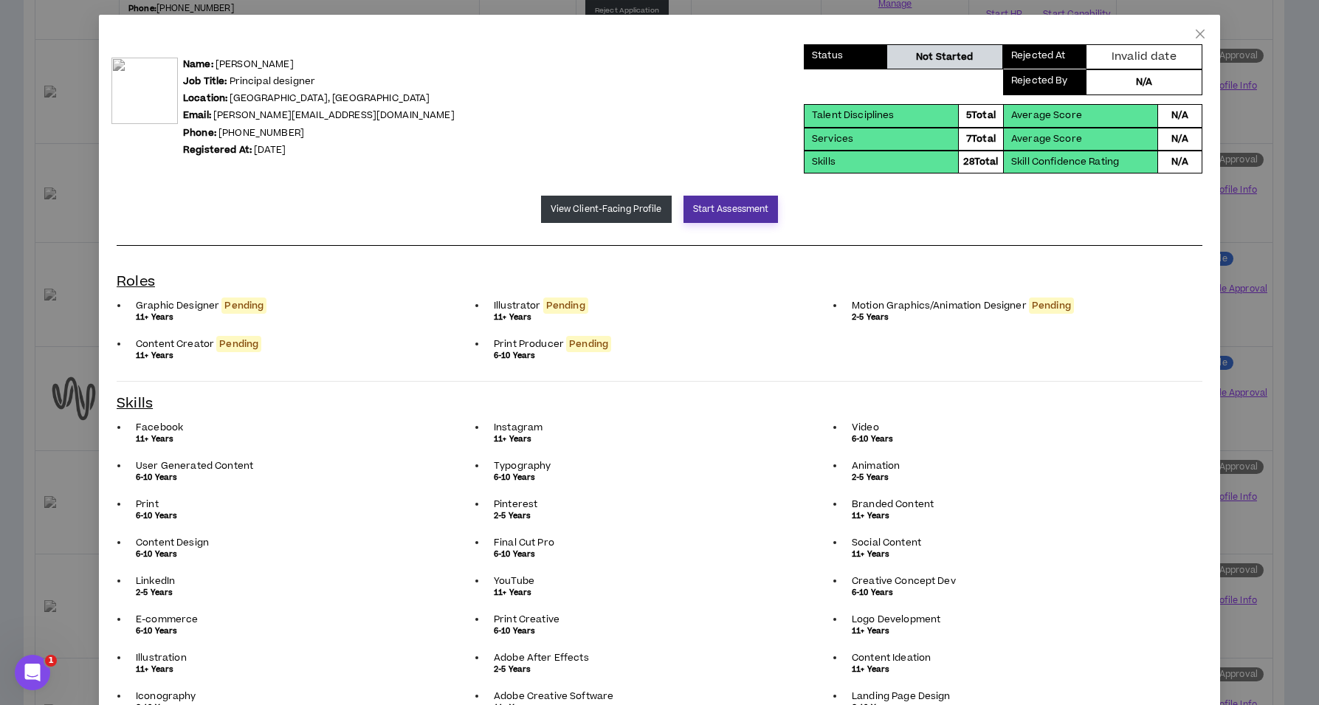
click at [736, 208] on button "Start Assessment" at bounding box center [730, 209] width 95 height 27
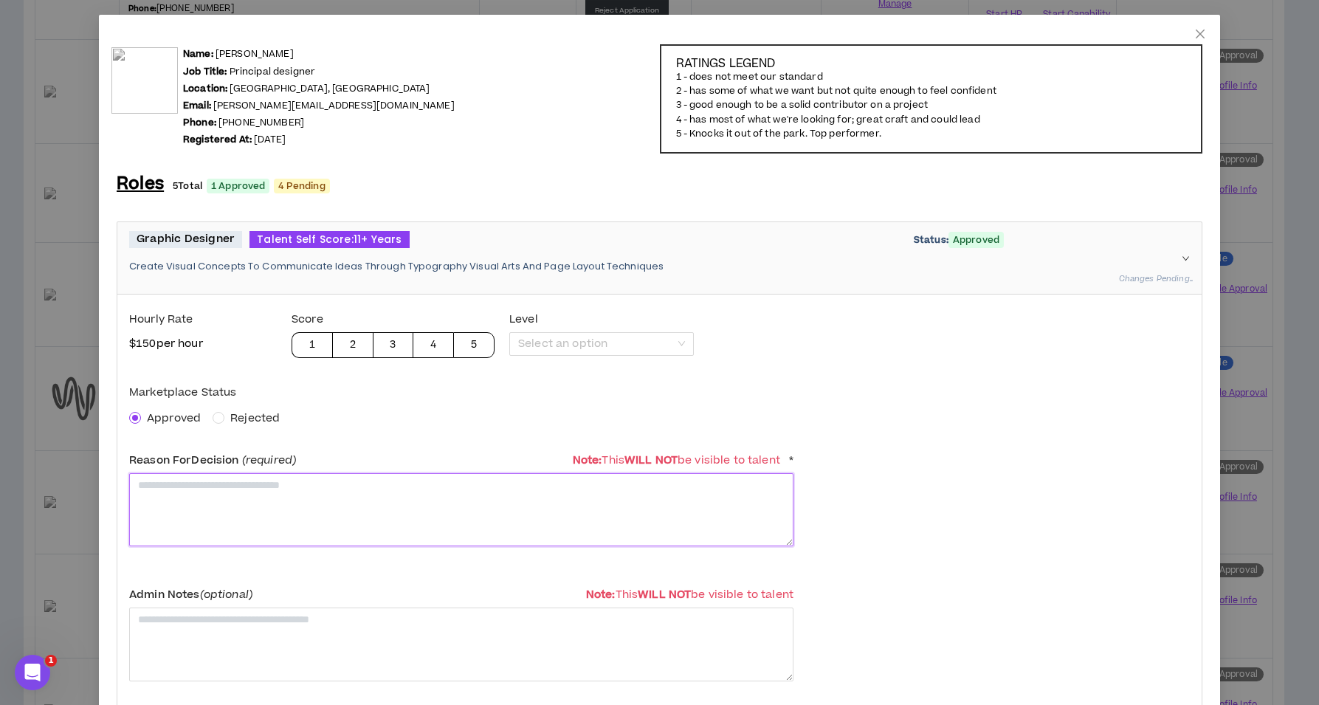
click at [207, 499] on textarea at bounding box center [461, 509] width 664 height 73
paste textarea "**********"
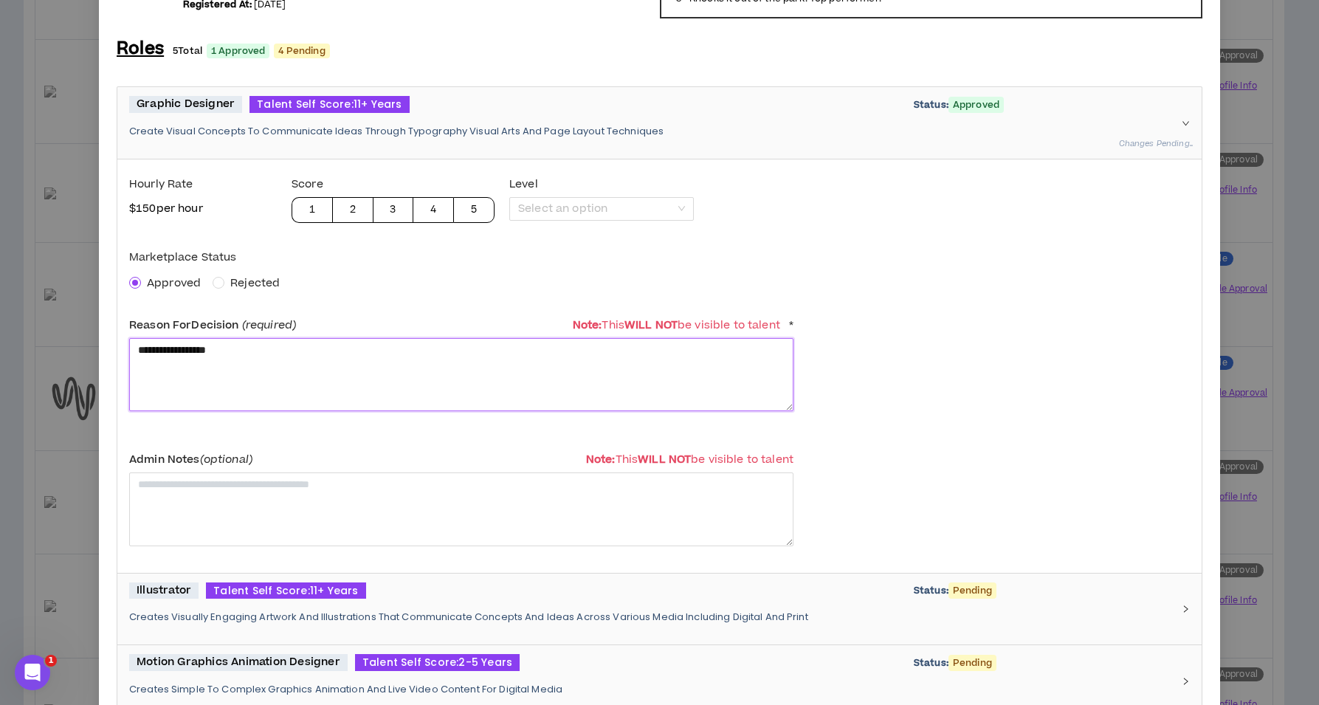
scroll to position [476, 0]
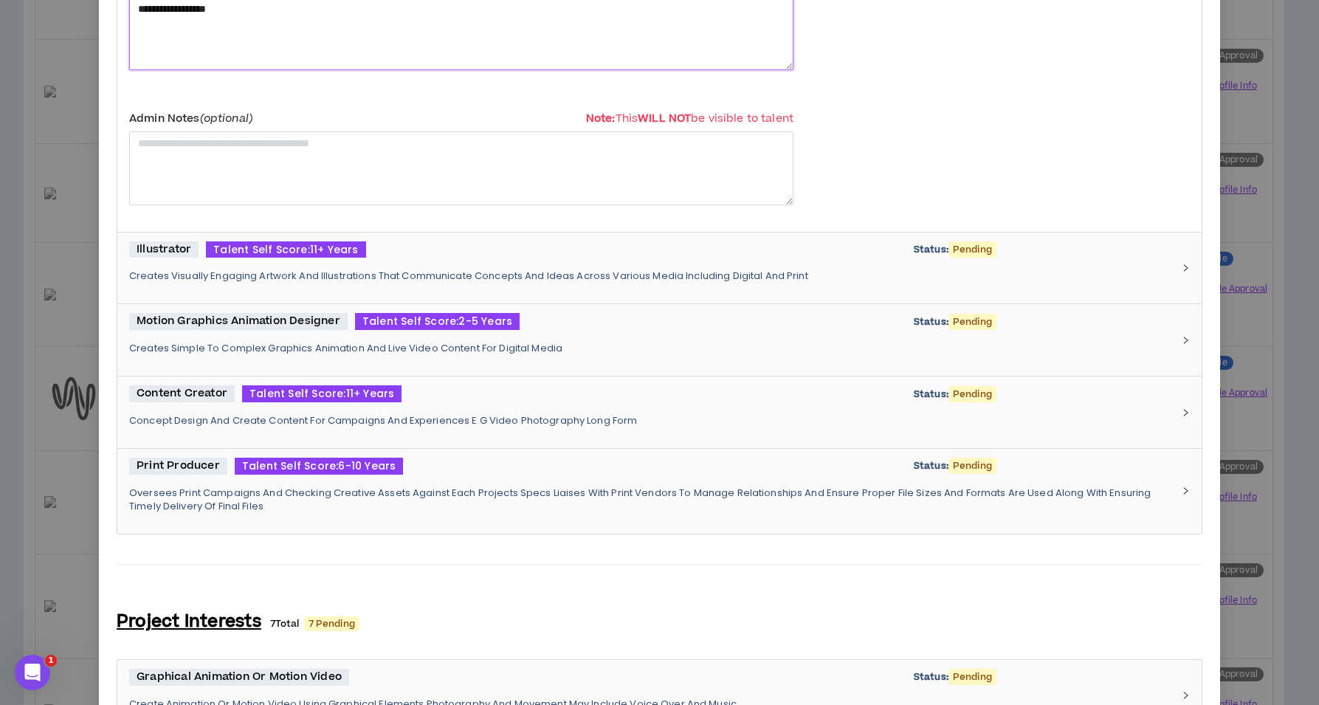
type textarea "**********"
click at [263, 282] on div "Illustrator Talent Self Score: 11+ Years Status: Pending Creates Visually Engag…" at bounding box center [650, 268] width 1043 height 54
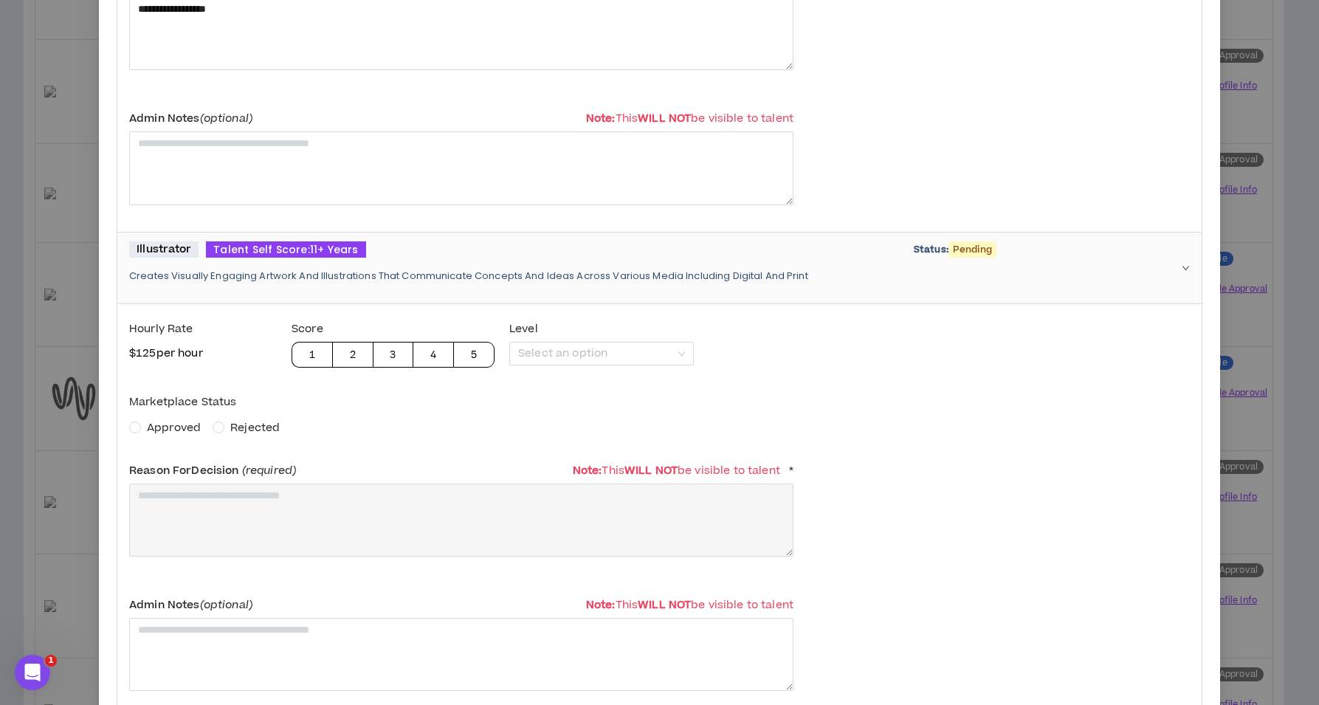
click at [139, 419] on label "Approved" at bounding box center [167, 427] width 77 height 17
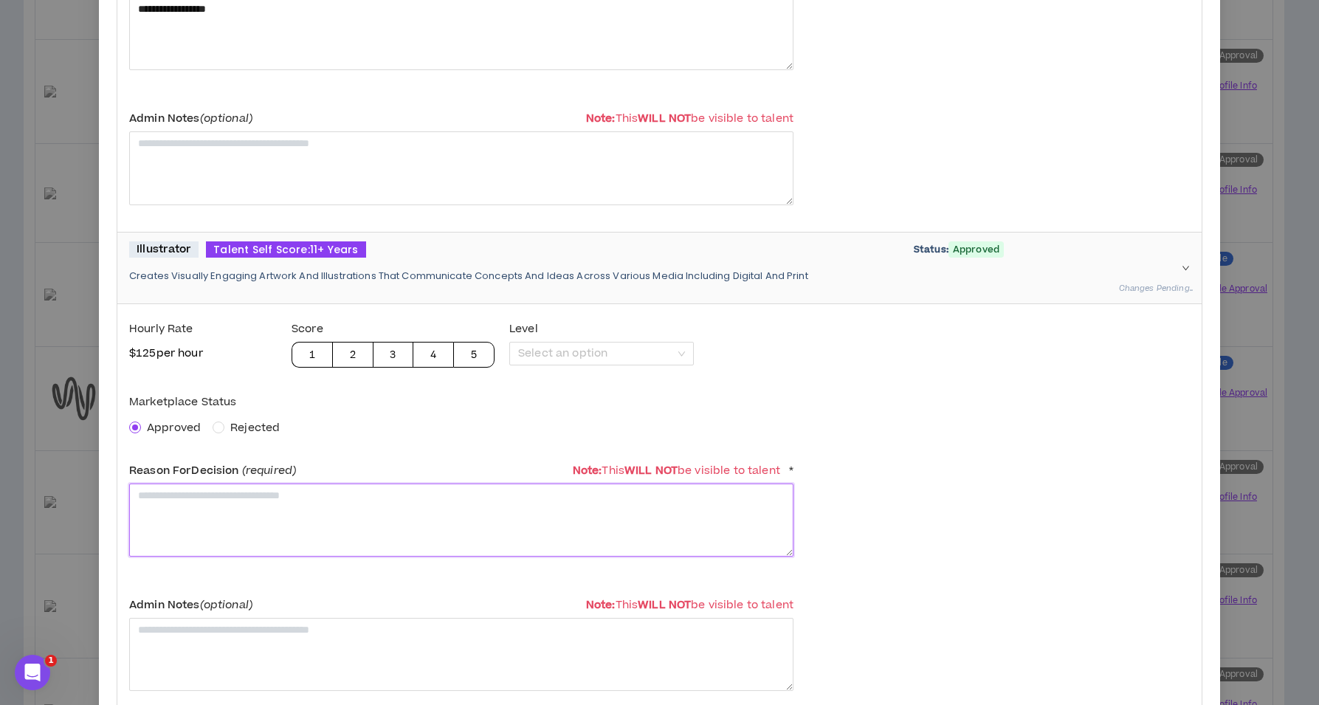
click at [169, 500] on textarea at bounding box center [461, 519] width 664 height 73
paste textarea "**********"
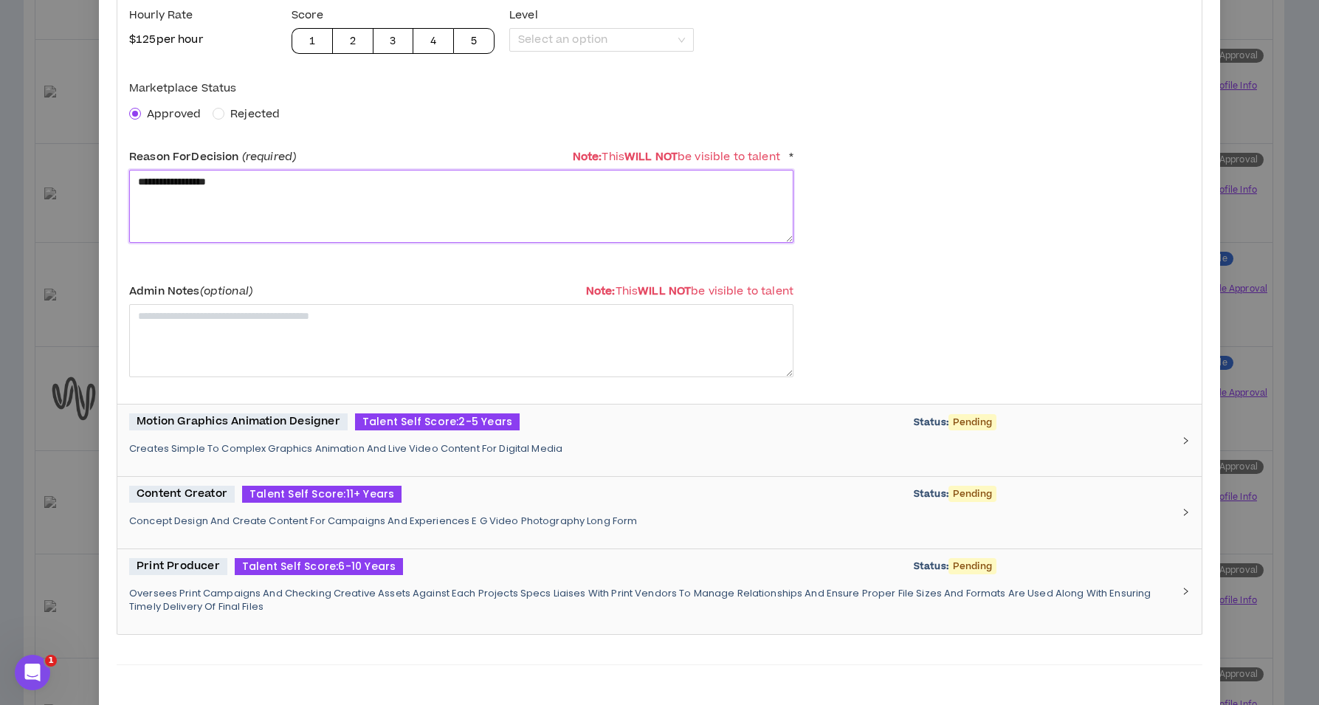
type textarea "**********"
click at [210, 432] on div "Motion Graphics Animation Designer Talent Self Score: 2-5 Years Status: Pending…" at bounding box center [650, 440] width 1043 height 54
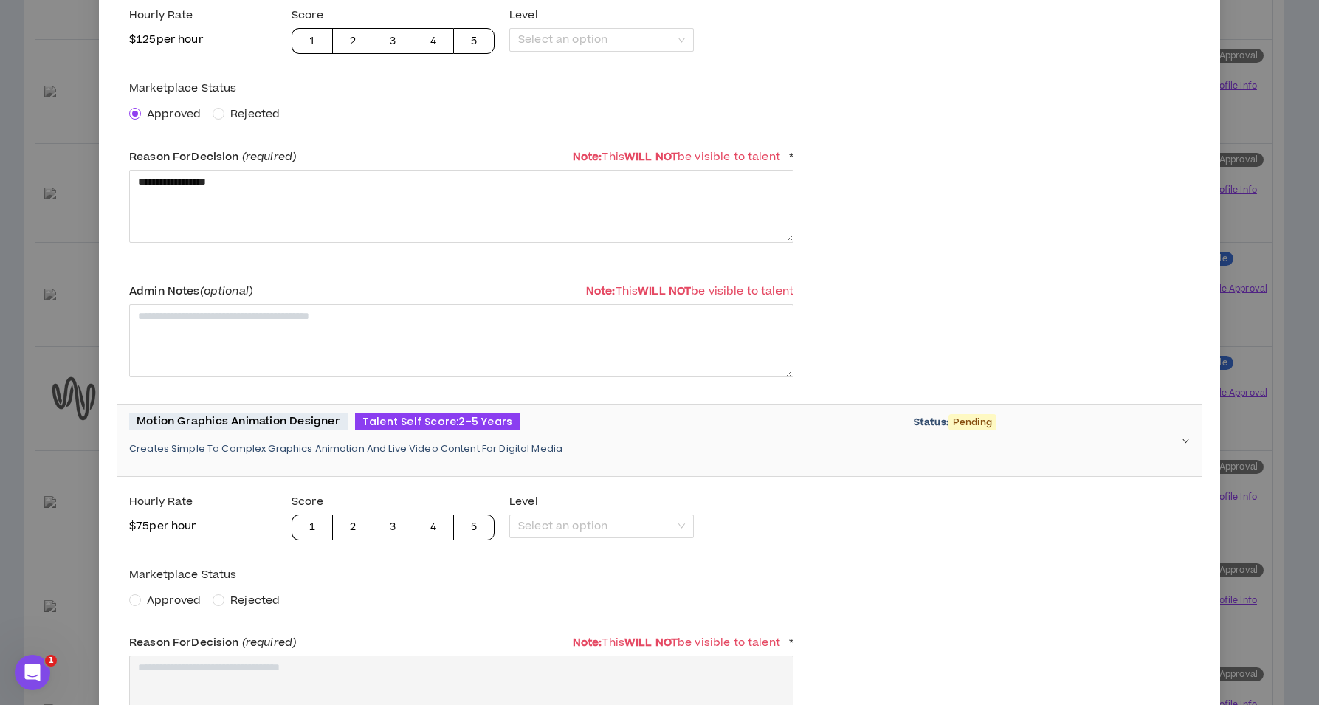
scroll to position [920, 0]
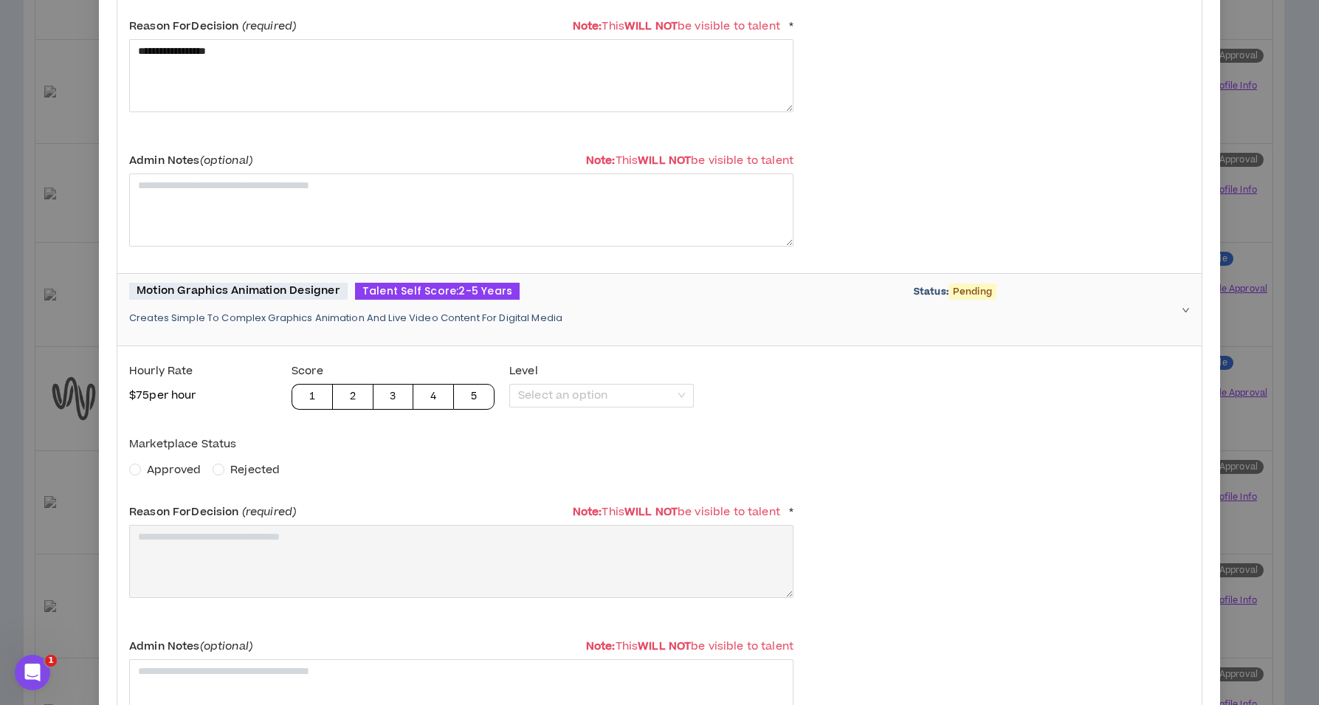
click at [142, 463] on span "Approved" at bounding box center [174, 470] width 66 height 16
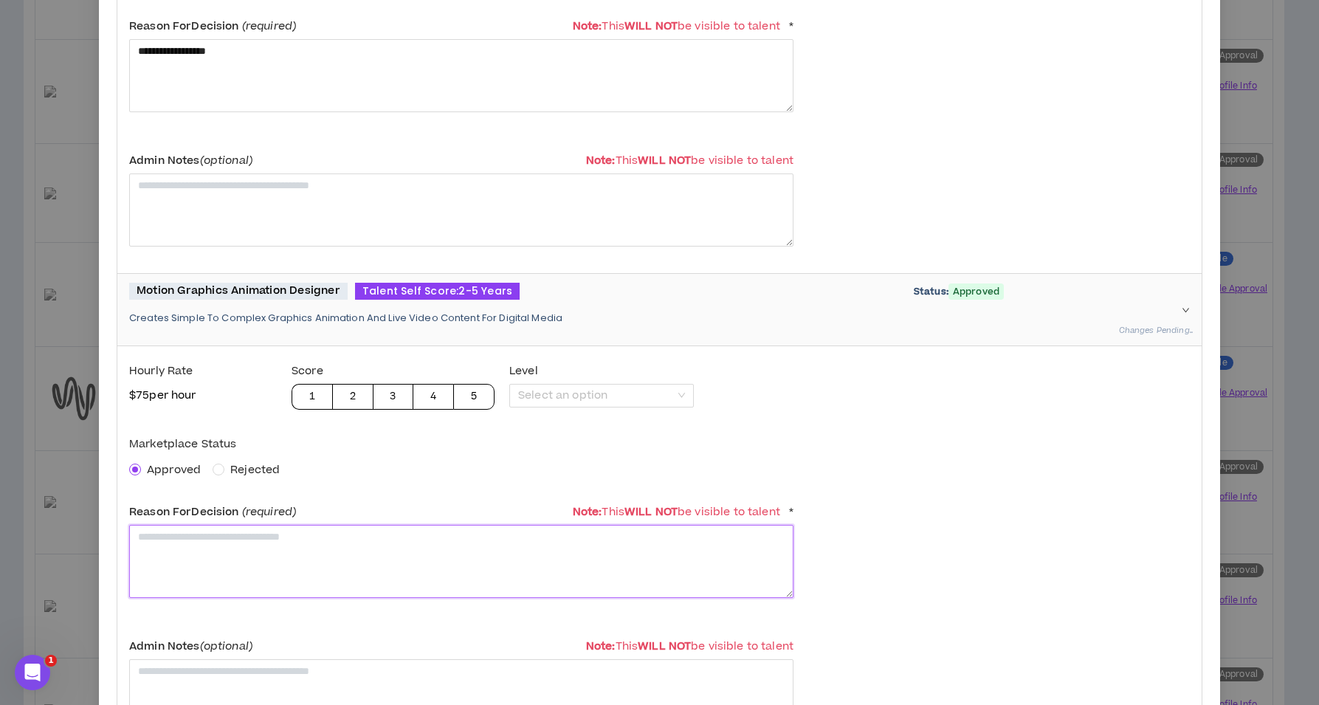
click at [190, 539] on textarea at bounding box center [461, 561] width 664 height 73
paste textarea "**********"
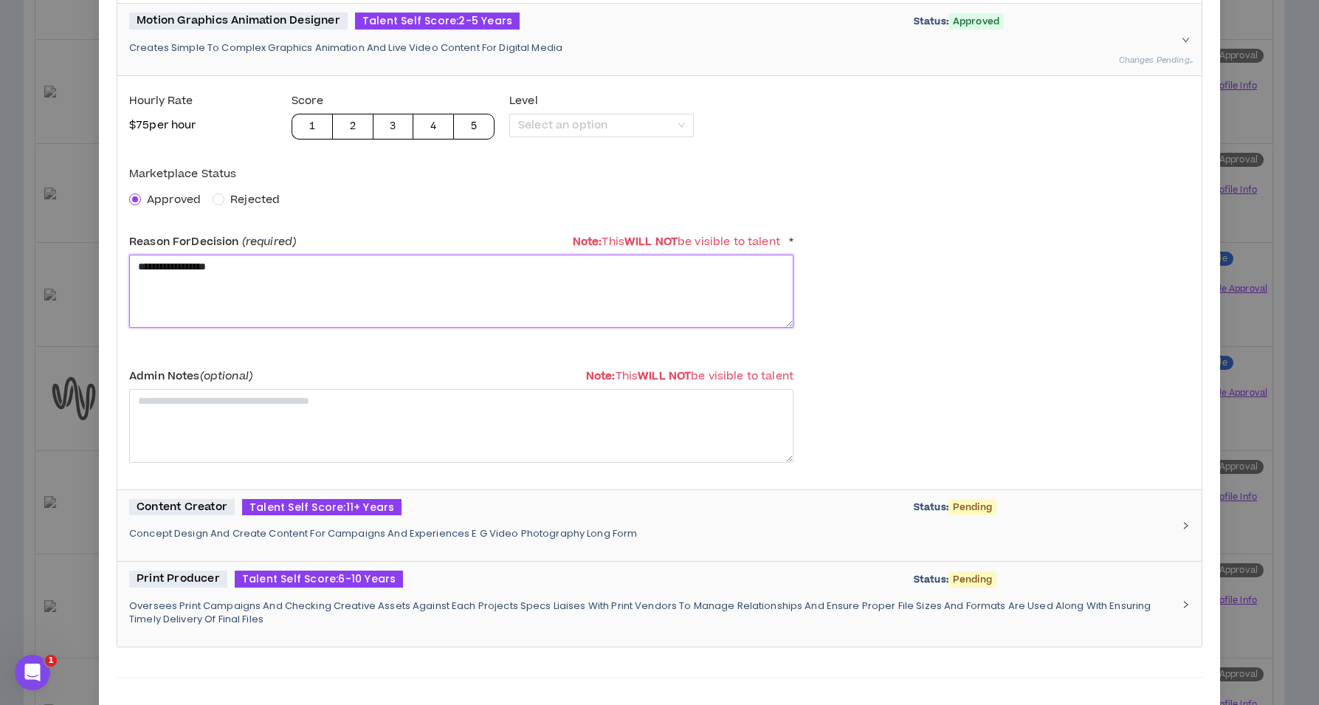
scroll to position [1291, 0]
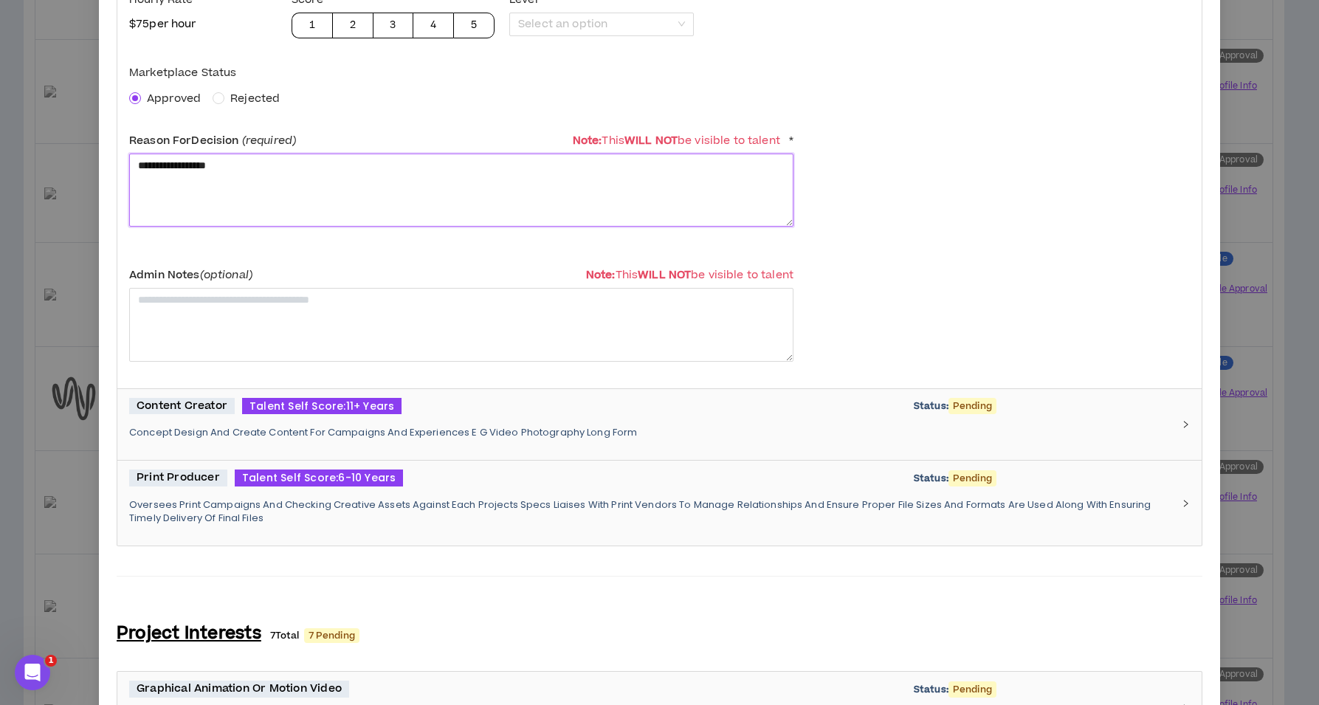
type textarea "**********"
click at [221, 426] on p "Concept Design And Create Content For Campaigns And Experiences E G Video Photo…" at bounding box center [650, 432] width 1043 height 13
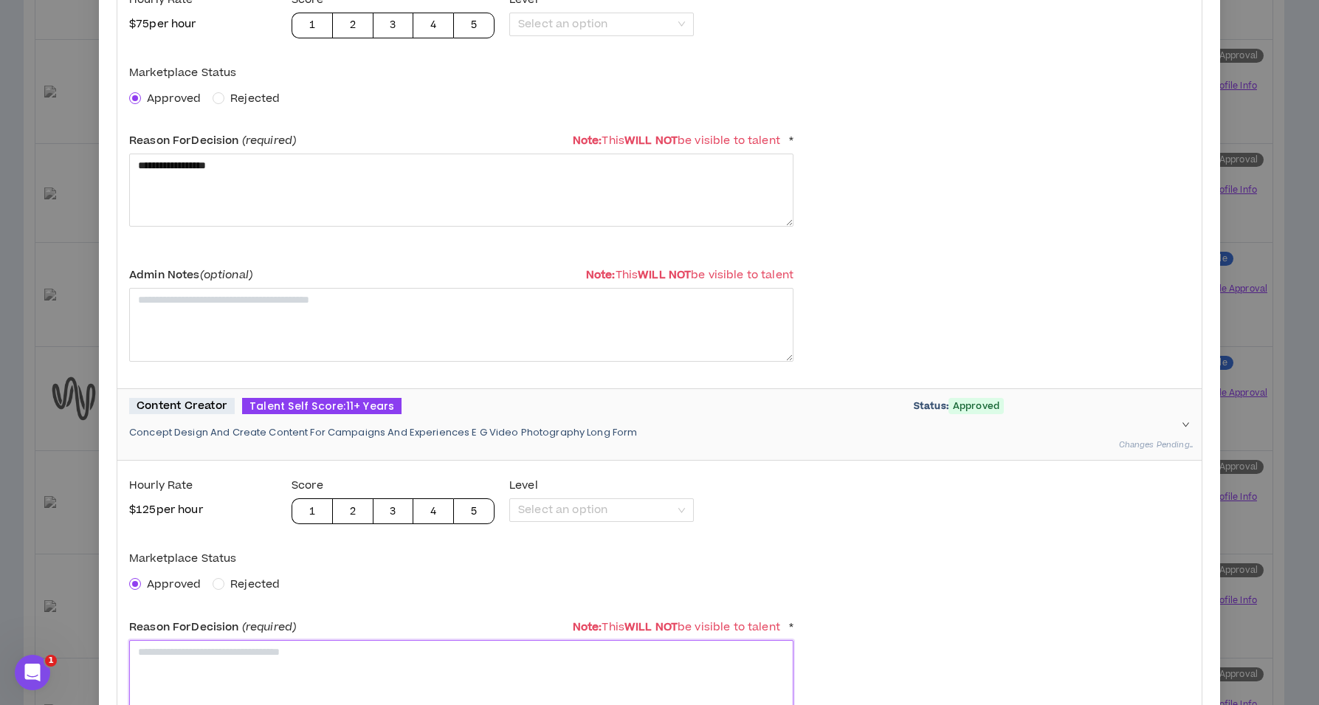
click at [183, 653] on textarea at bounding box center [461, 676] width 664 height 73
type textarea "*"
paste textarea "**********"
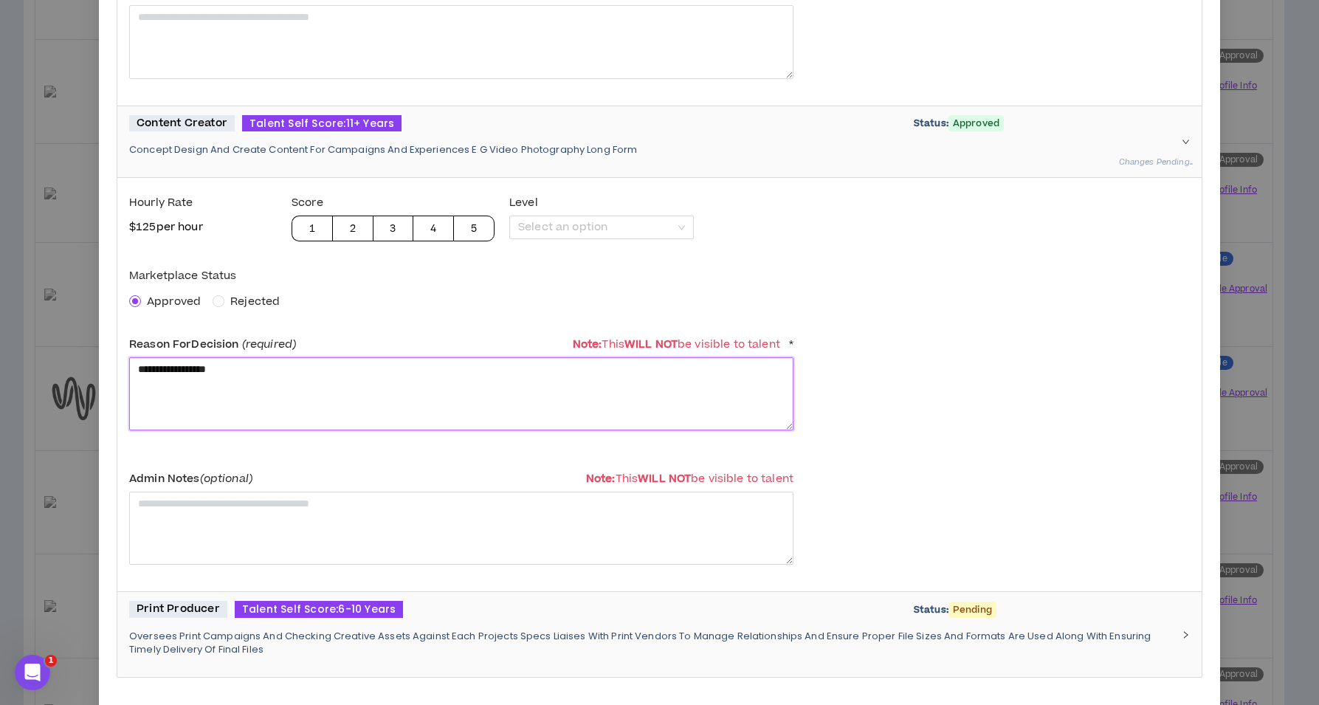
scroll to position [1730, 0]
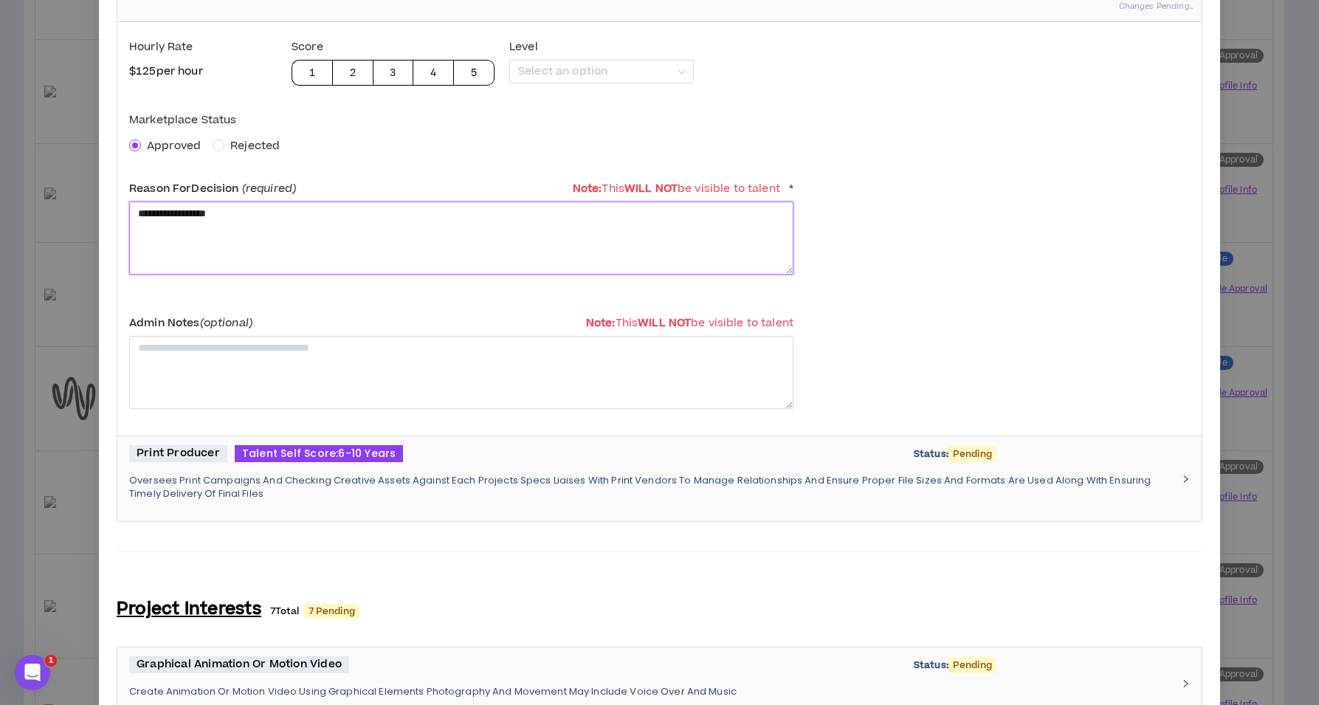
type textarea "**********"
click at [244, 487] on p "Oversees Print Campaigns And Checking Creative Assets Against Each Projects Spe…" at bounding box center [650, 487] width 1043 height 27
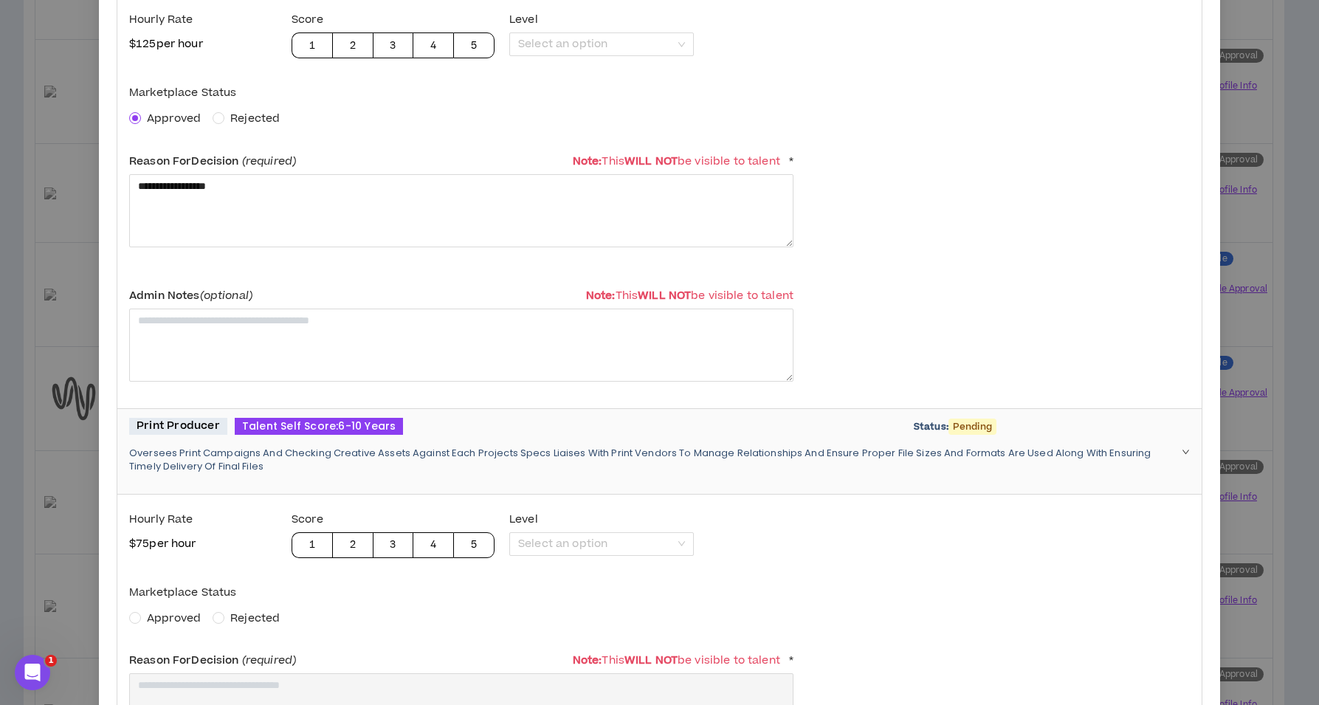
scroll to position [1840, 0]
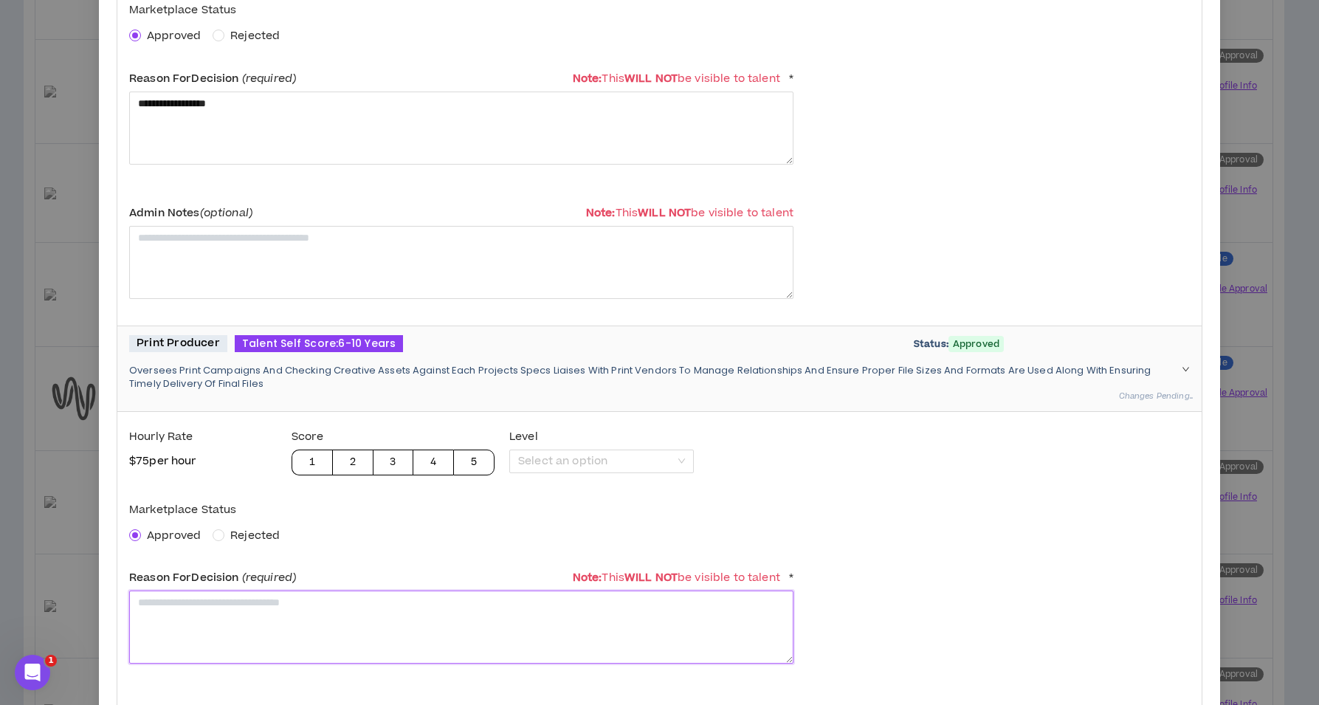
click at [179, 604] on textarea at bounding box center [461, 626] width 664 height 73
paste textarea "**********"
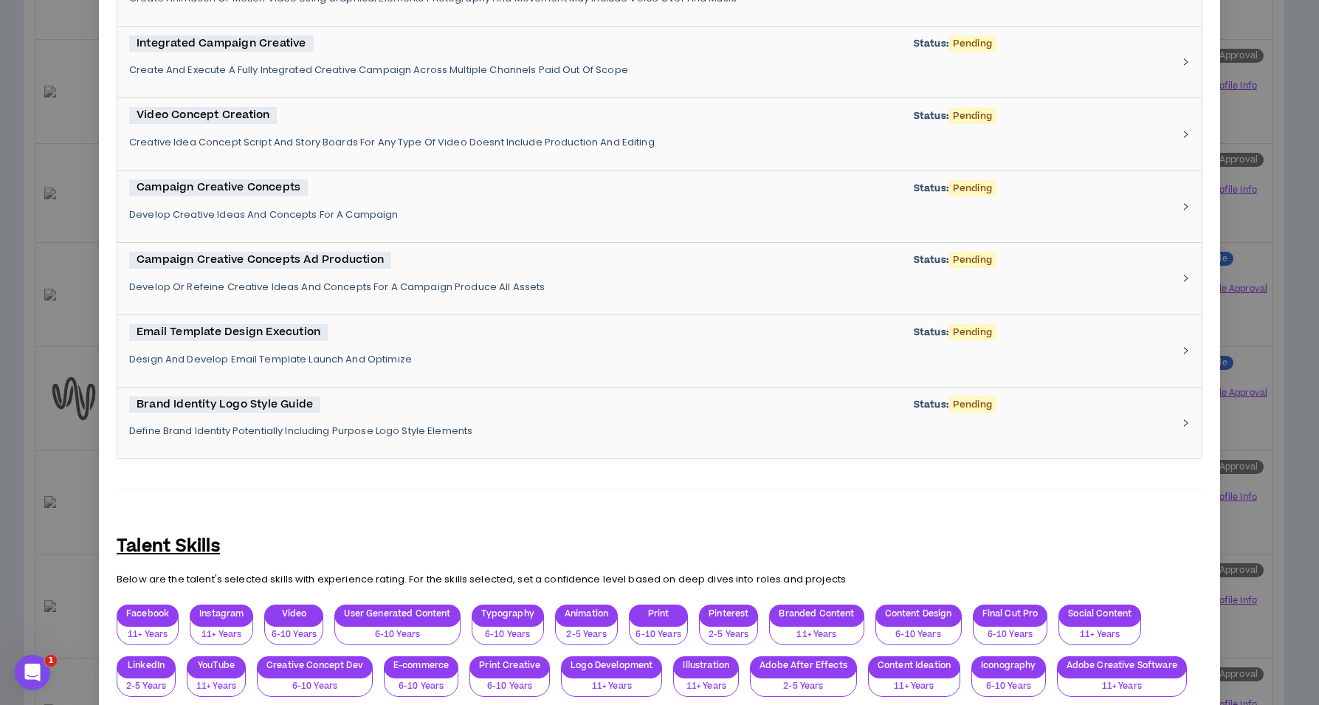
scroll to position [3080, 0]
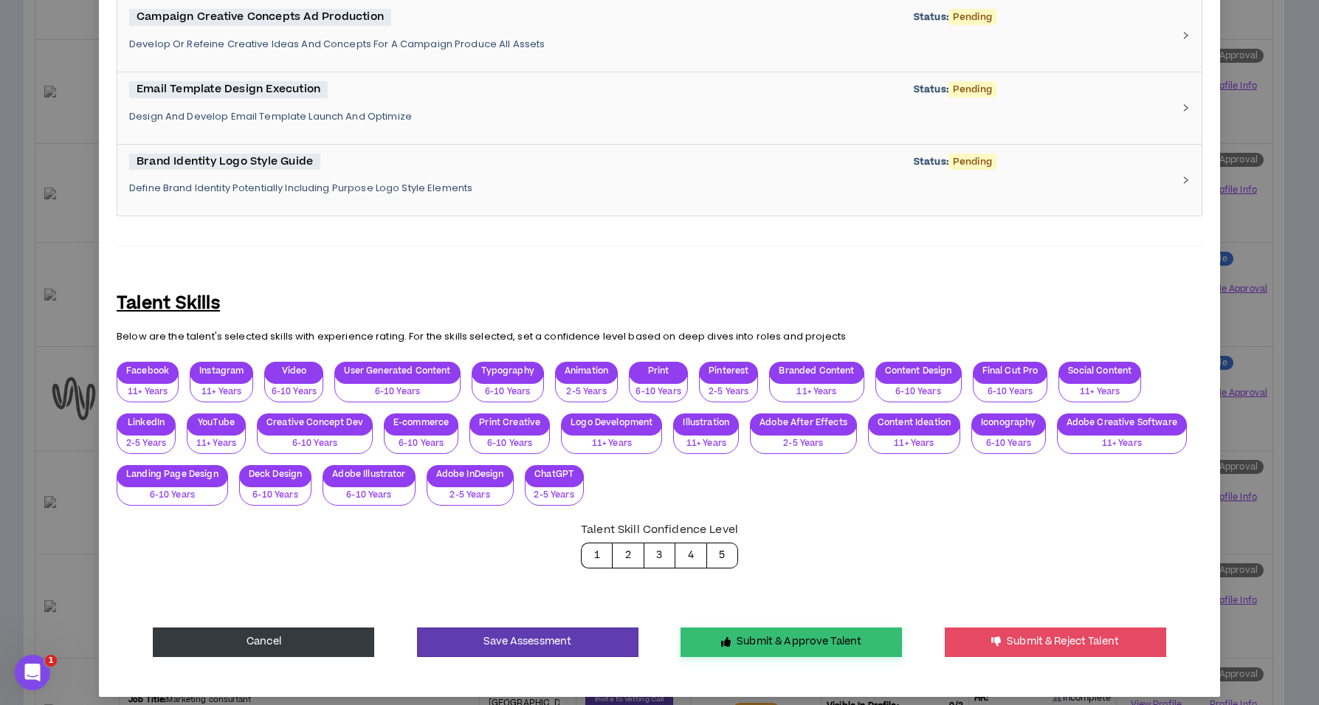
type textarea "**********"
click at [790, 627] on button "Submit & Approve Talent" at bounding box center [790, 642] width 221 height 30
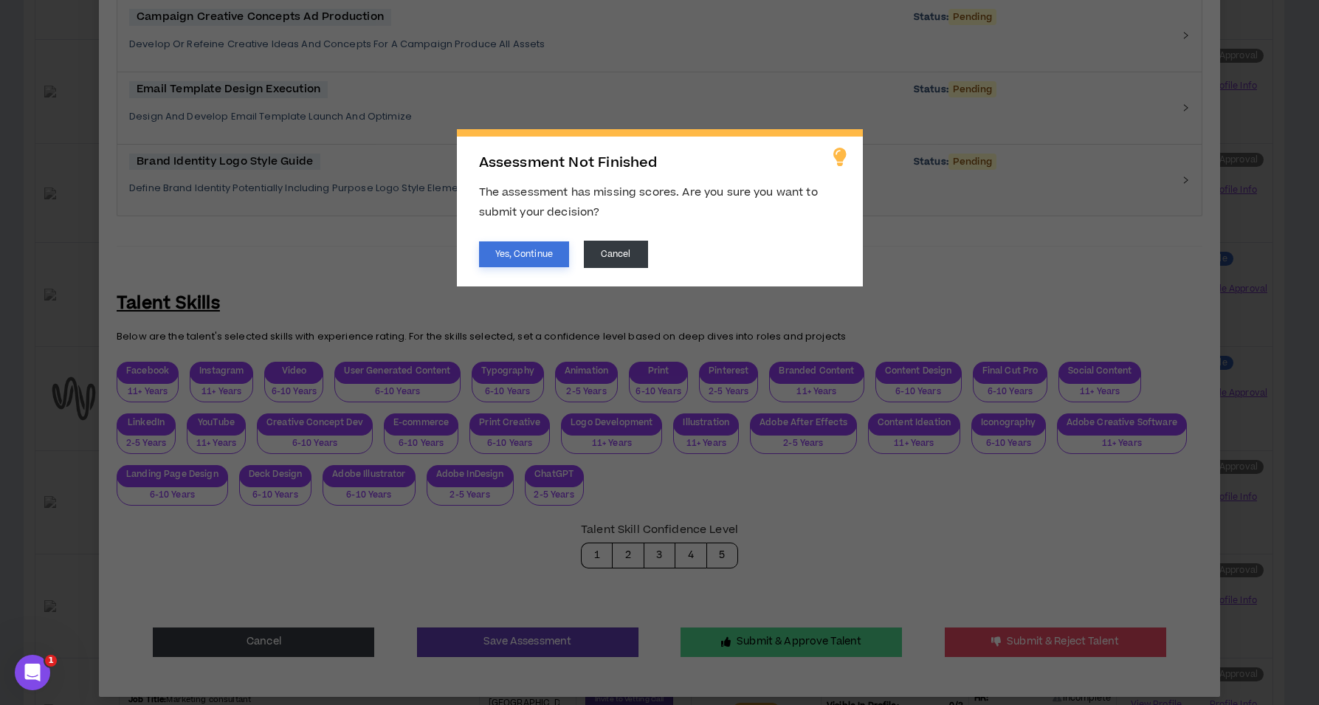
click at [535, 261] on button "Yes, Continue" at bounding box center [524, 254] width 90 height 26
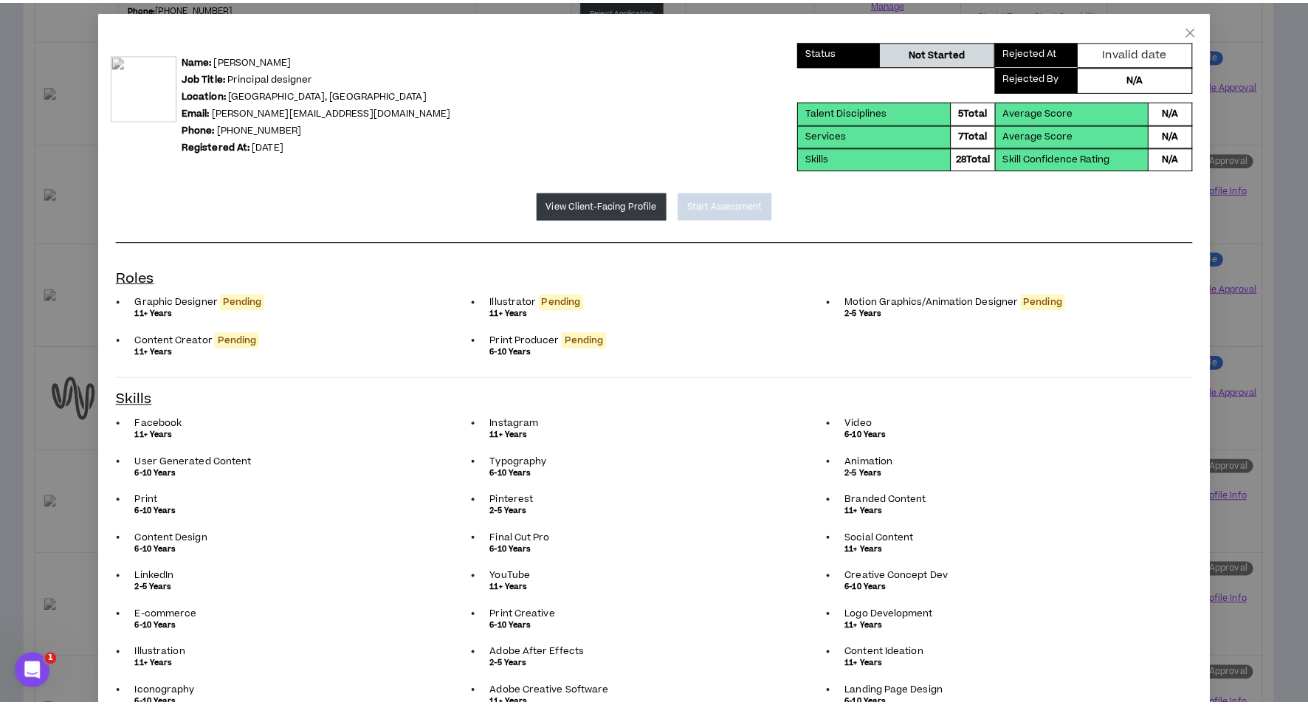
scroll to position [0, 0]
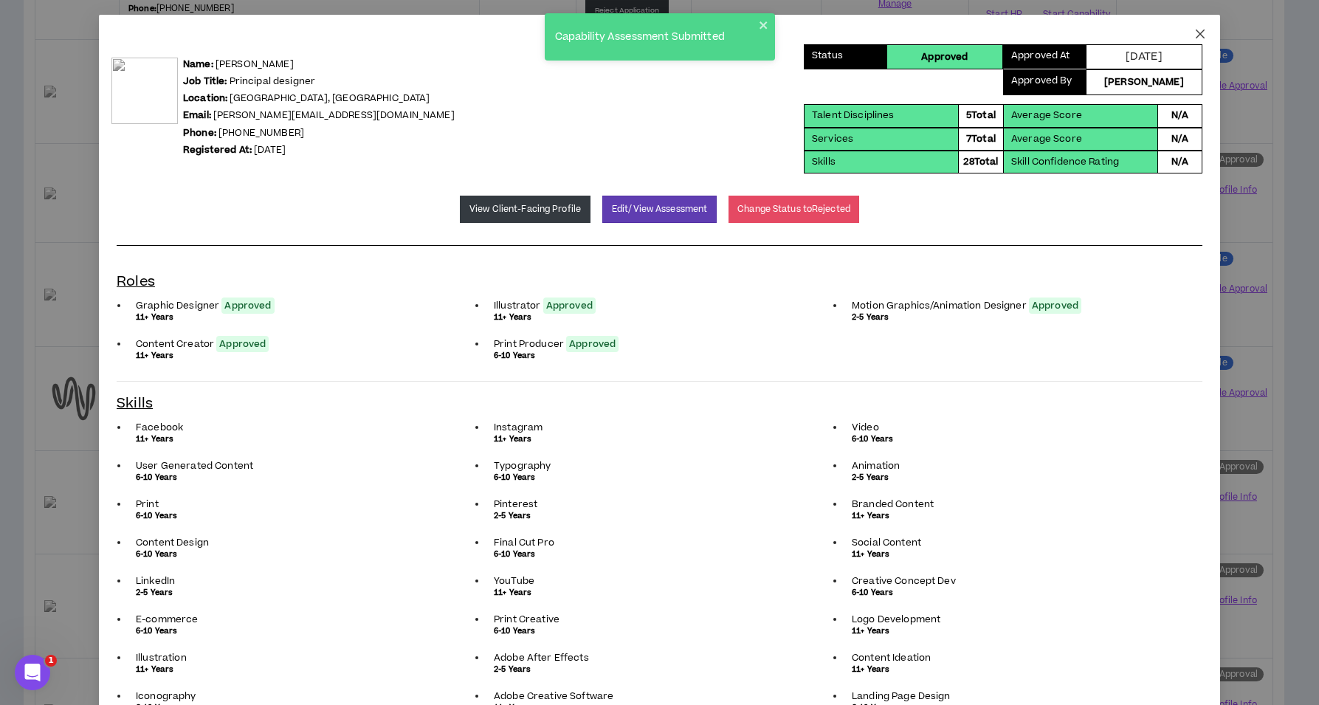
click at [1196, 35] on icon "close" at bounding box center [1200, 34] width 9 height 9
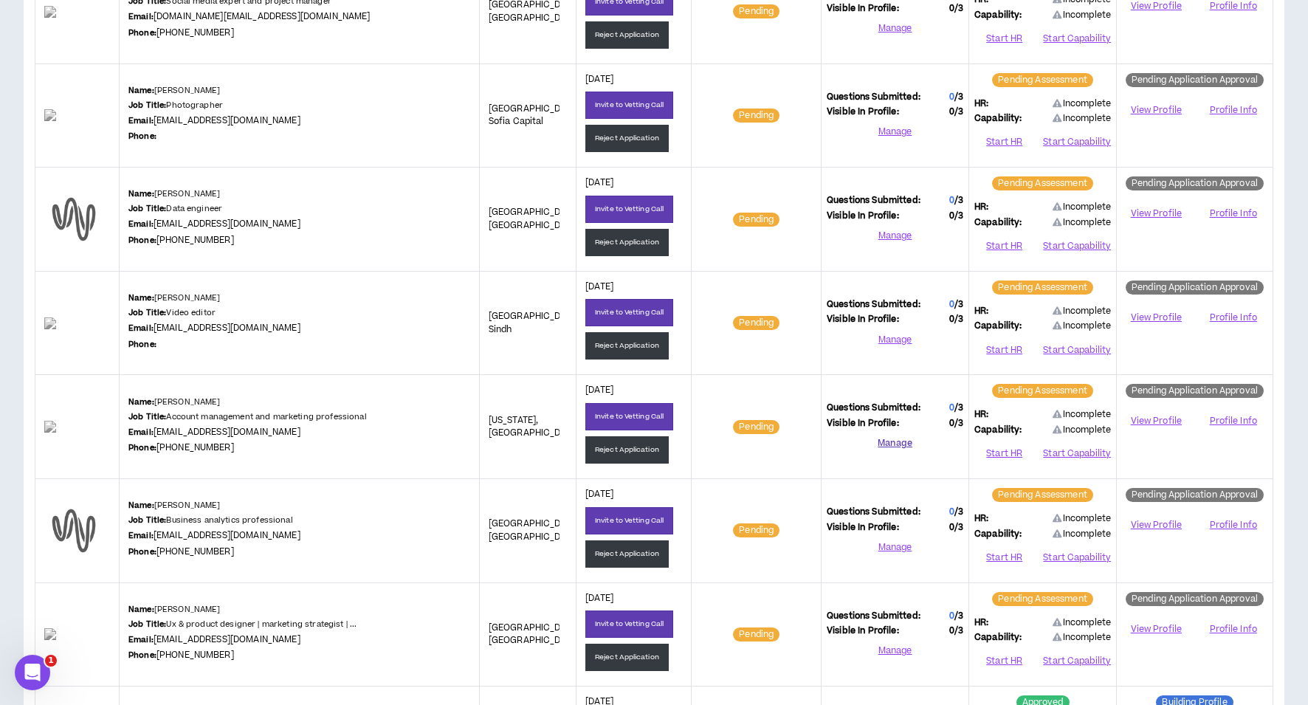
scroll to position [311, 0]
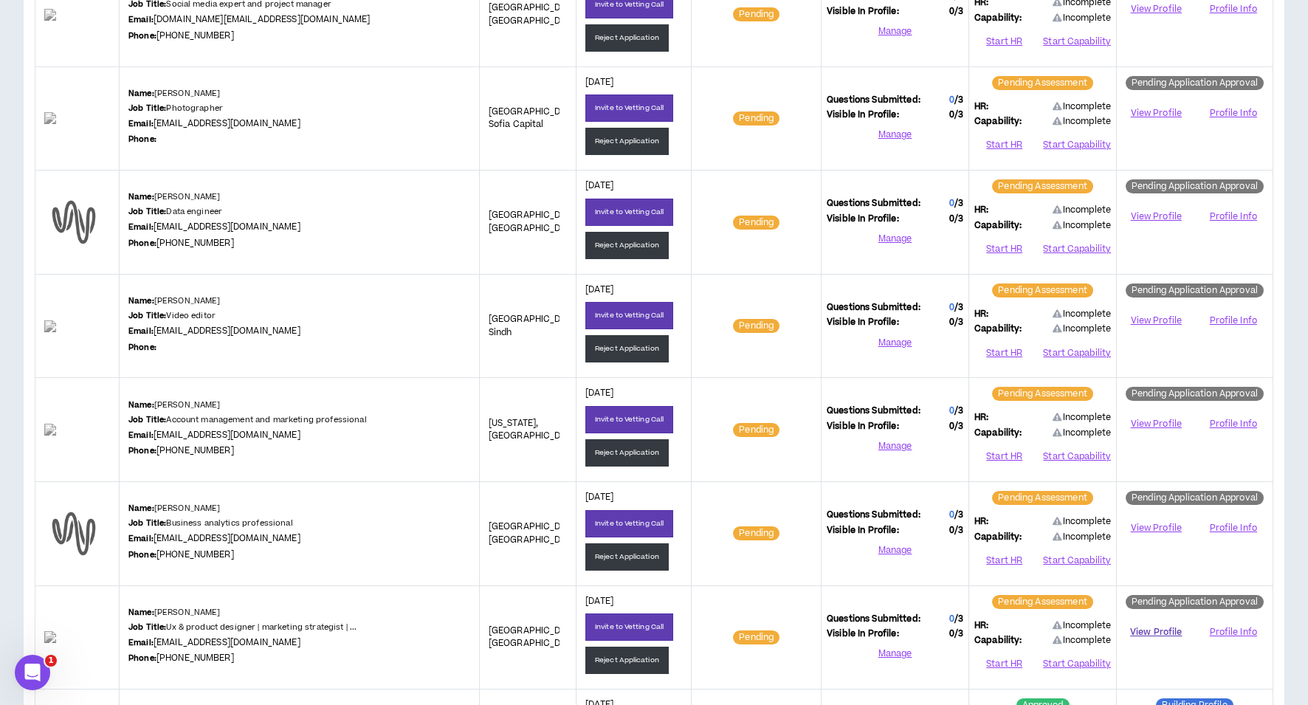
click at [1158, 629] on link "View Profile" at bounding box center [1156, 632] width 68 height 26
click at [592, 656] on button "Reject Application" at bounding box center [626, 659] width 83 height 27
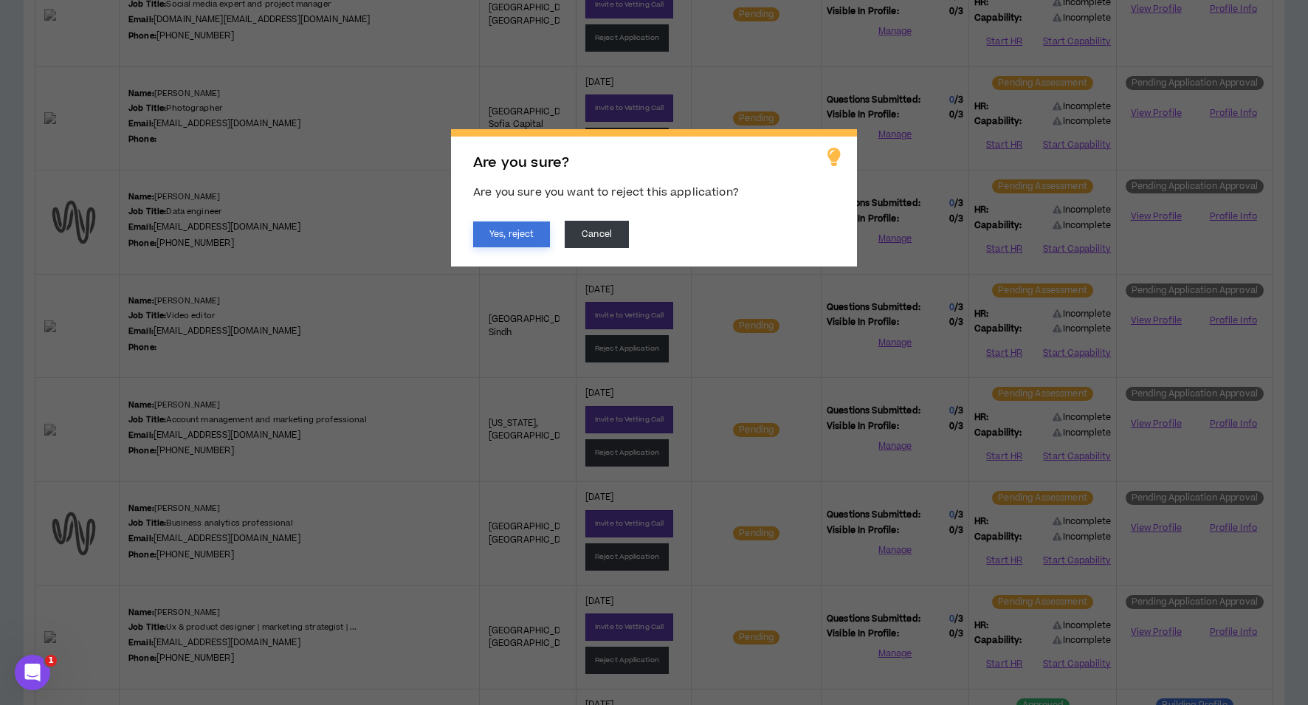
click at [523, 239] on button "Yes, reject" at bounding box center [511, 234] width 77 height 26
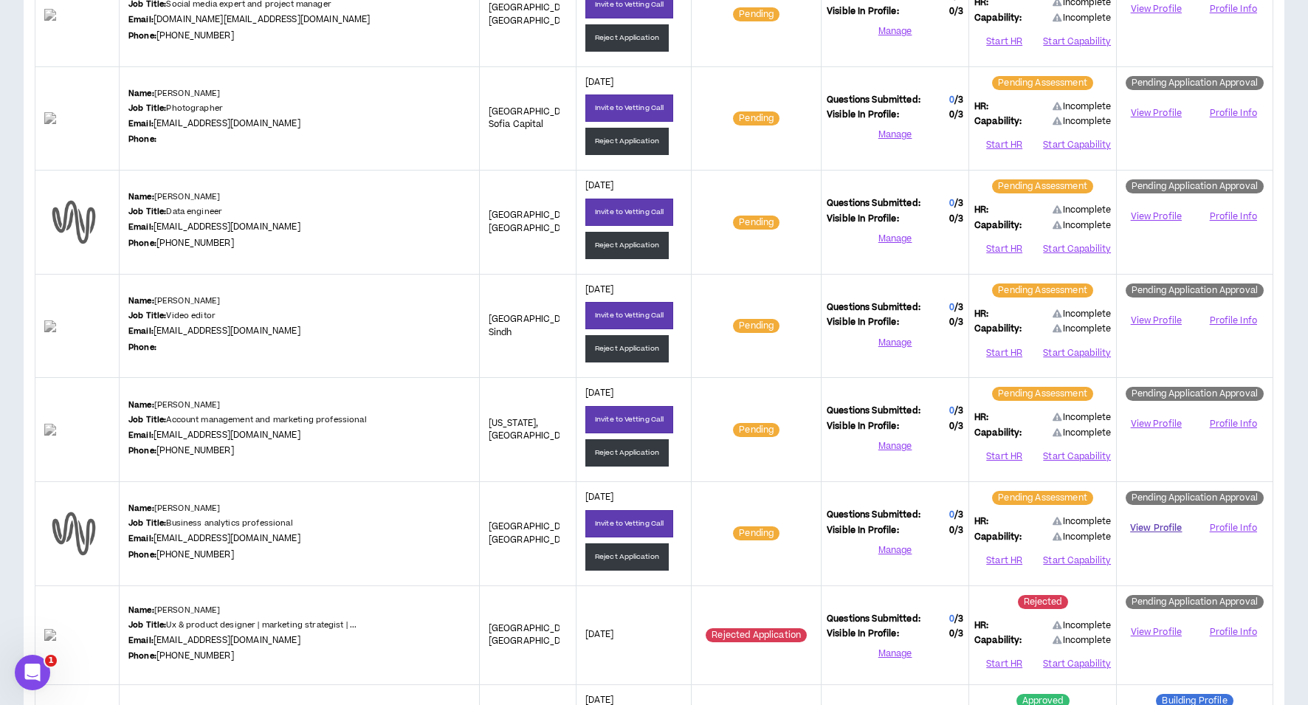
click at [1155, 524] on link "View Profile" at bounding box center [1156, 528] width 68 height 26
click at [585, 557] on button "Reject Application" at bounding box center [626, 556] width 83 height 27
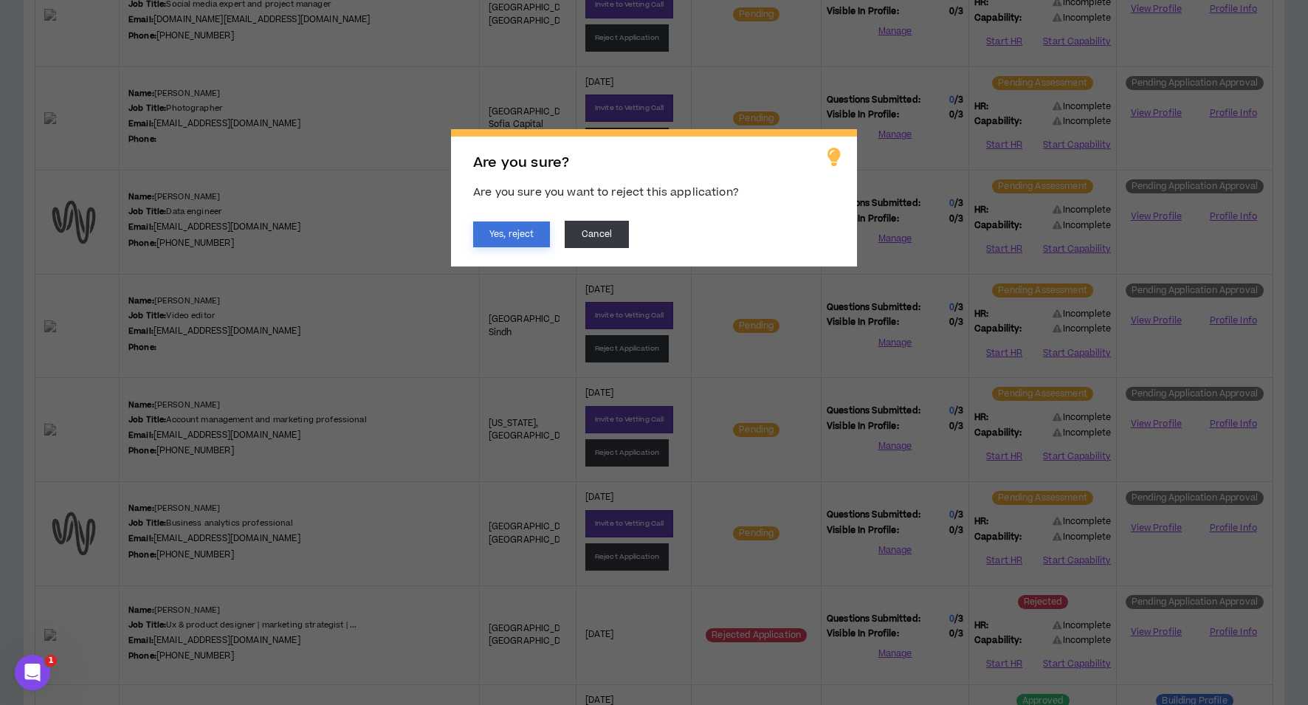
click at [500, 238] on button "Yes, reject" at bounding box center [511, 234] width 77 height 26
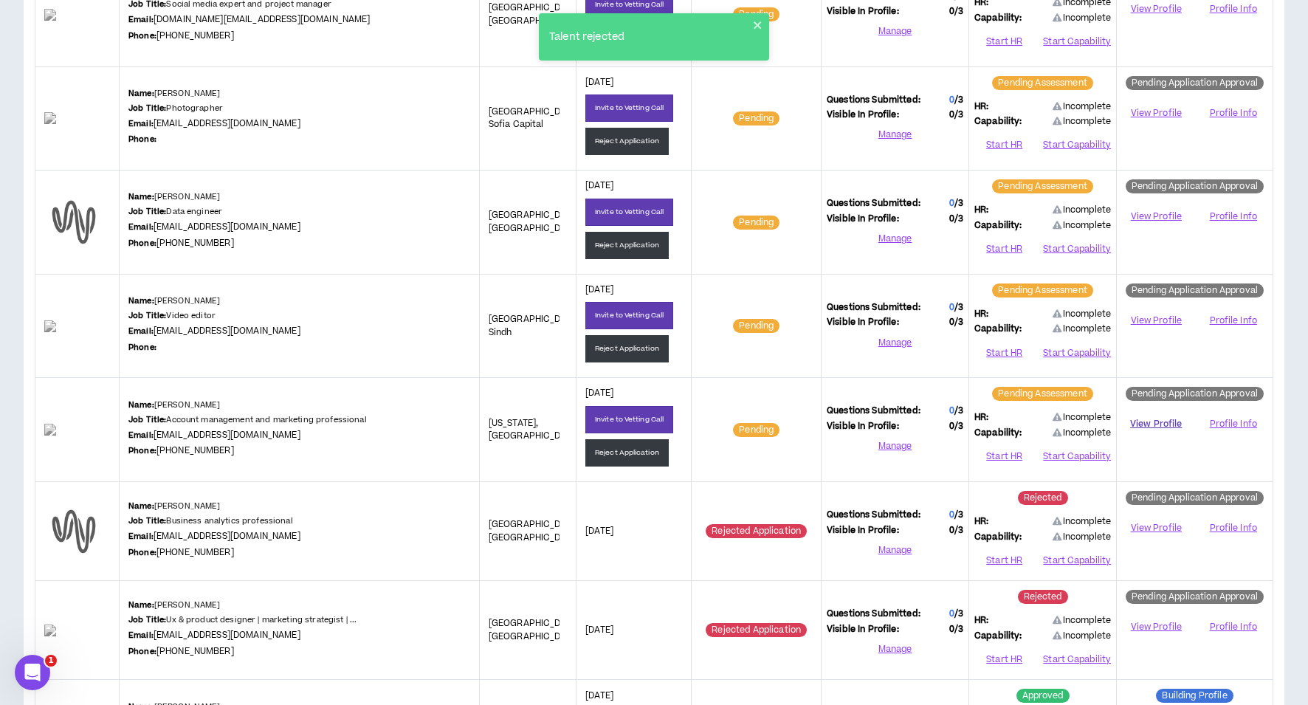
click at [1148, 423] on link "View Profile" at bounding box center [1156, 424] width 68 height 26
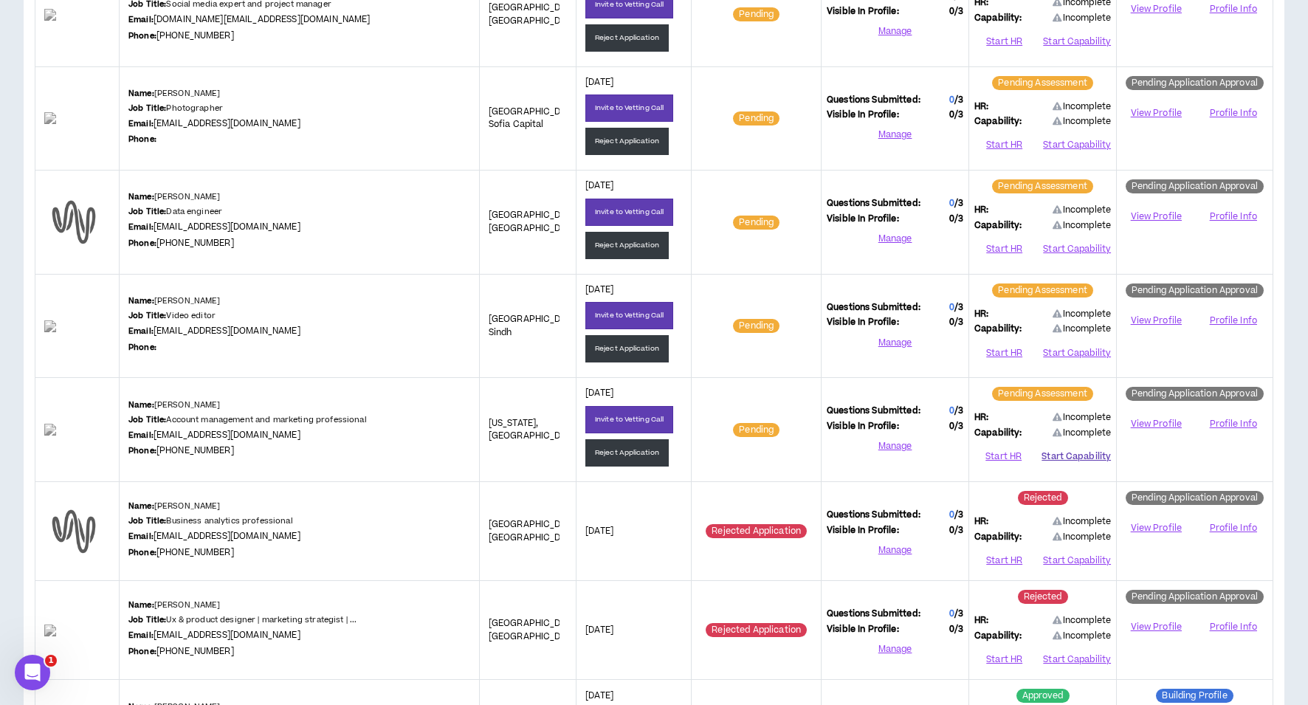
click at [1082, 455] on button "Start Capability" at bounding box center [1075, 457] width 69 height 22
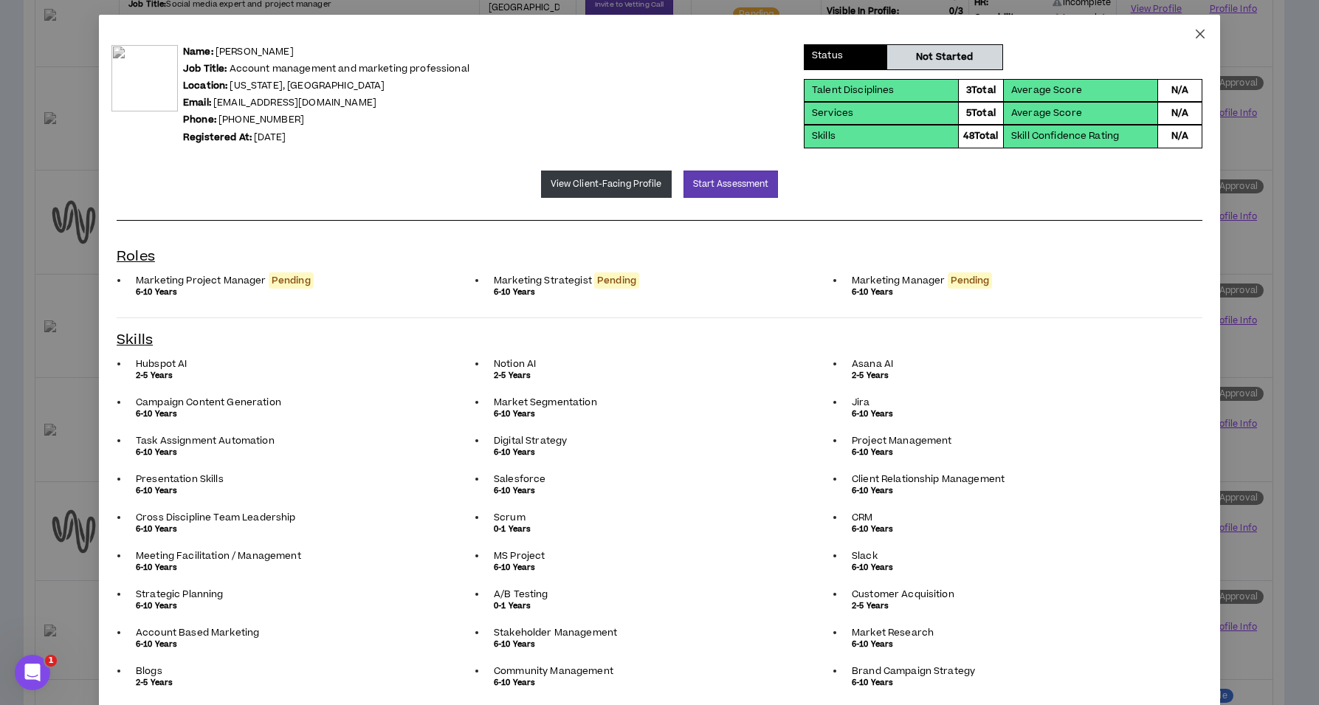
click at [1194, 31] on icon "close" at bounding box center [1200, 34] width 12 height 12
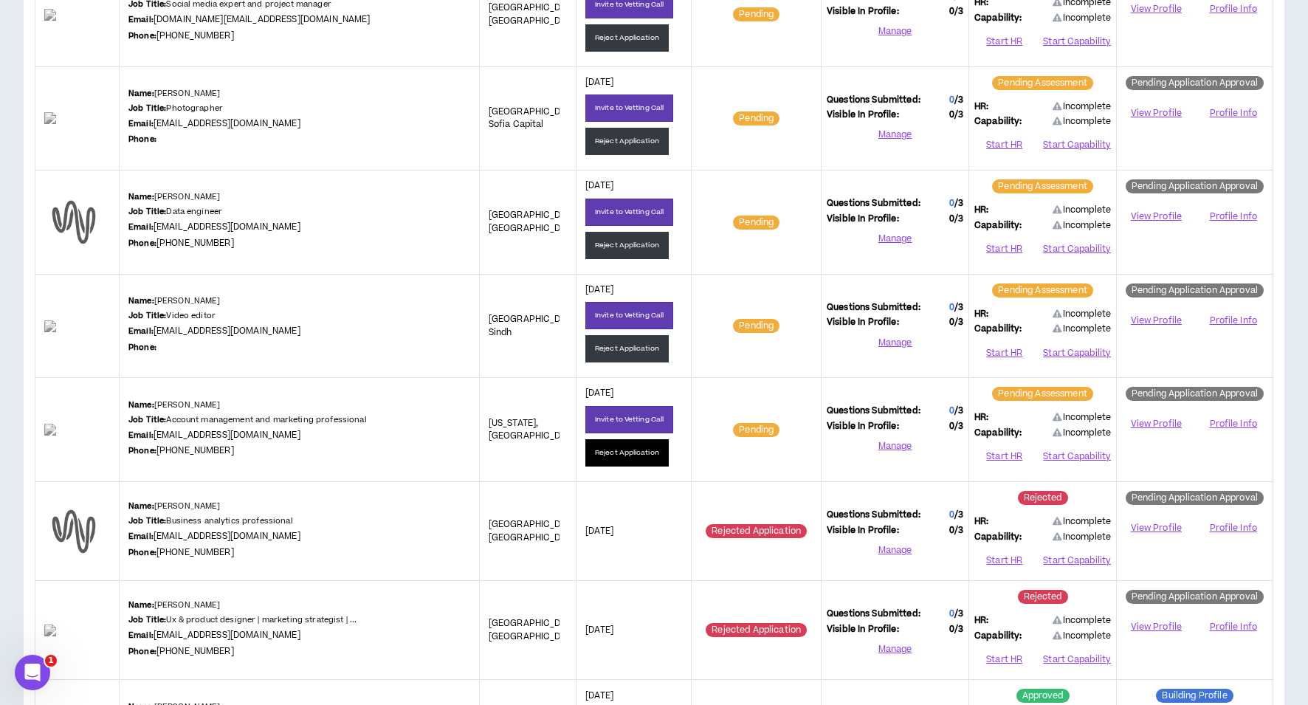
click at [591, 458] on button "Reject Application" at bounding box center [626, 452] width 83 height 27
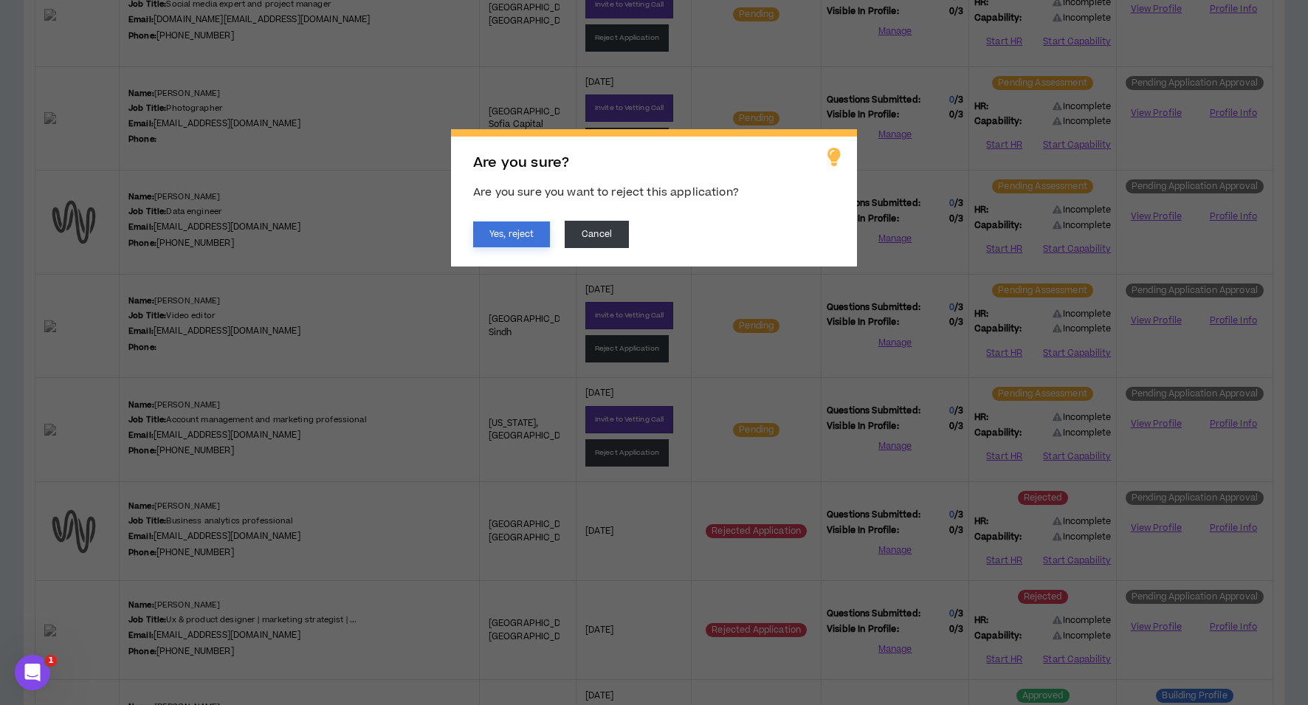
click at [521, 239] on button "Yes, reject" at bounding box center [511, 234] width 77 height 26
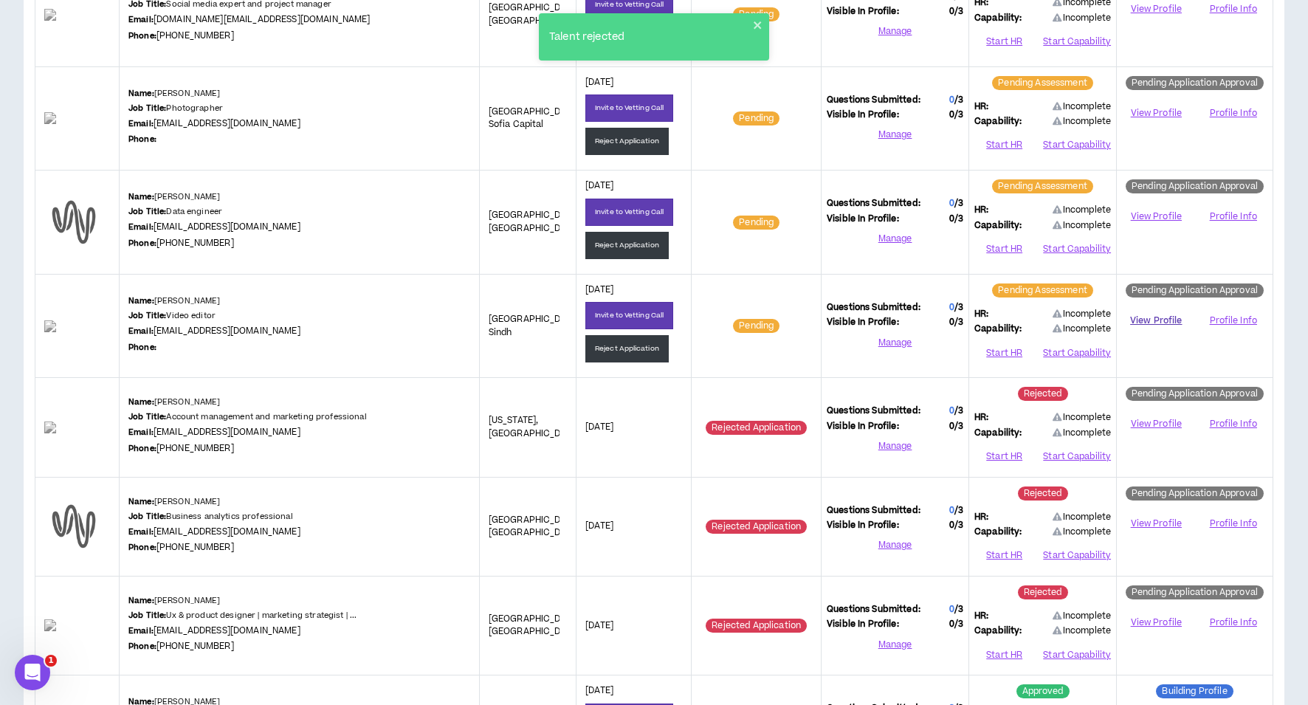
click at [1152, 315] on link "View Profile" at bounding box center [1156, 321] width 68 height 26
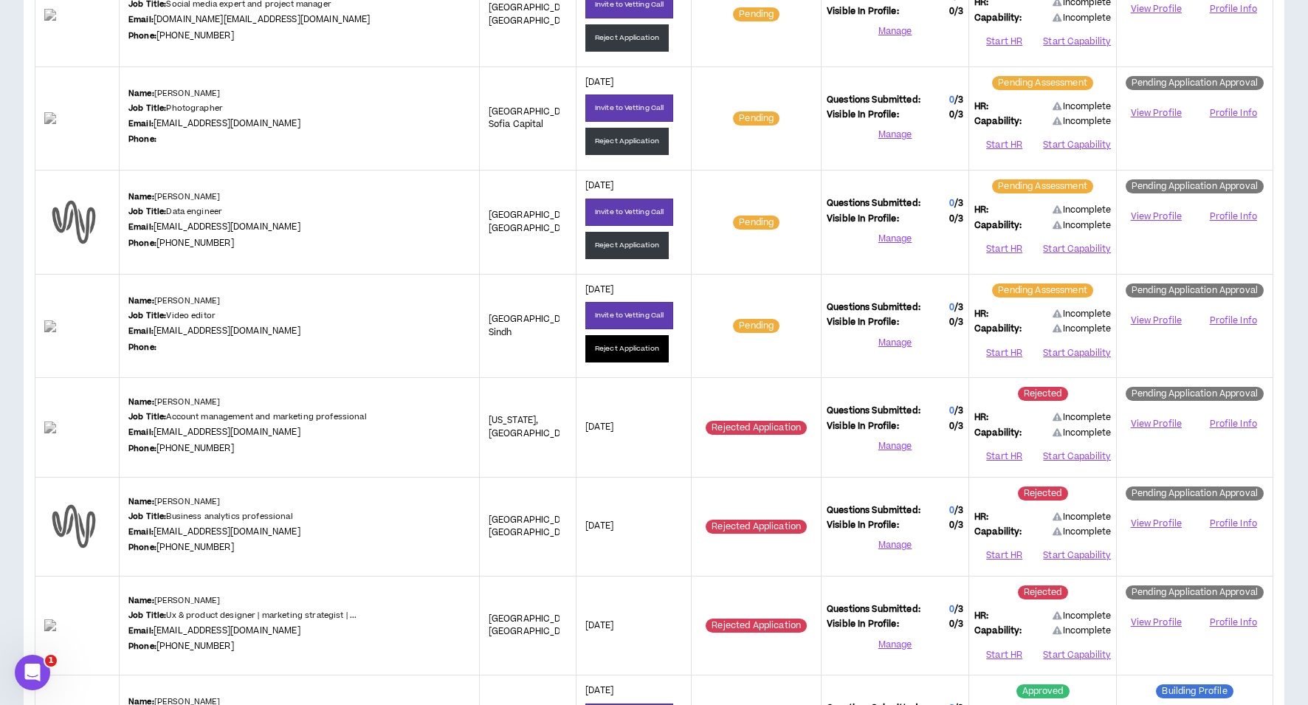
click at [599, 353] on button "Reject Application" at bounding box center [626, 348] width 83 height 27
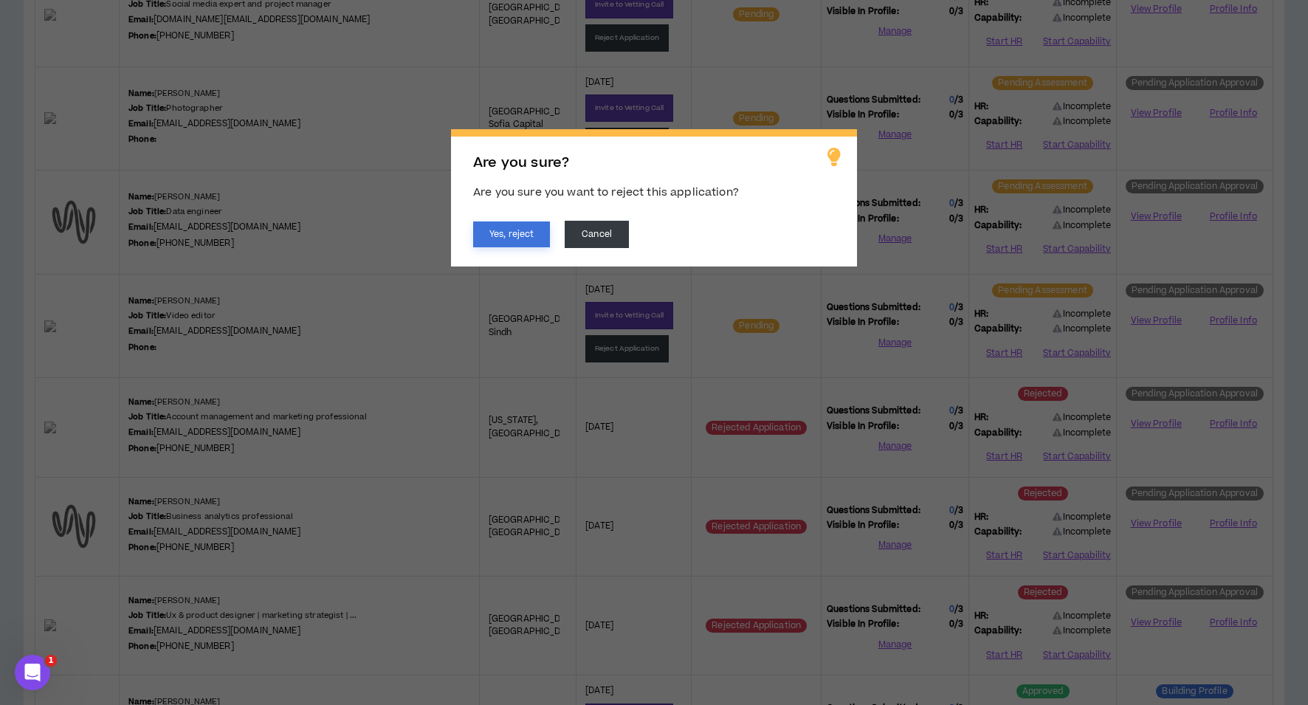
click at [500, 230] on button "Yes, reject" at bounding box center [511, 234] width 77 height 26
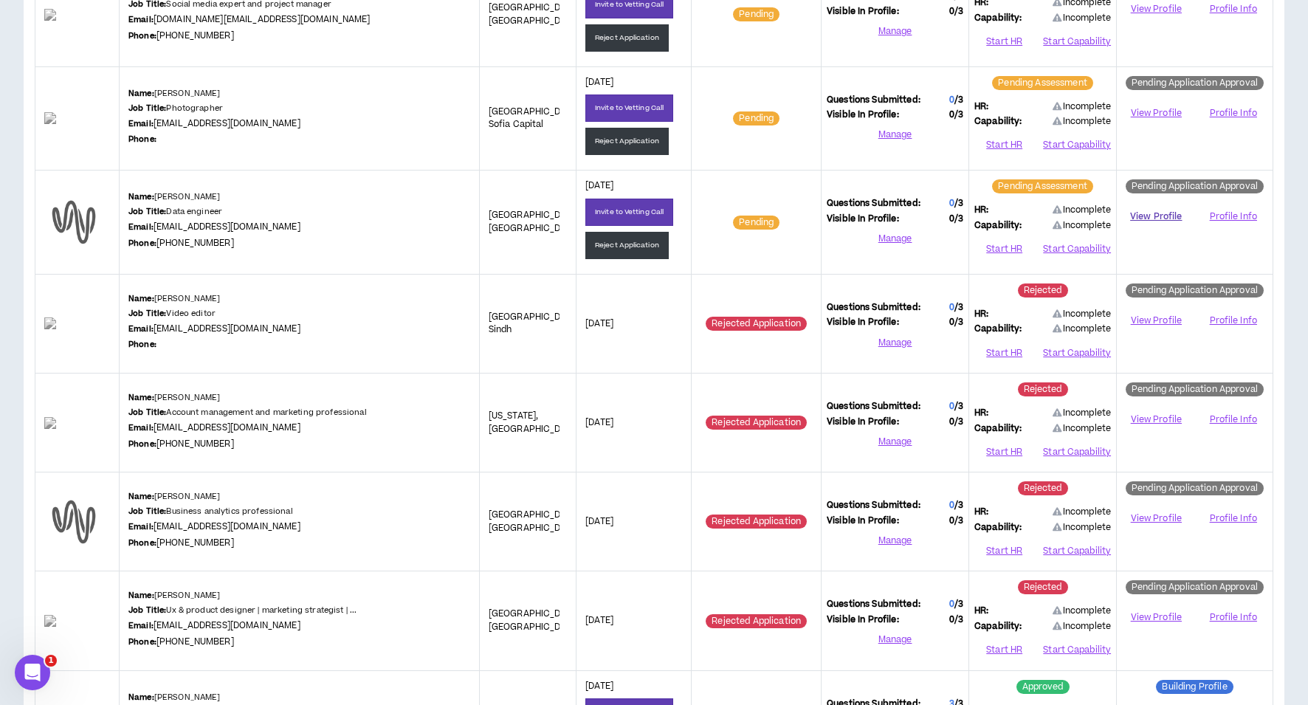
click at [1151, 212] on link "View Profile" at bounding box center [1156, 217] width 68 height 26
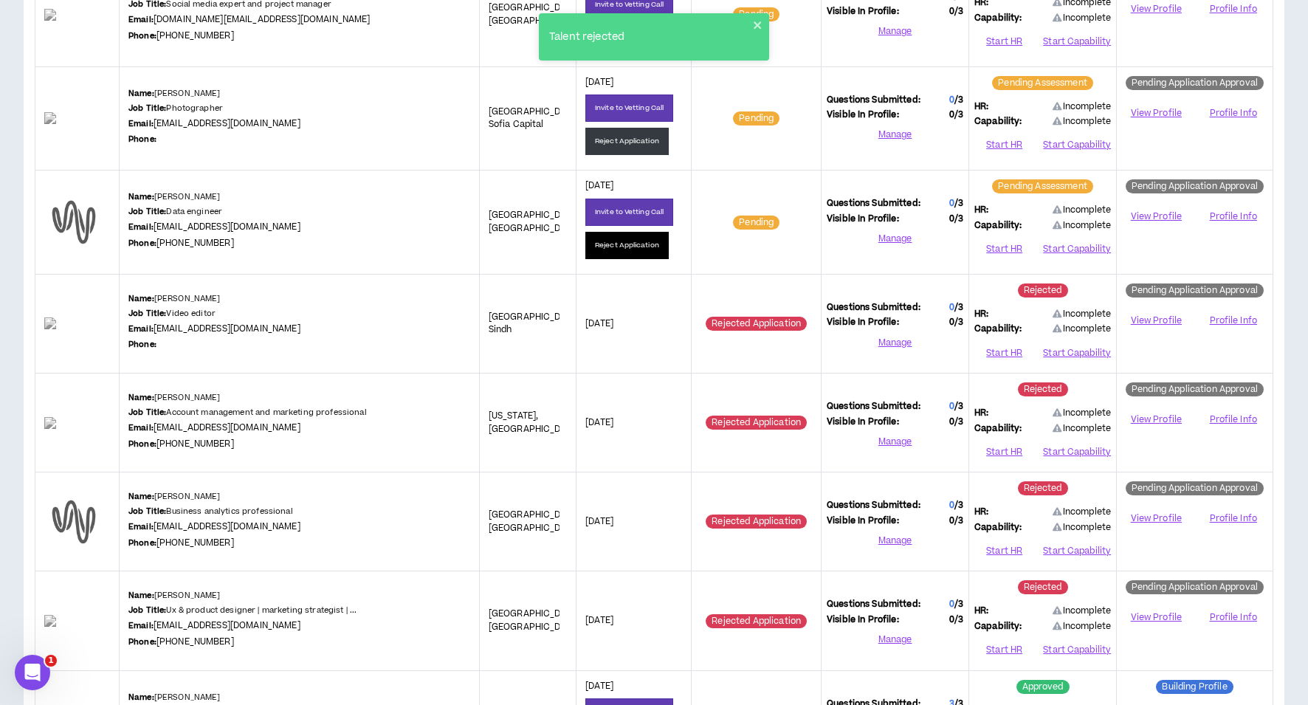
click at [590, 241] on button "Reject Application" at bounding box center [626, 245] width 83 height 27
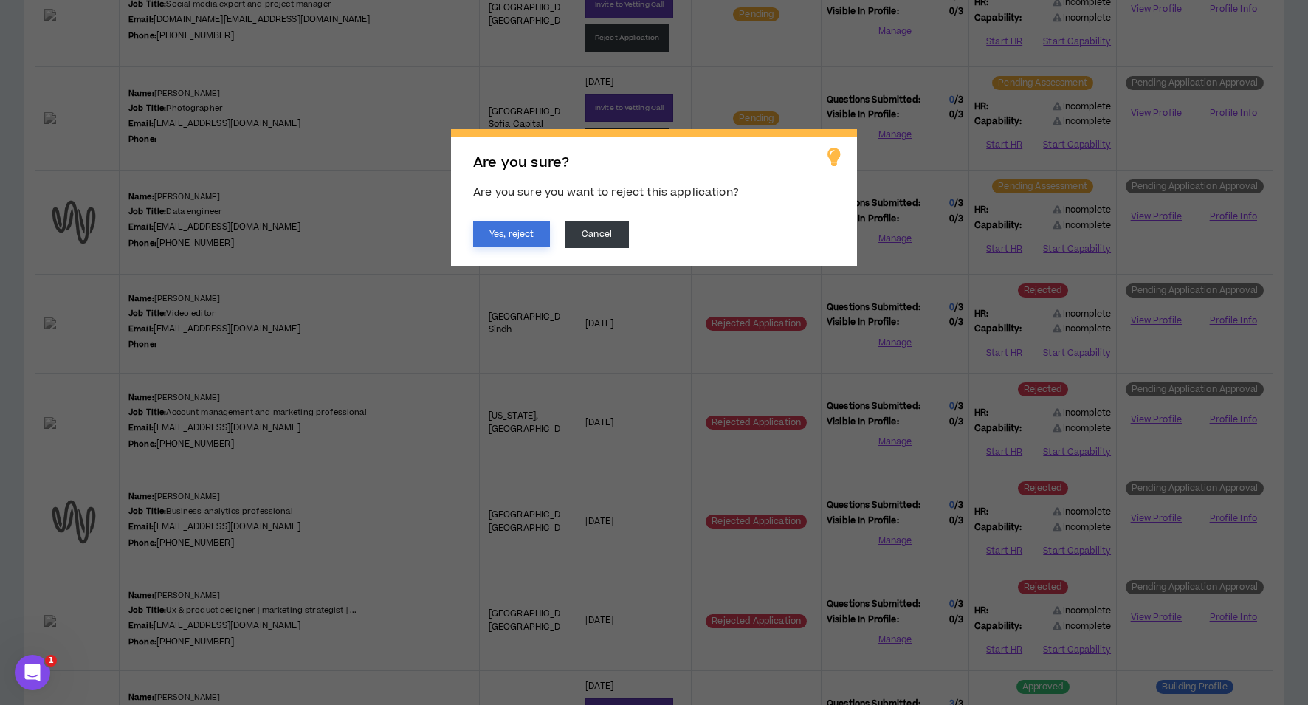
click at [500, 238] on button "Yes, reject" at bounding box center [511, 234] width 77 height 26
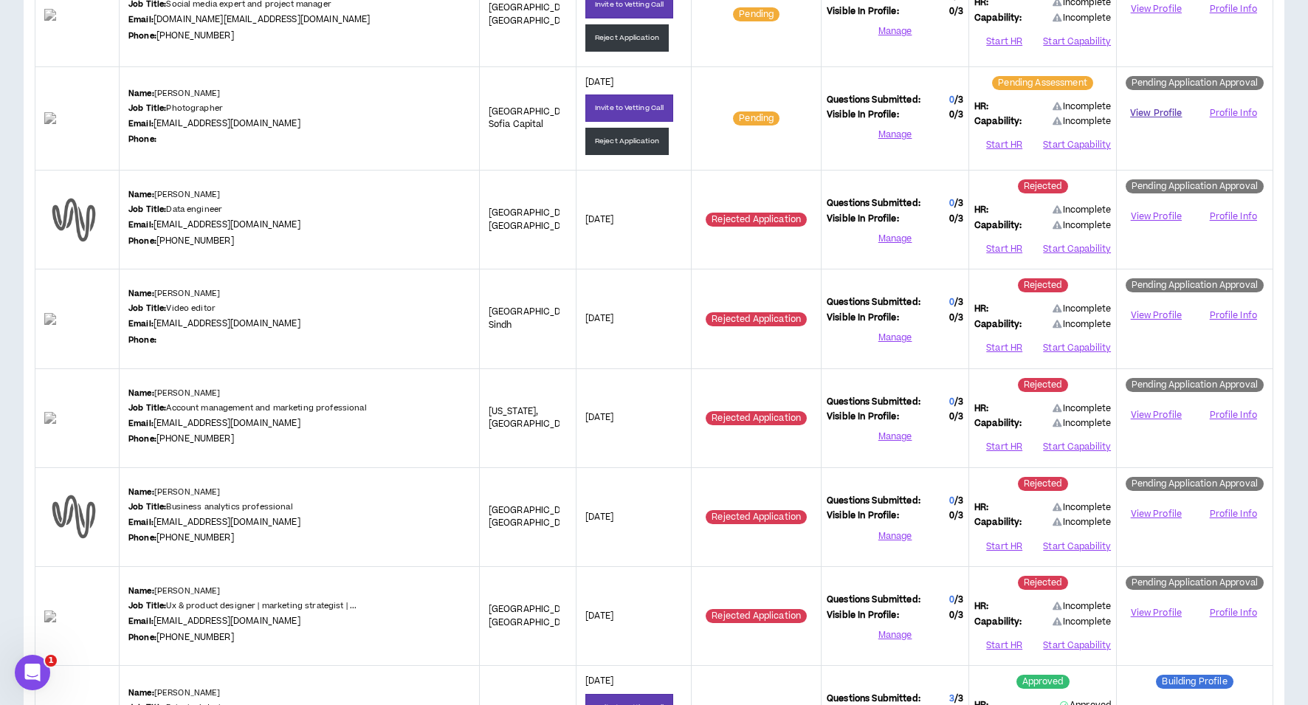
click at [1152, 109] on link "View Profile" at bounding box center [1156, 113] width 68 height 26
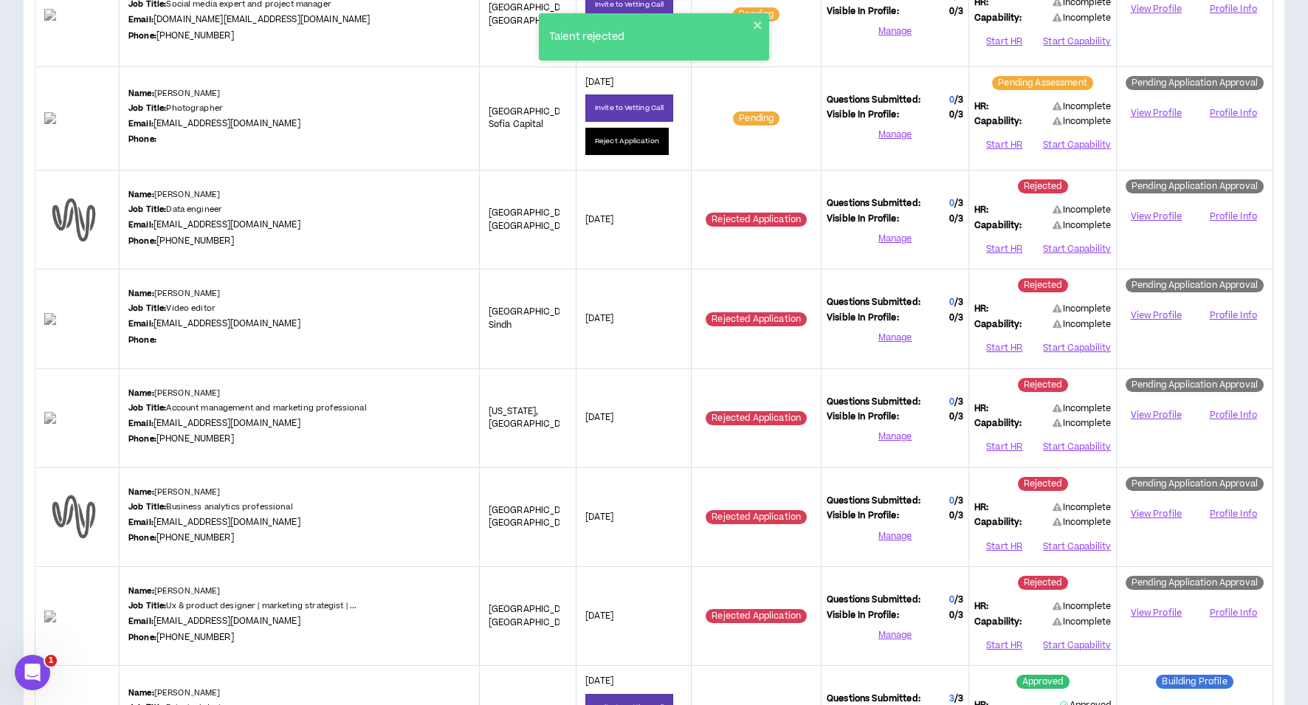
click at [603, 142] on button "Reject Application" at bounding box center [626, 141] width 83 height 27
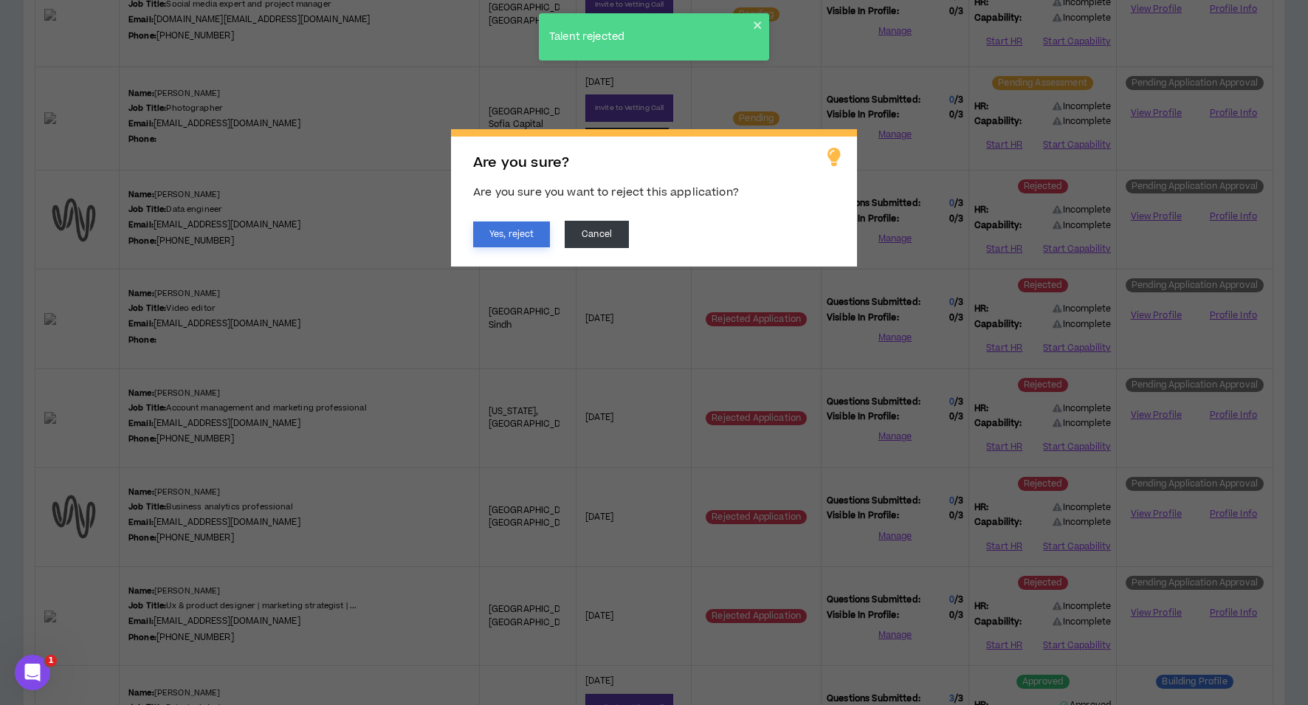
click at [511, 229] on button "Yes, reject" at bounding box center [511, 234] width 77 height 26
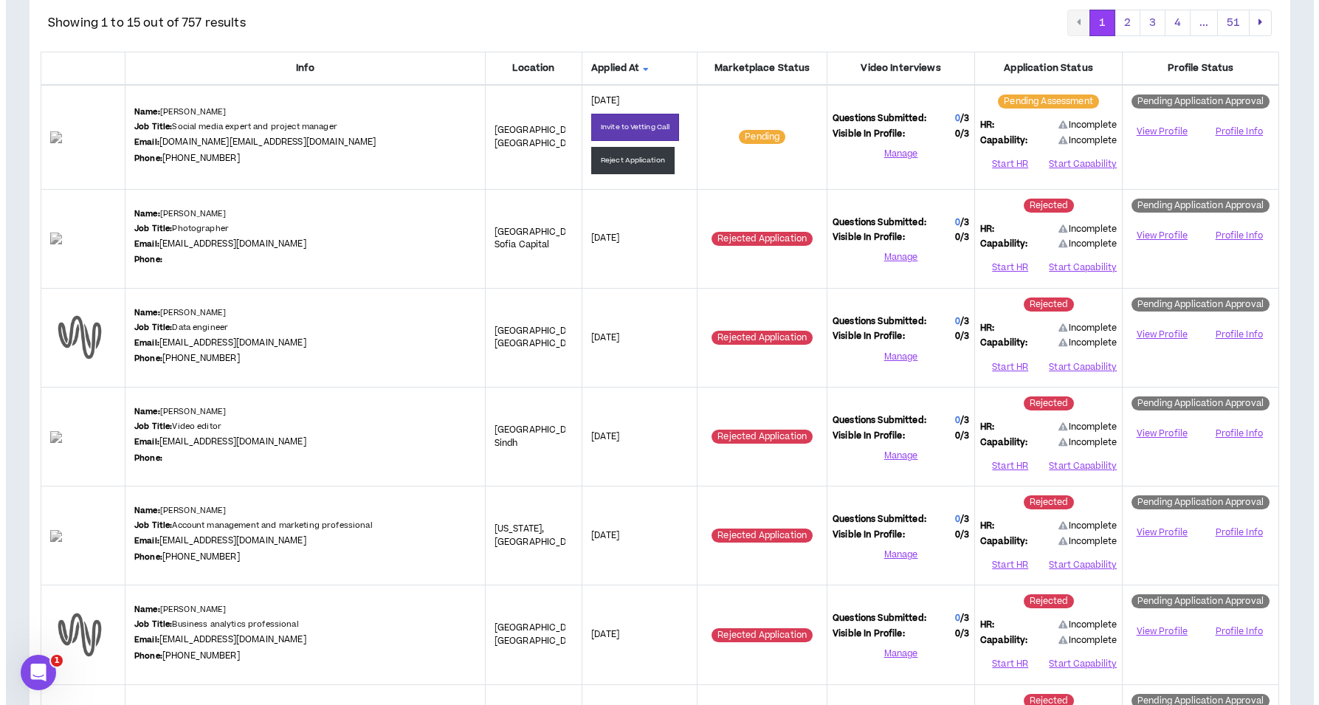
scroll to position [170, 0]
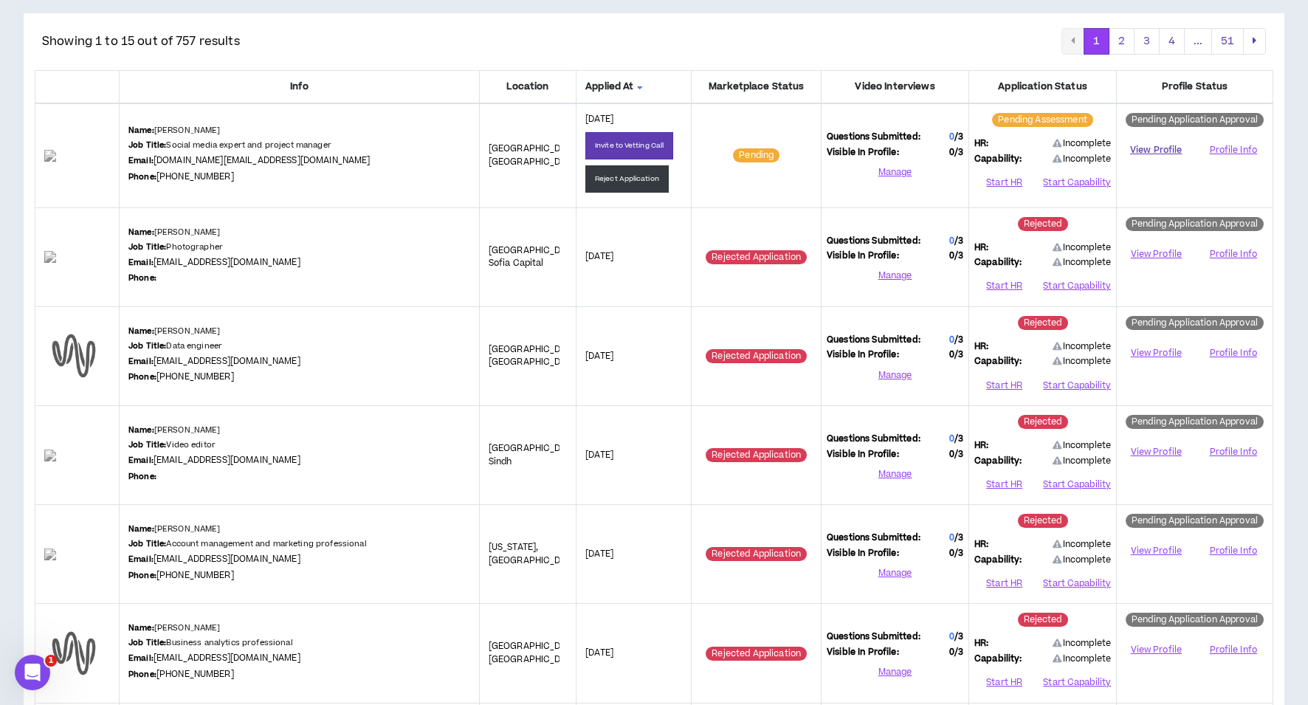
click at [1148, 151] on link "View Profile" at bounding box center [1156, 150] width 68 height 26
click at [979, 183] on button "Start HR" at bounding box center [1004, 182] width 60 height 22
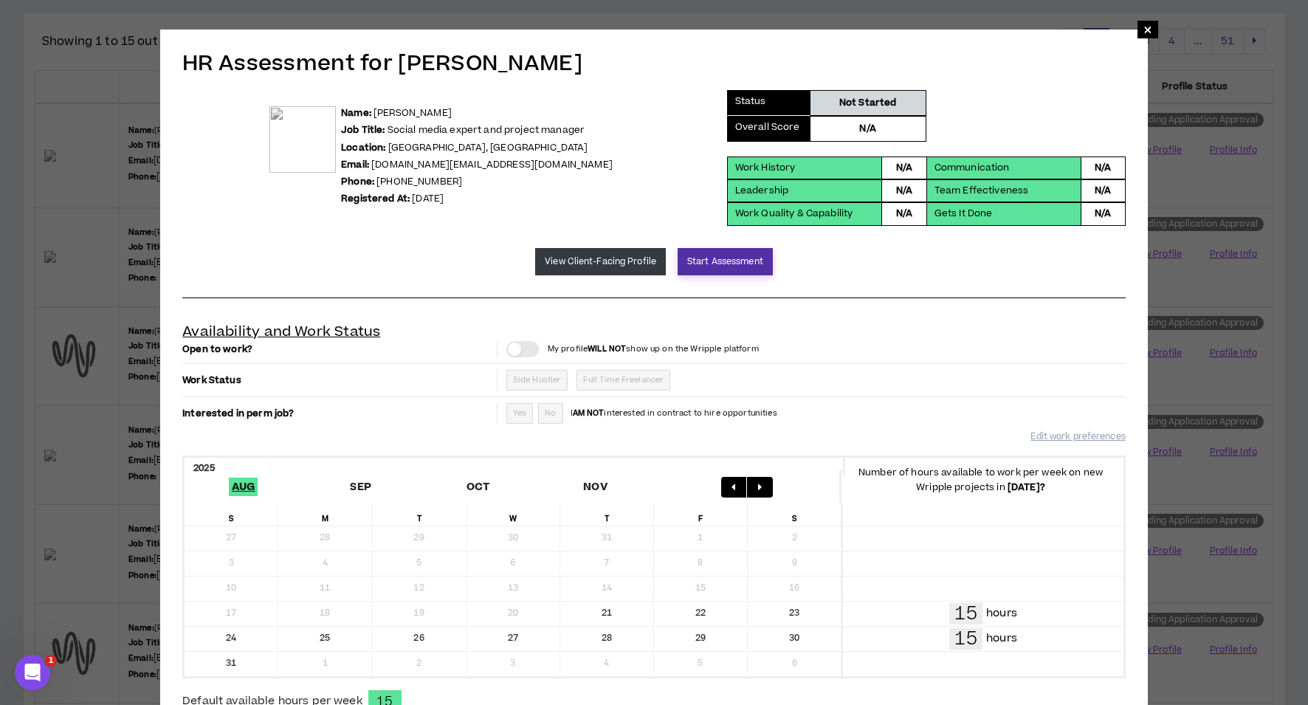
click at [732, 258] on button "Start Assessment" at bounding box center [724, 261] width 95 height 27
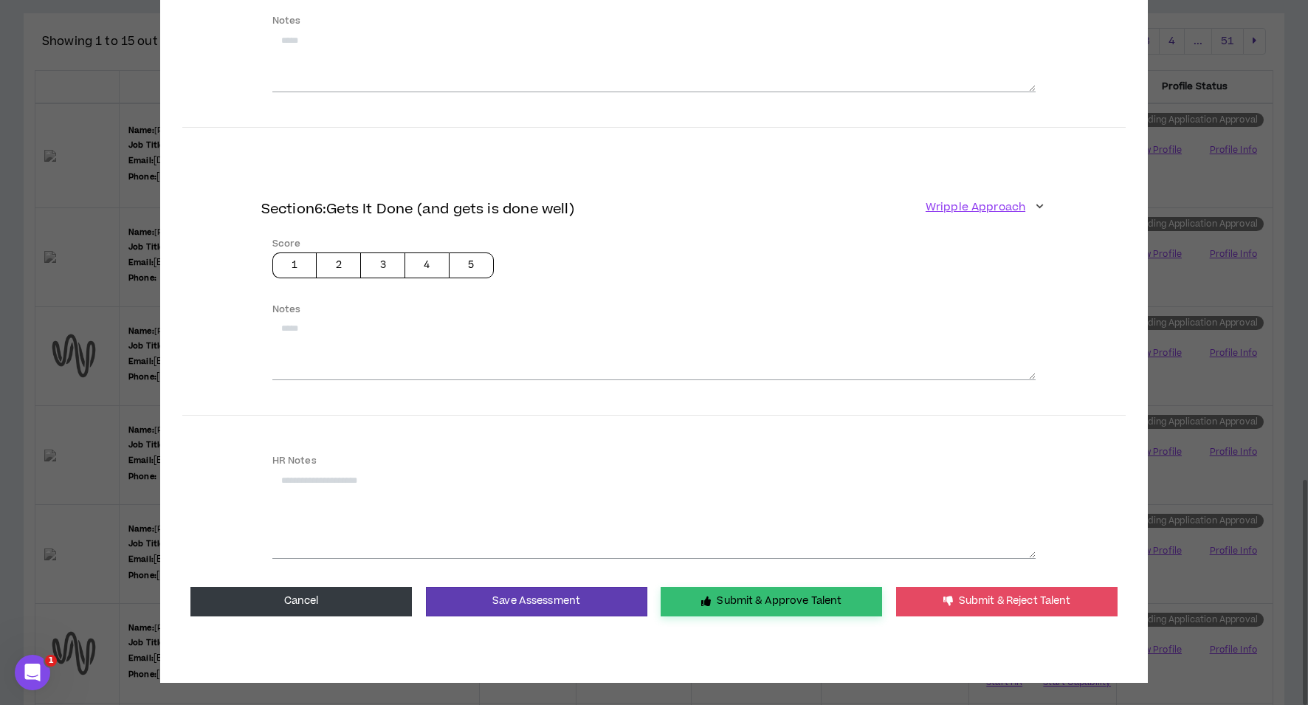
click at [744, 606] on button "Submit & Approve Talent" at bounding box center [771, 602] width 221 height 30
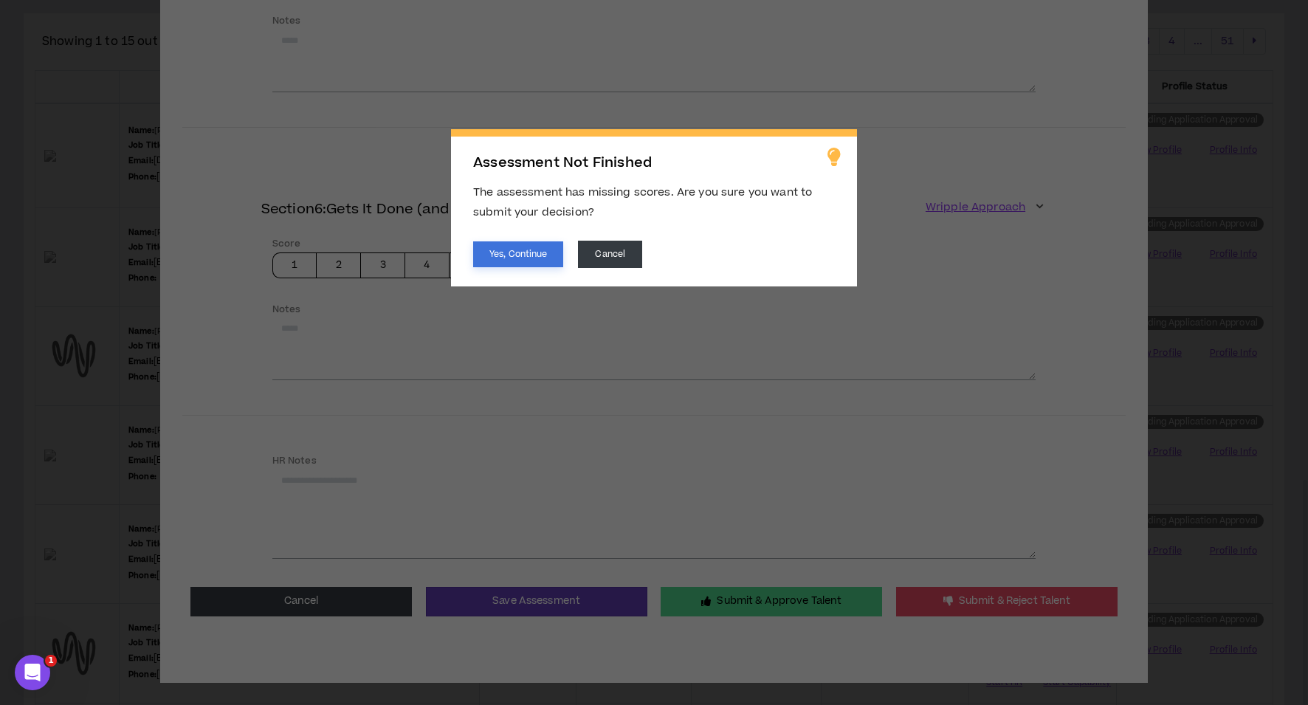
click at [548, 255] on button "Yes, Continue" at bounding box center [518, 254] width 90 height 26
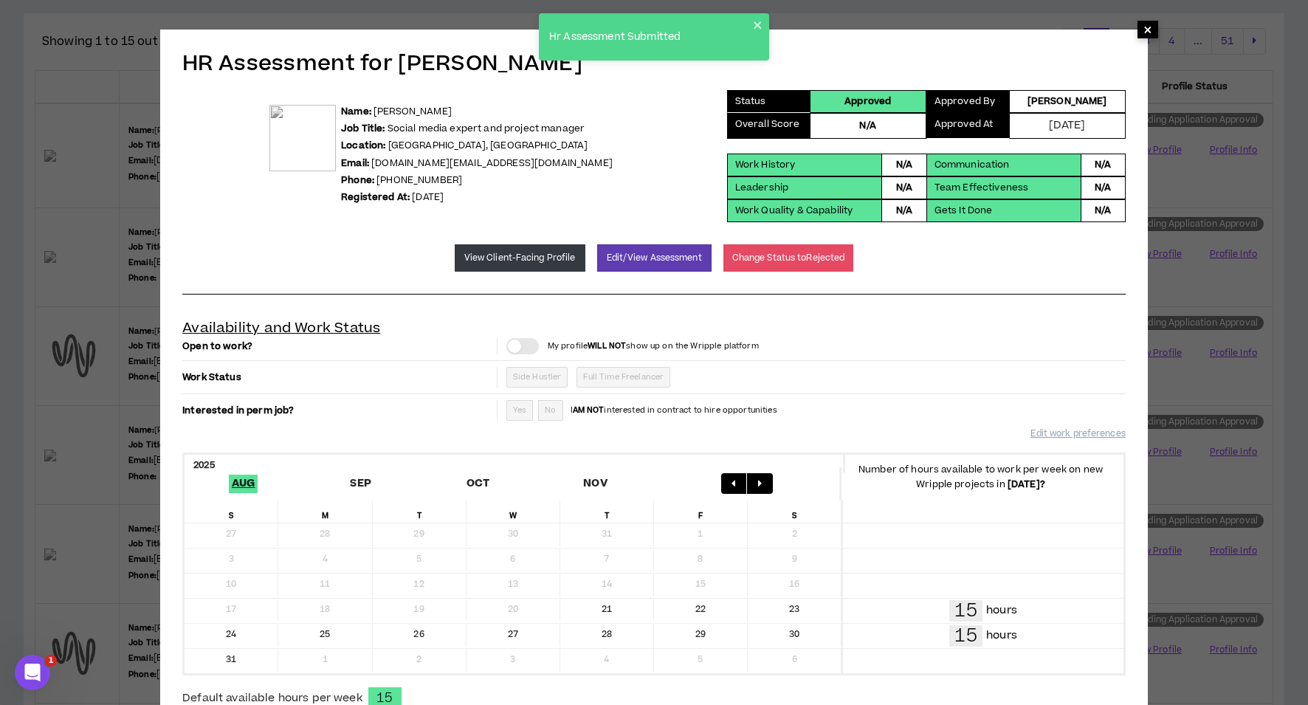
click at [1146, 28] on span "×" at bounding box center [1147, 30] width 9 height 18
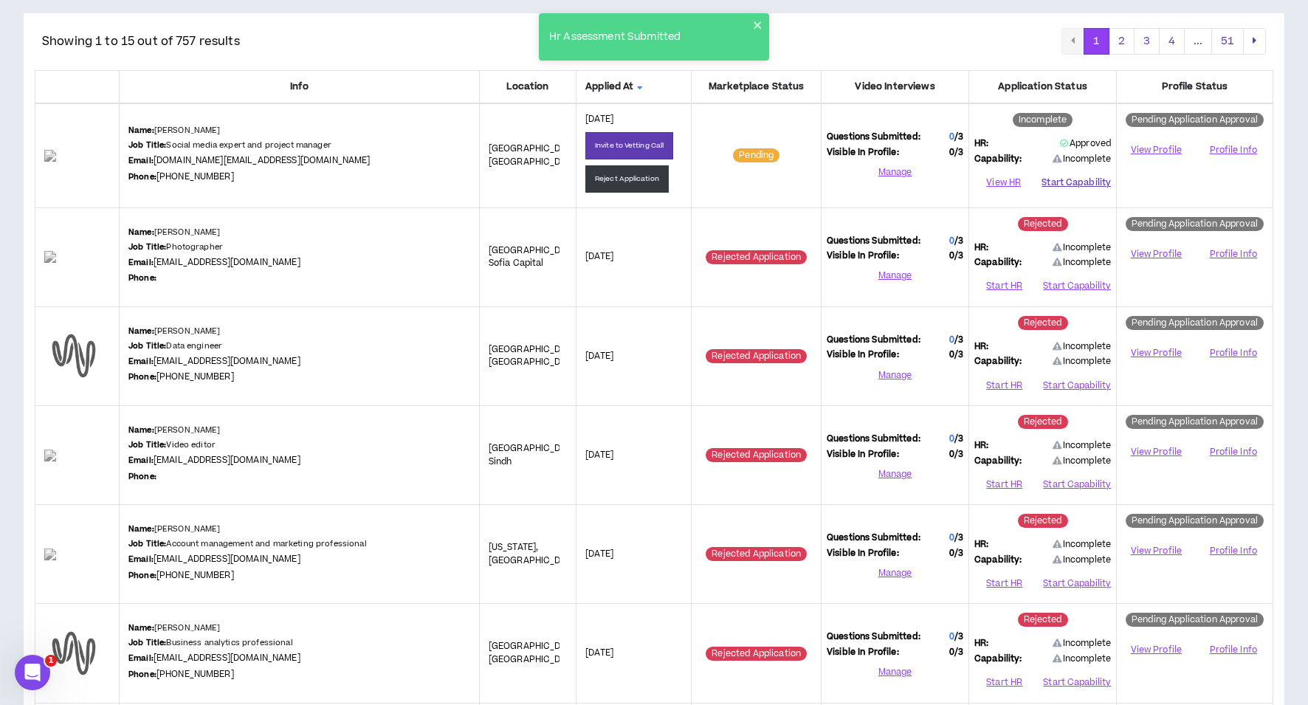
click at [1075, 179] on button "Start Capability" at bounding box center [1075, 182] width 69 height 22
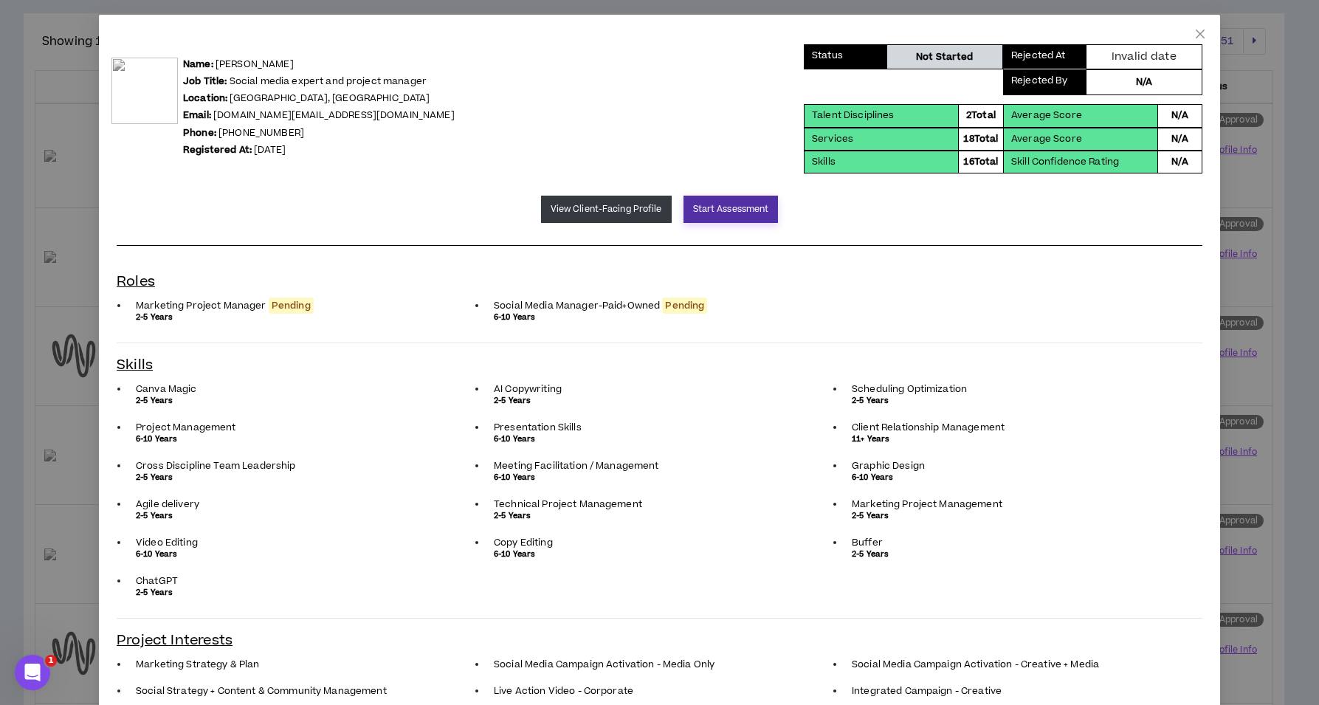
click at [724, 208] on button "Start Assessment" at bounding box center [730, 209] width 95 height 27
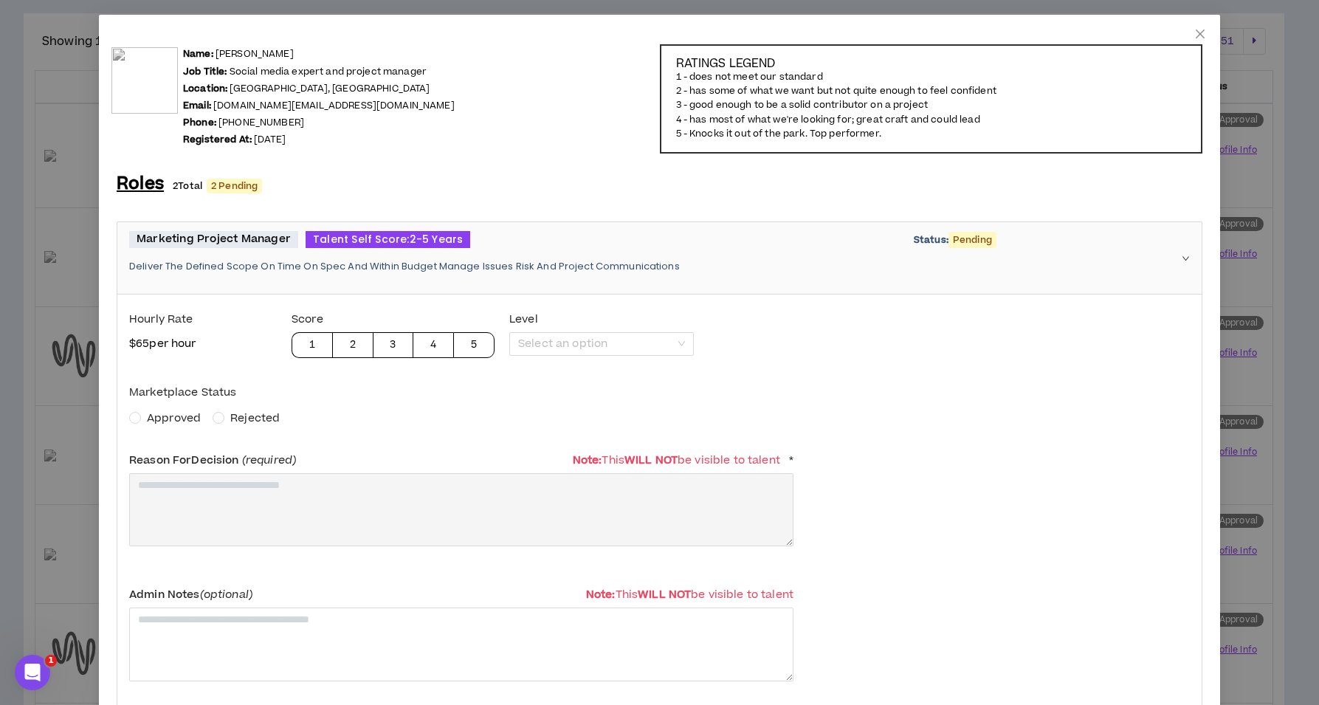
click at [168, 413] on span "Approved" at bounding box center [174, 417] width 54 height 15
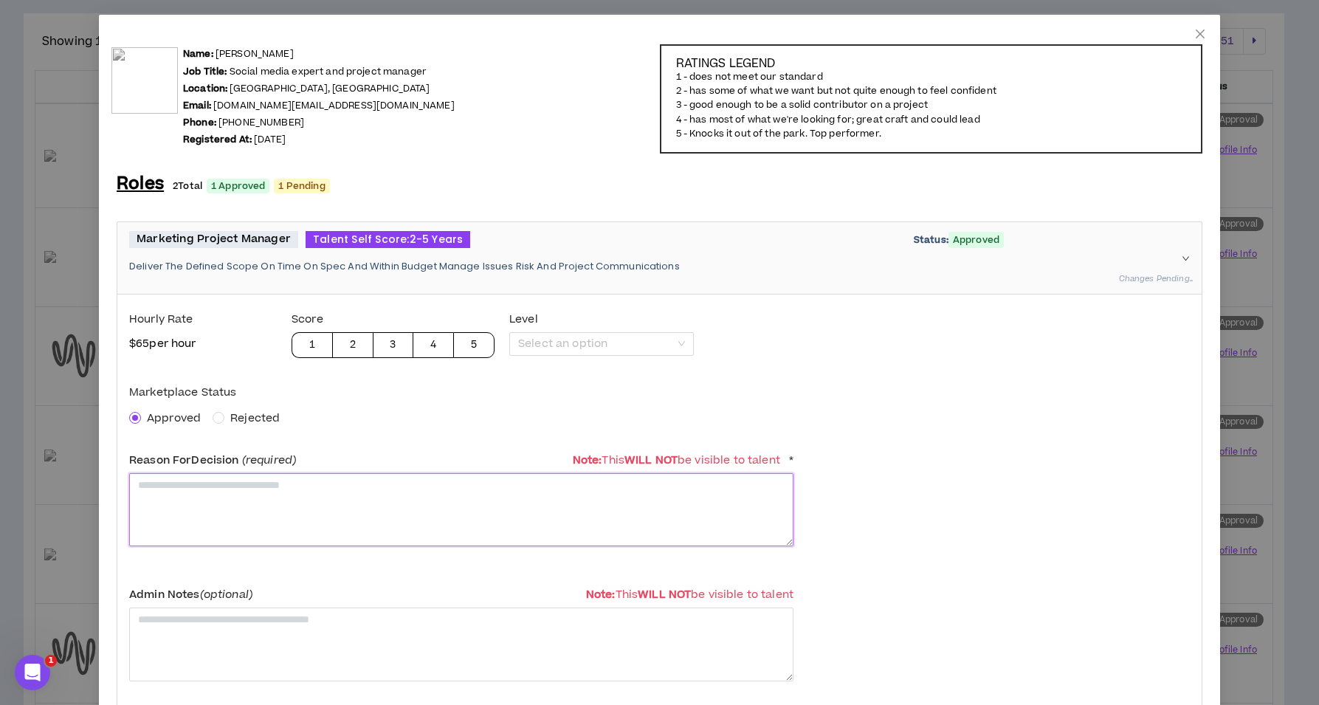
click at [203, 493] on textarea at bounding box center [461, 509] width 664 height 73
paste textarea "**********"
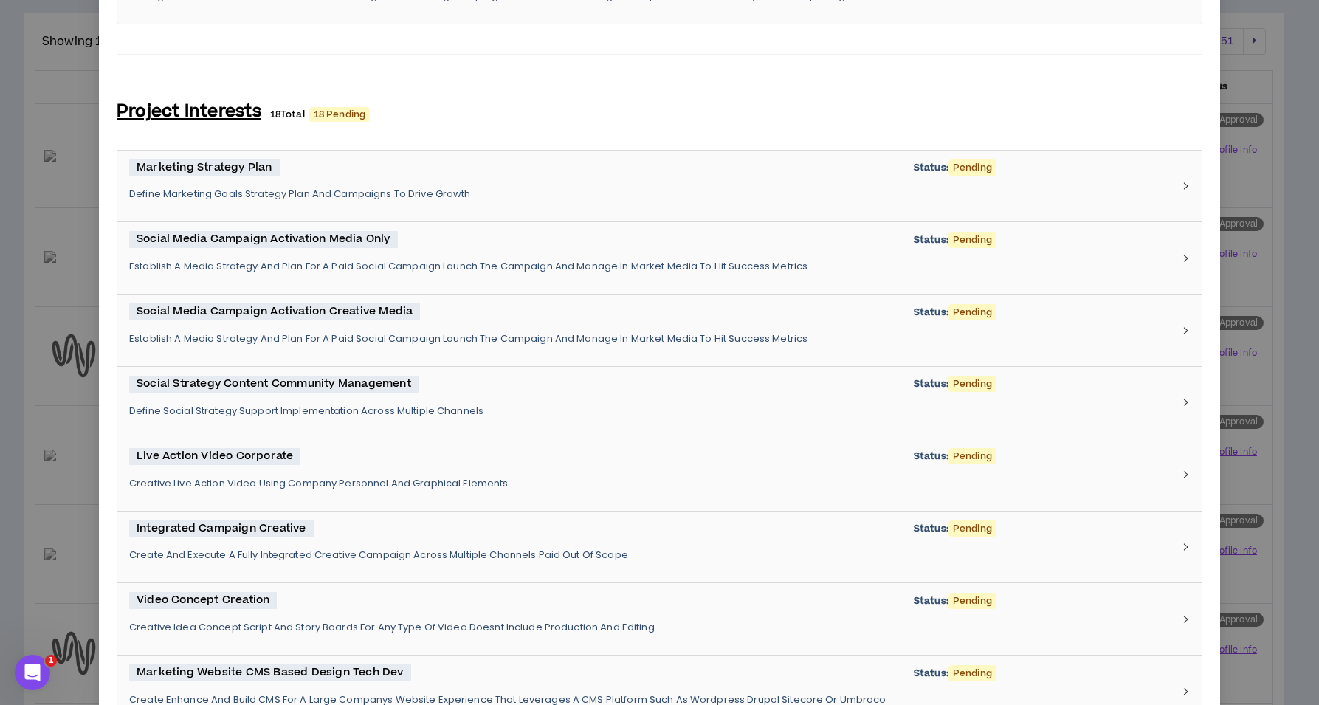
scroll to position [521, 0]
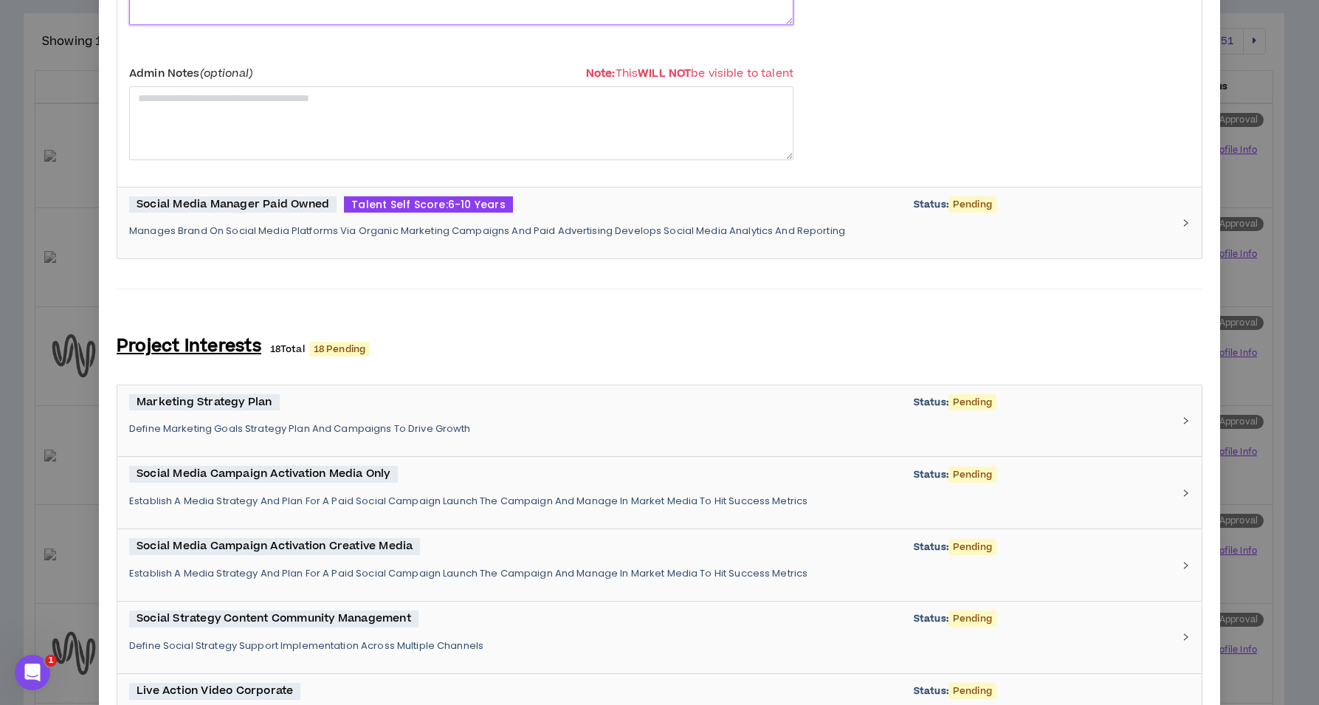
type textarea "**********"
click at [355, 227] on p "Manages Brand On Social Media Platforms Via Organic Marketing Campaigns And Pai…" at bounding box center [650, 230] width 1043 height 13
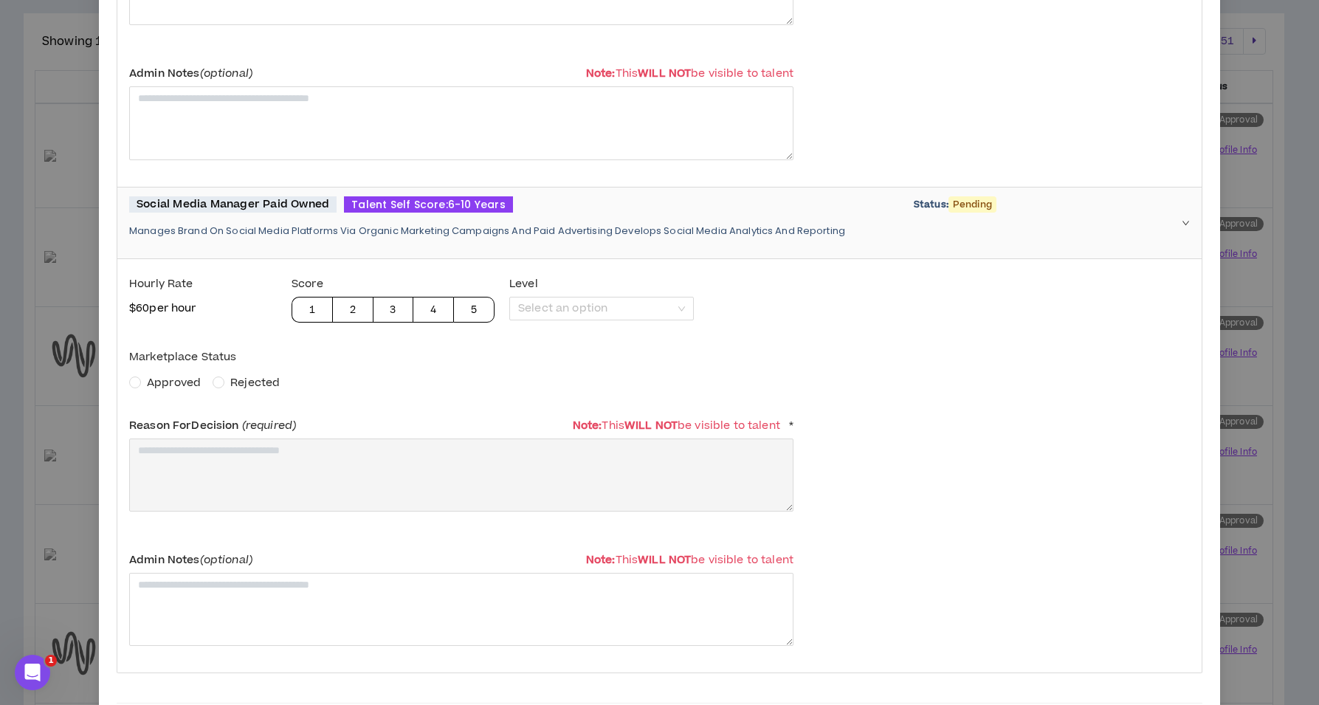
click at [156, 383] on span "Approved" at bounding box center [174, 382] width 54 height 15
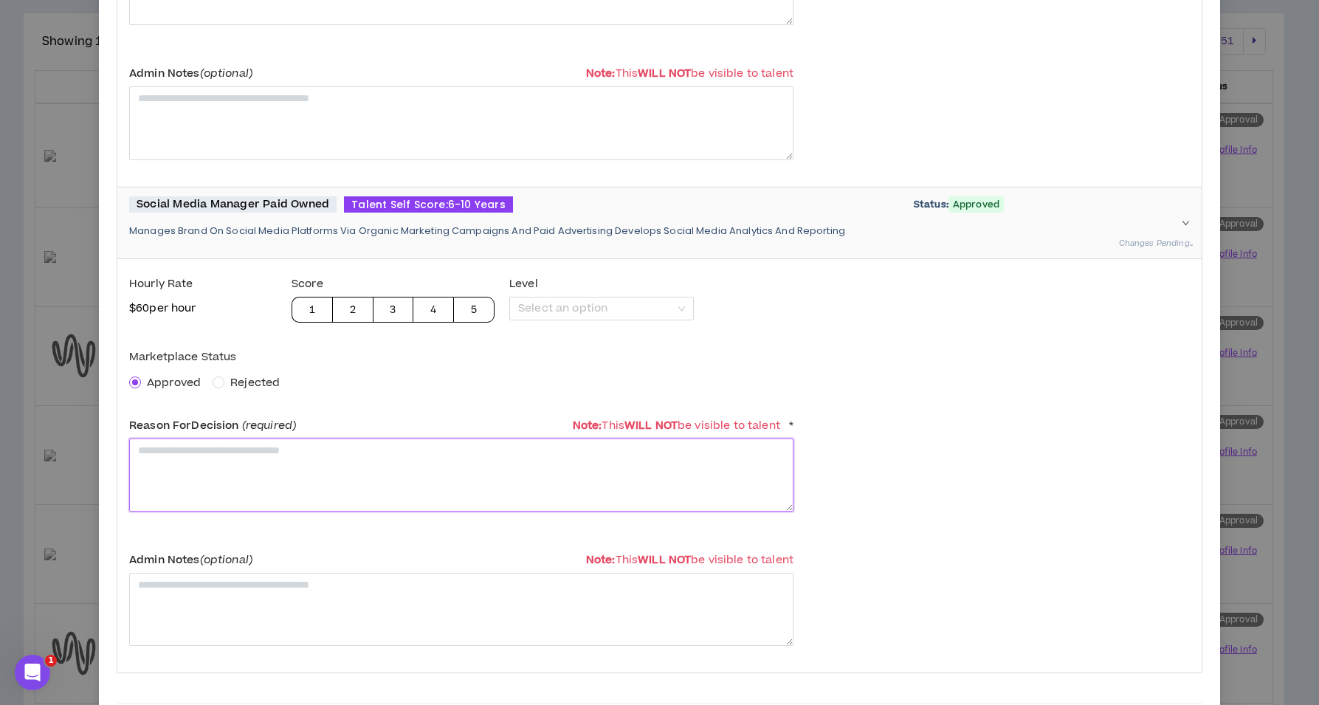
click at [174, 457] on textarea at bounding box center [461, 474] width 664 height 73
paste textarea "**********"
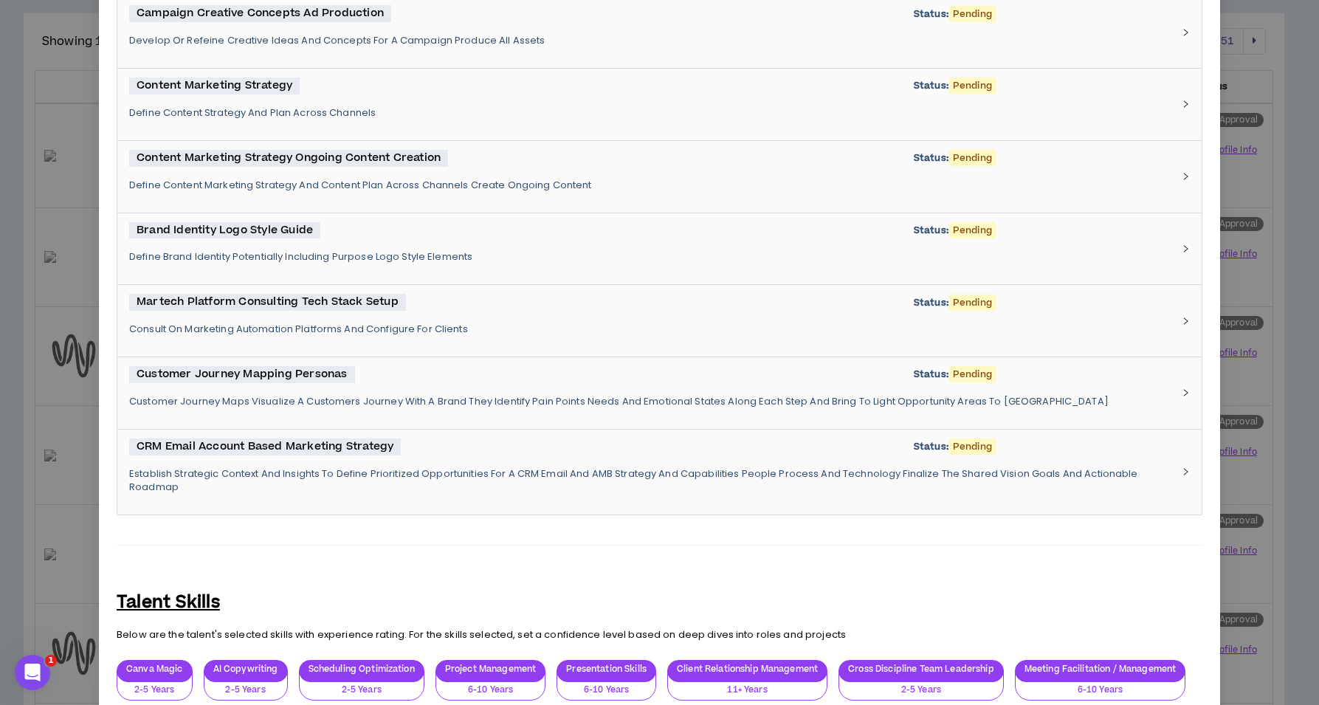
scroll to position [2360, 0]
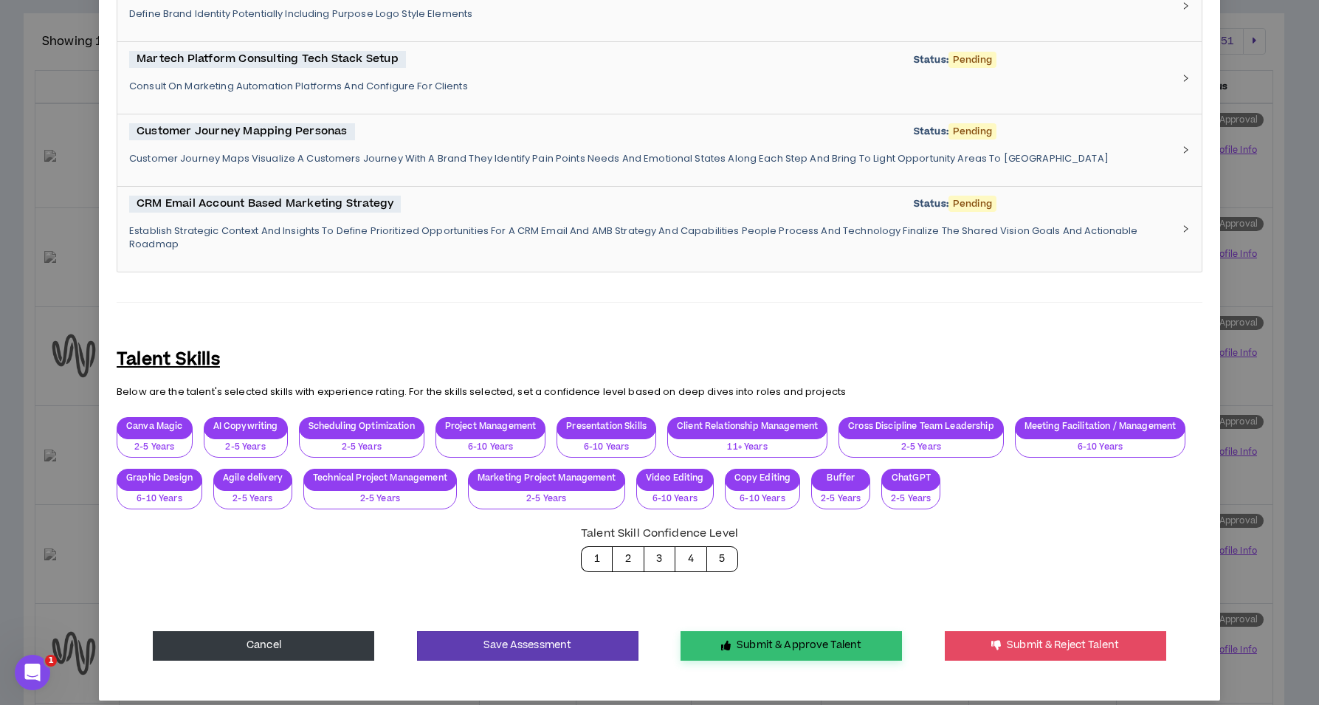
type textarea "**********"
click at [721, 641] on icon "button" at bounding box center [726, 646] width 10 height 10
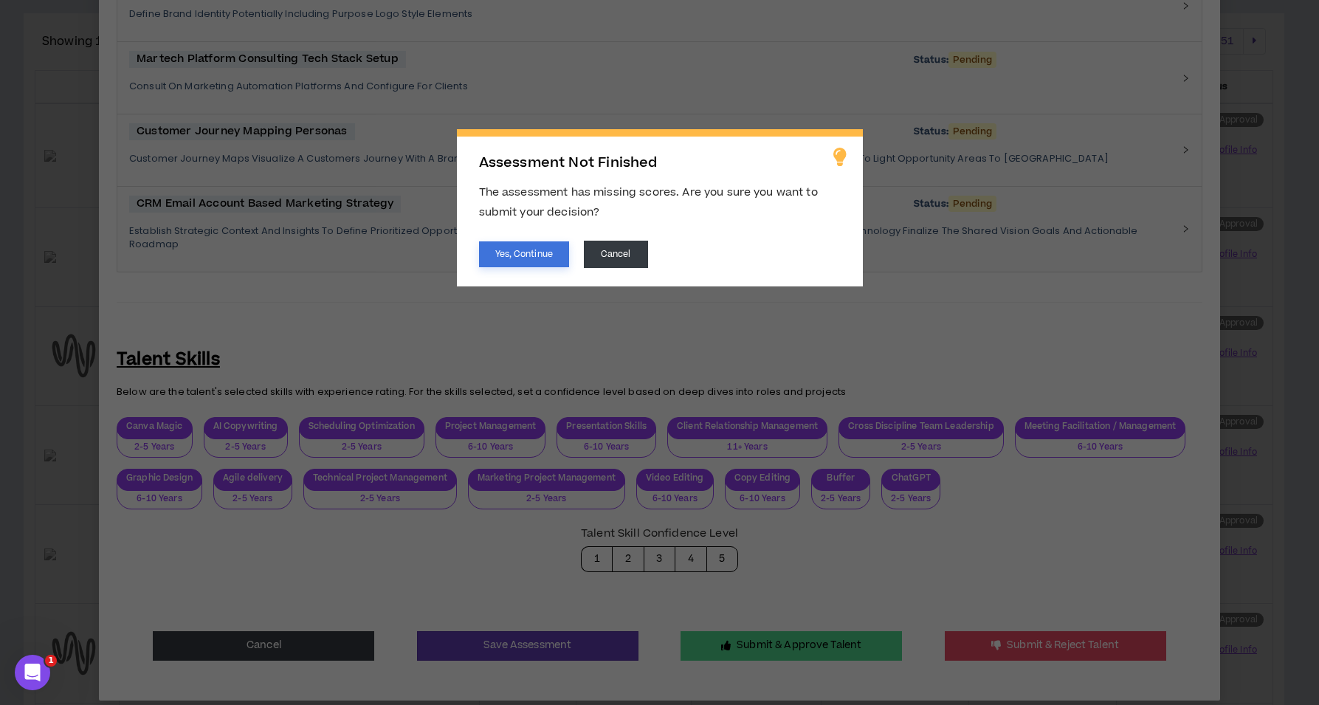
click at [524, 243] on button "Yes, Continue" at bounding box center [524, 254] width 90 height 26
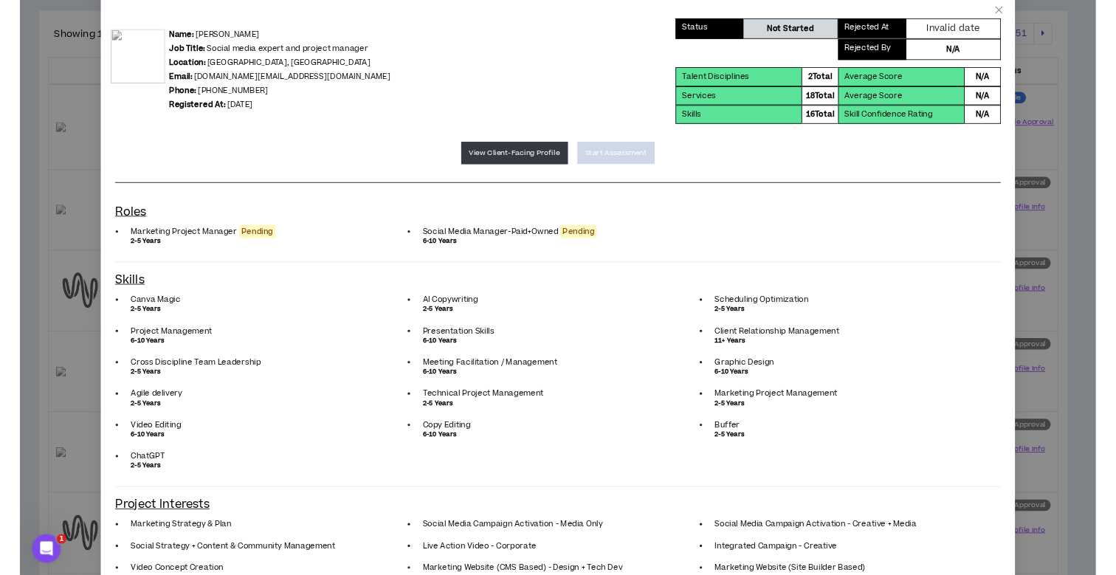
scroll to position [0, 0]
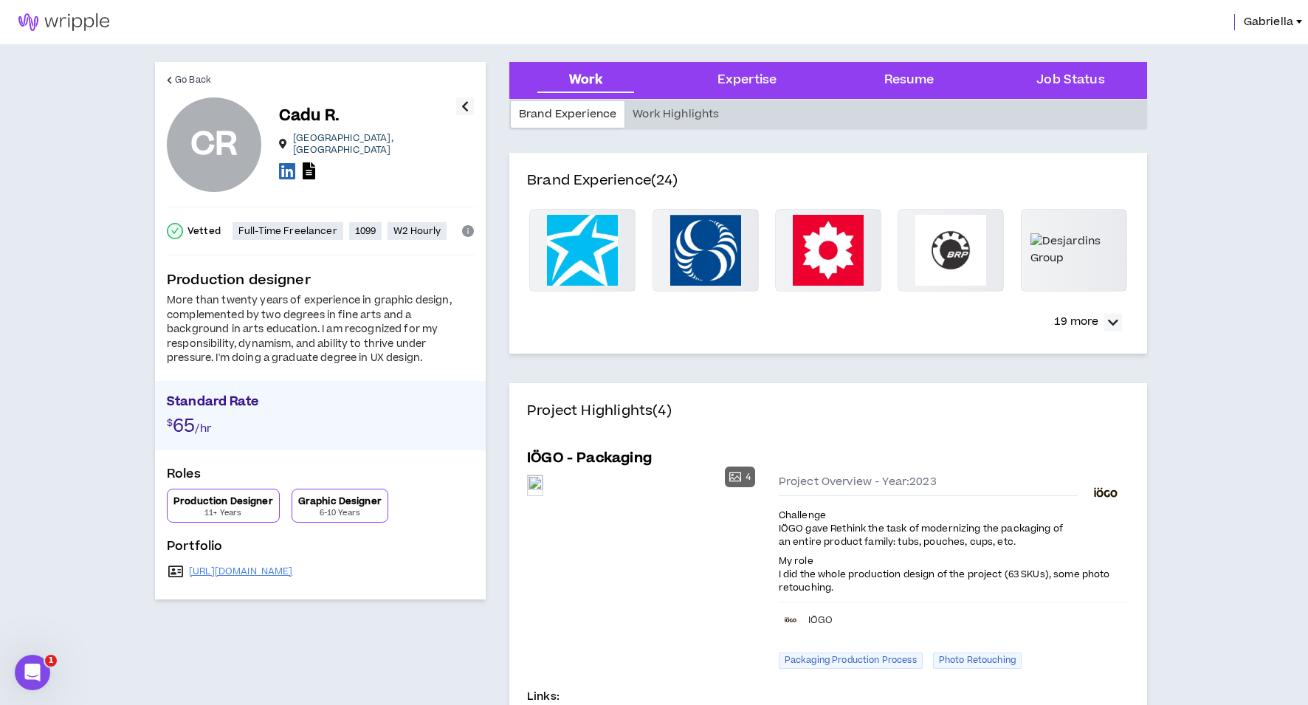
click at [286, 162] on icon at bounding box center [287, 171] width 16 height 18
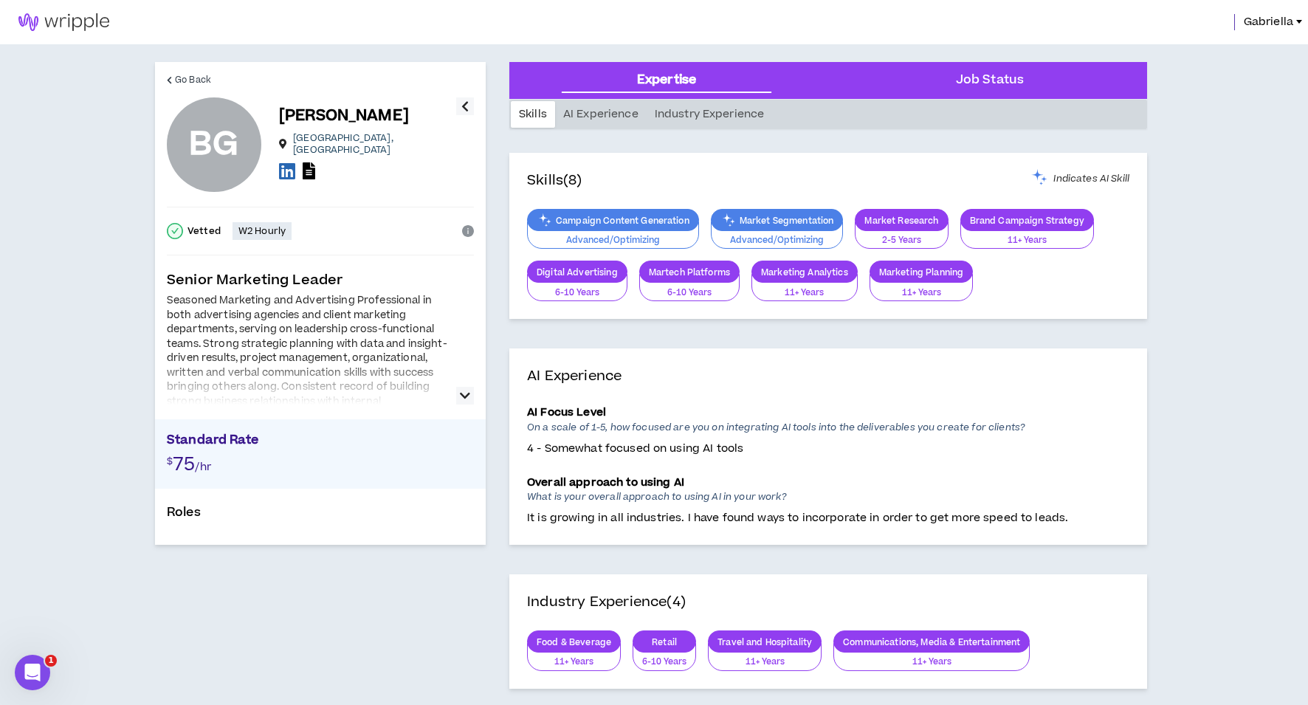
click at [467, 398] on icon "button" at bounding box center [465, 396] width 10 height 18
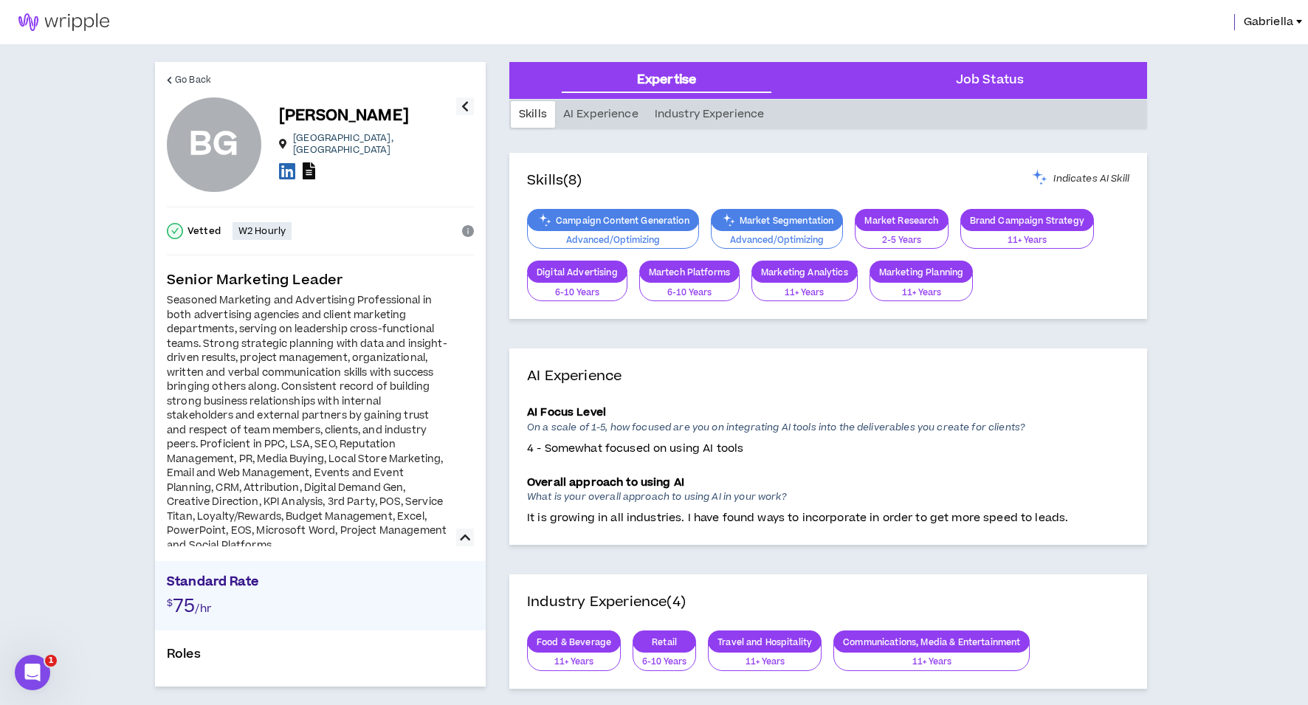
click at [309, 171] on icon at bounding box center [309, 170] width 13 height 17
click at [283, 167] on icon at bounding box center [287, 171] width 16 height 18
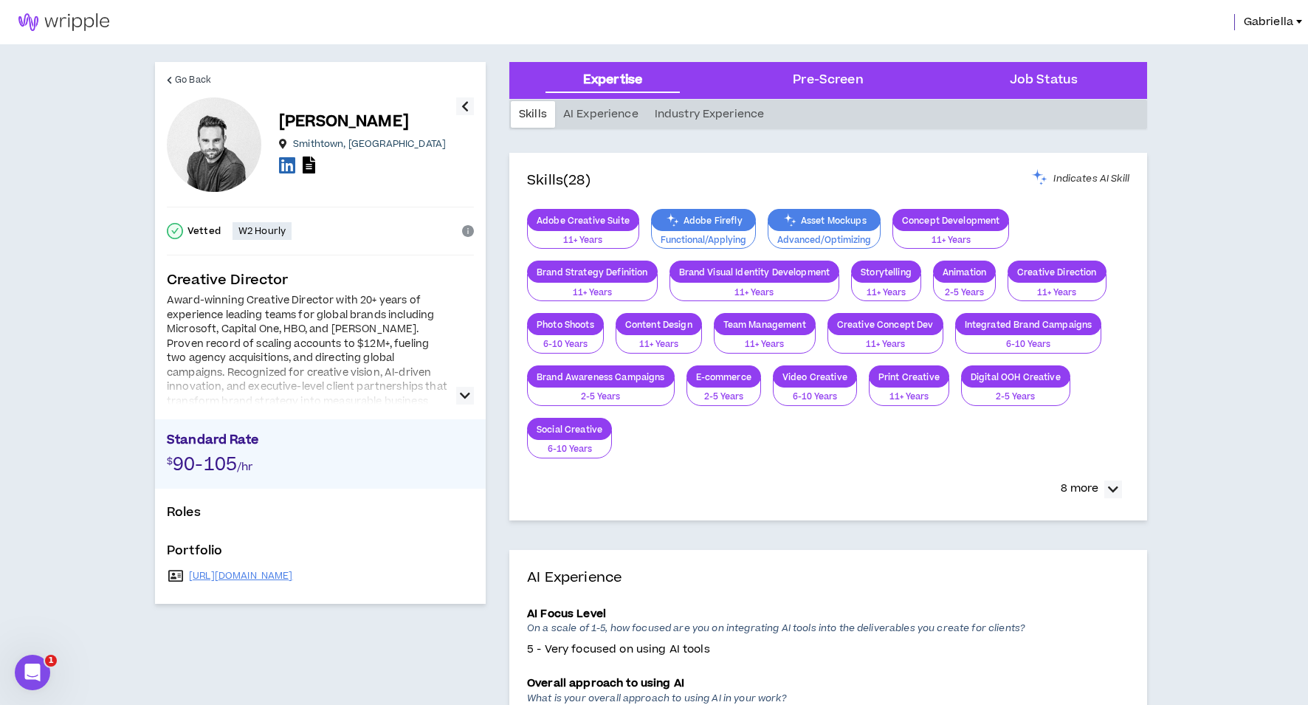
click at [465, 396] on icon "button" at bounding box center [465, 396] width 10 height 18
click at [312, 166] on icon at bounding box center [309, 164] width 13 height 17
click at [289, 170] on icon at bounding box center [287, 165] width 16 height 18
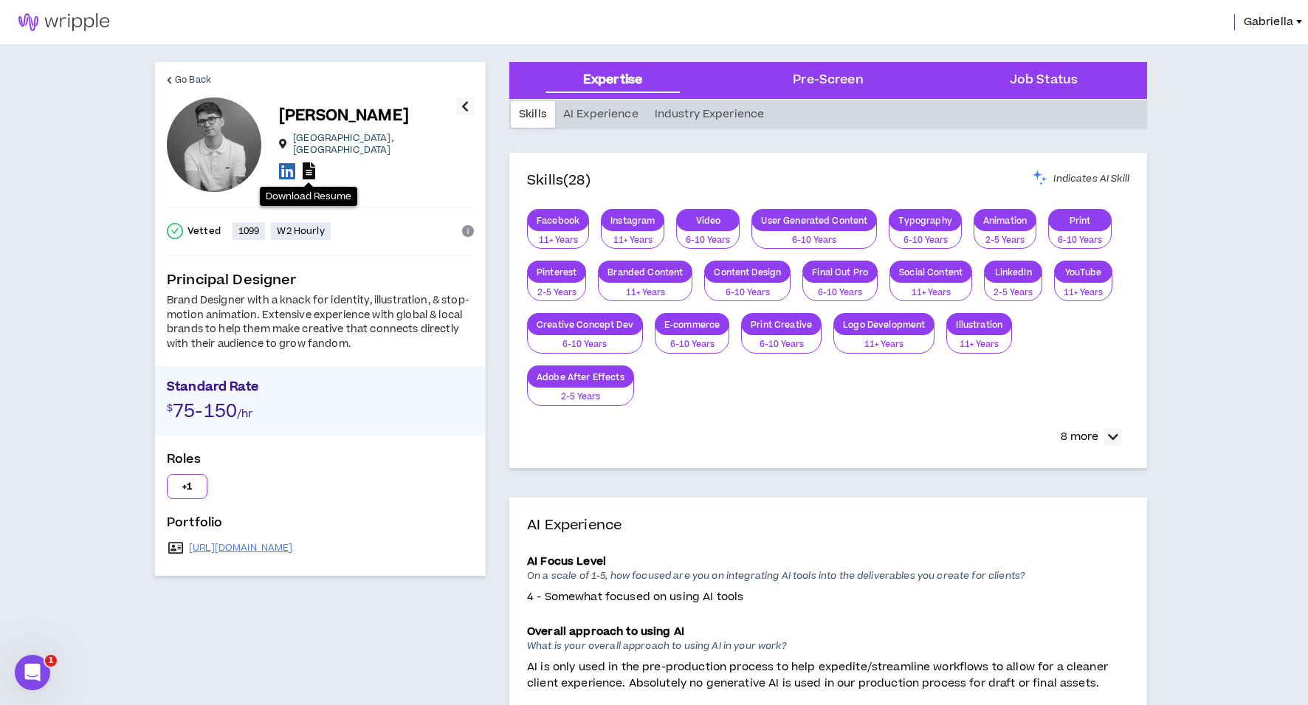
click at [311, 166] on icon at bounding box center [309, 170] width 13 height 17
click at [284, 162] on icon at bounding box center [287, 171] width 16 height 18
click at [212, 545] on link "http://expo86.co" at bounding box center [241, 548] width 104 height 12
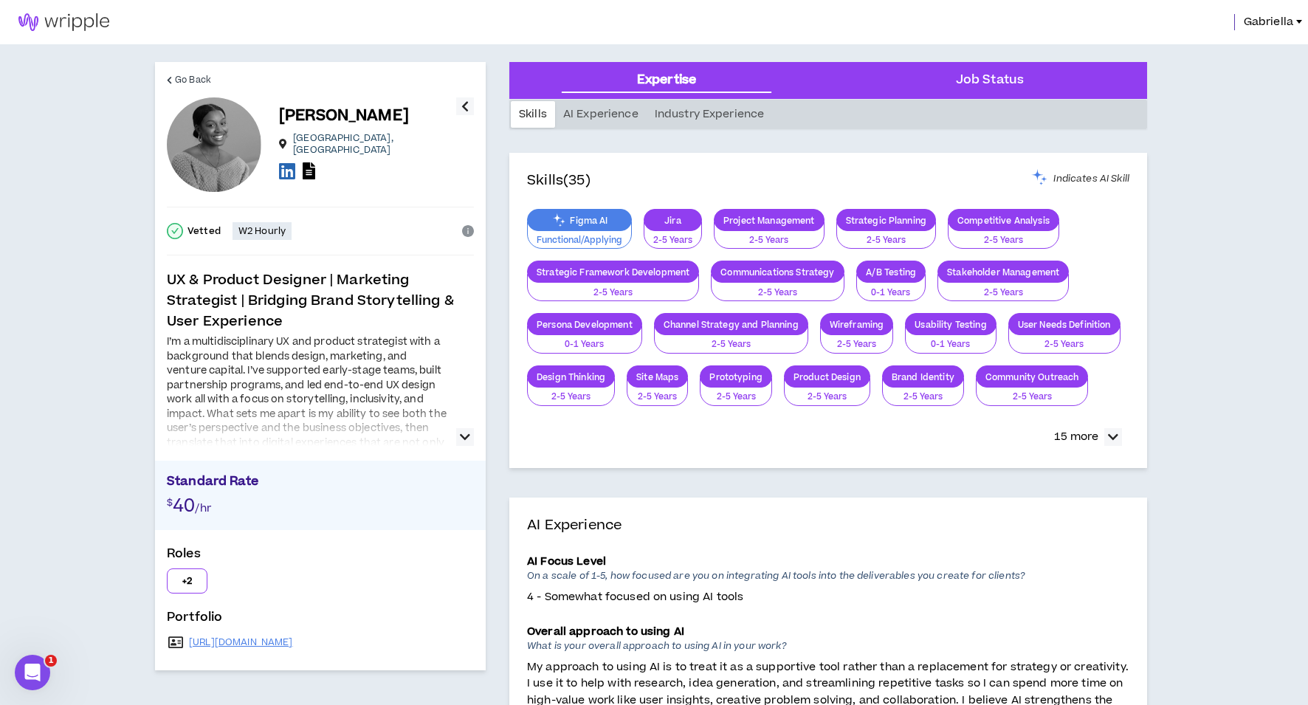
click at [464, 438] on icon "button" at bounding box center [465, 437] width 10 height 18
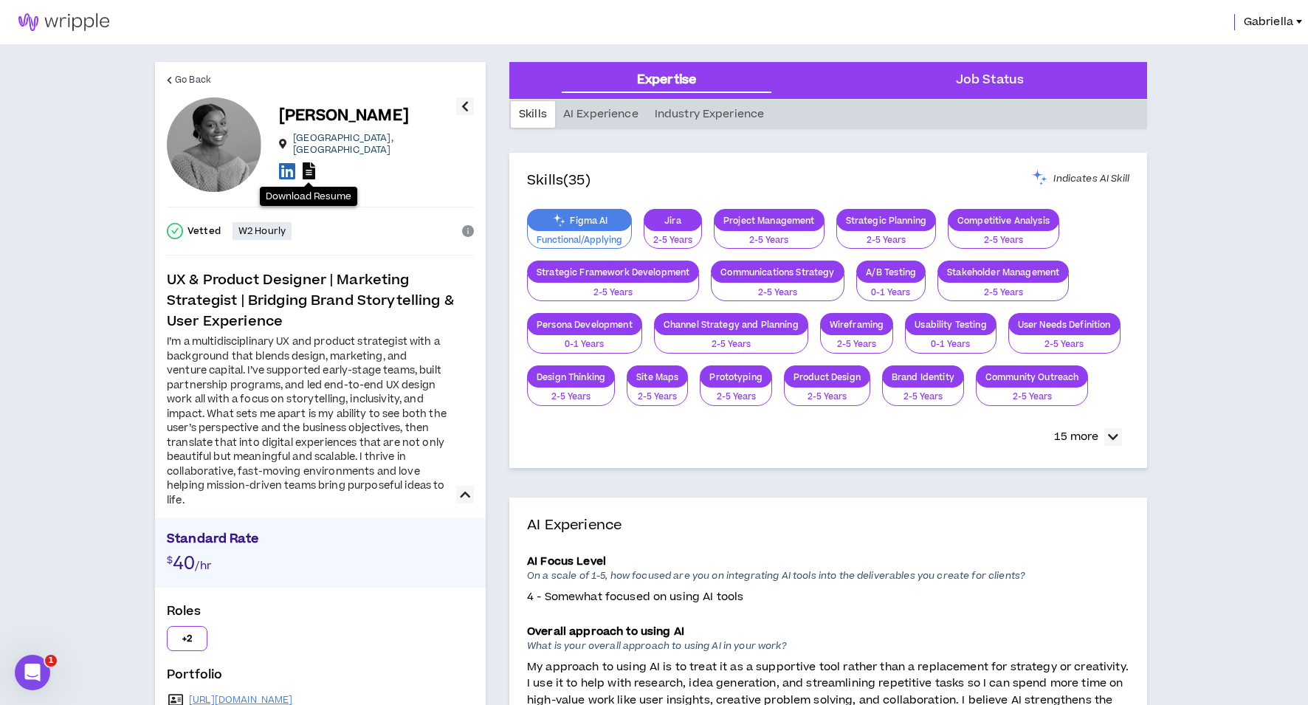
click at [307, 163] on icon at bounding box center [309, 170] width 13 height 17
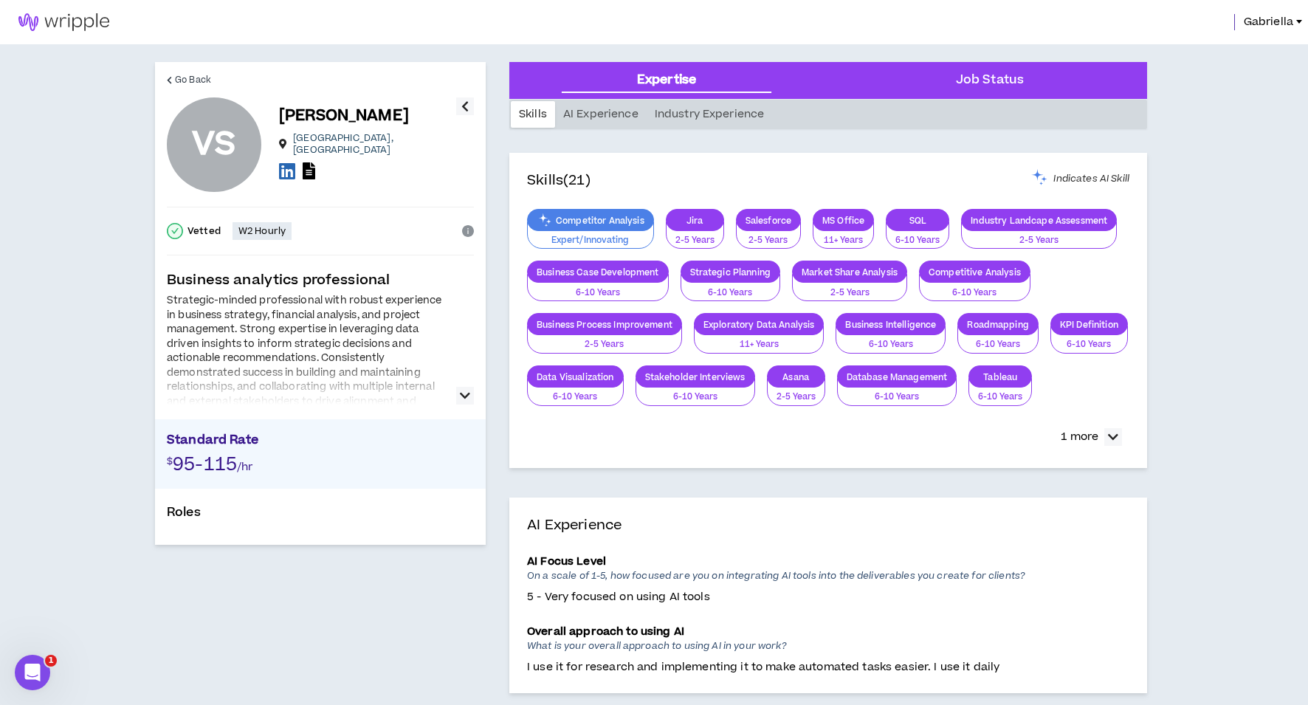
click at [463, 393] on icon "button" at bounding box center [465, 396] width 10 height 18
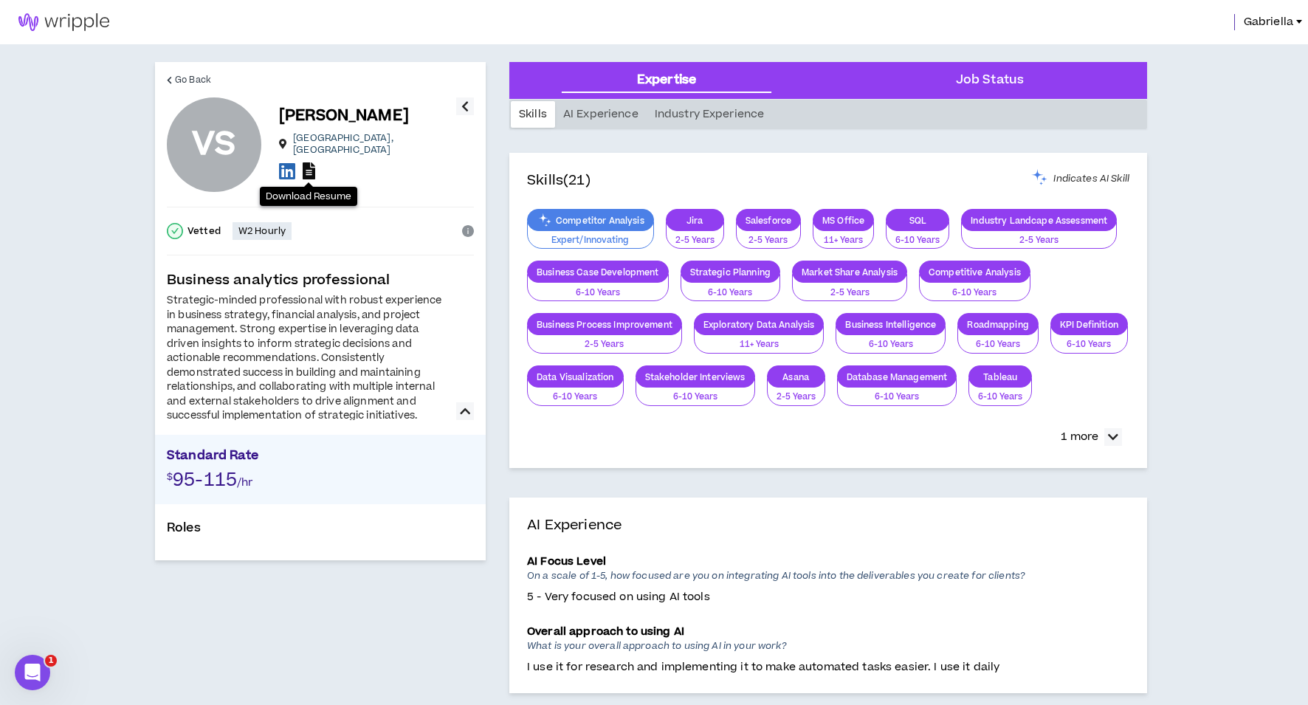
click at [308, 164] on icon at bounding box center [309, 170] width 13 height 17
click at [280, 170] on icon at bounding box center [287, 171] width 16 height 18
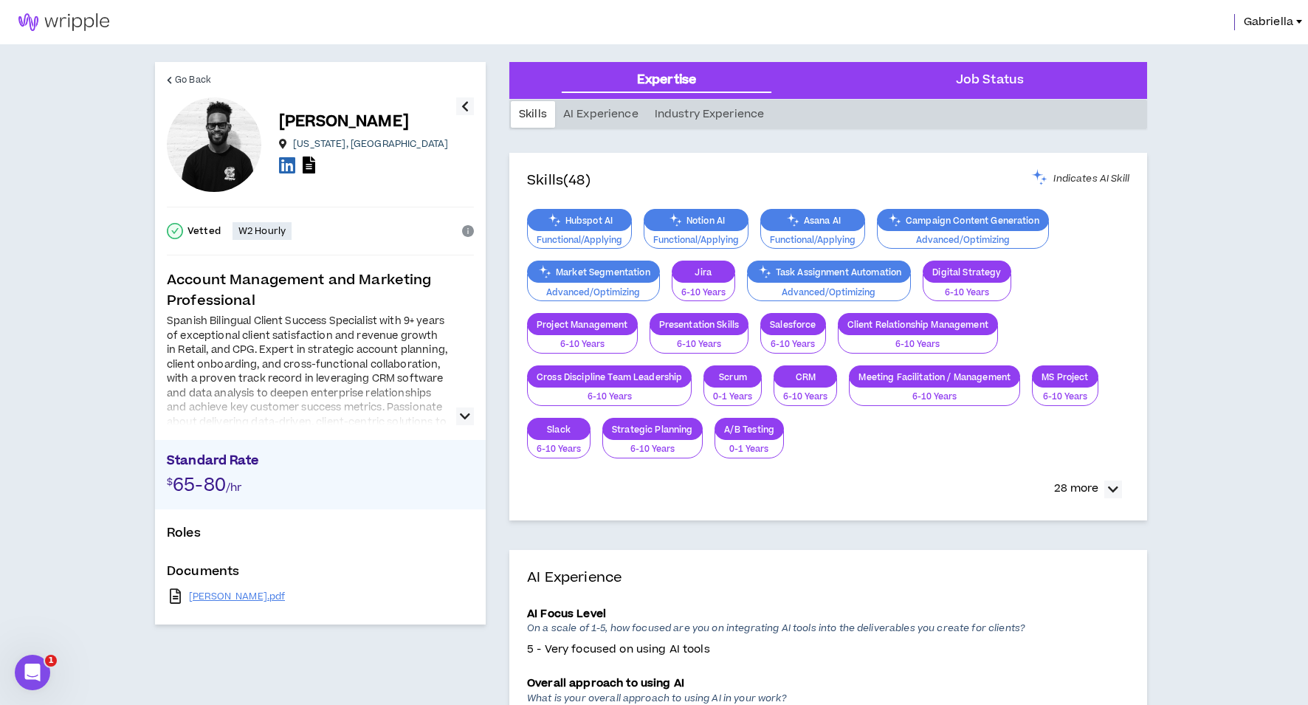
click at [463, 414] on icon "button" at bounding box center [465, 416] width 10 height 18
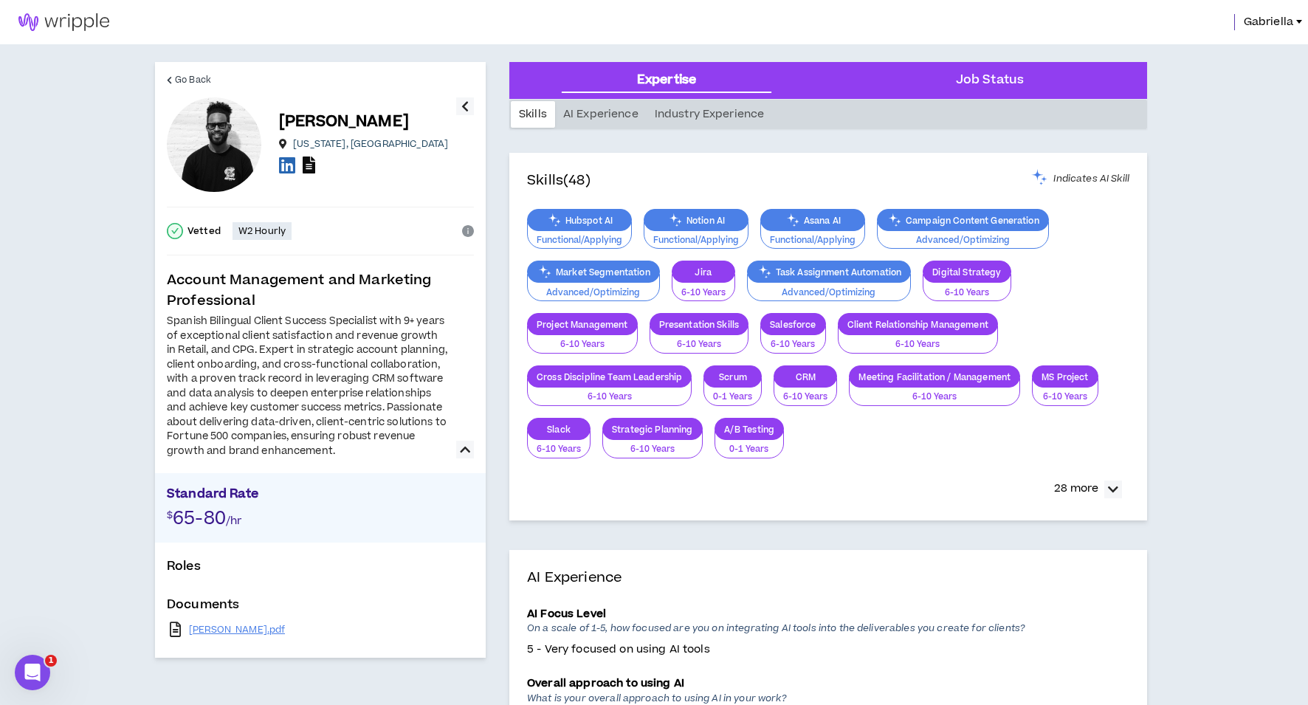
click at [312, 165] on icon at bounding box center [309, 164] width 13 height 17
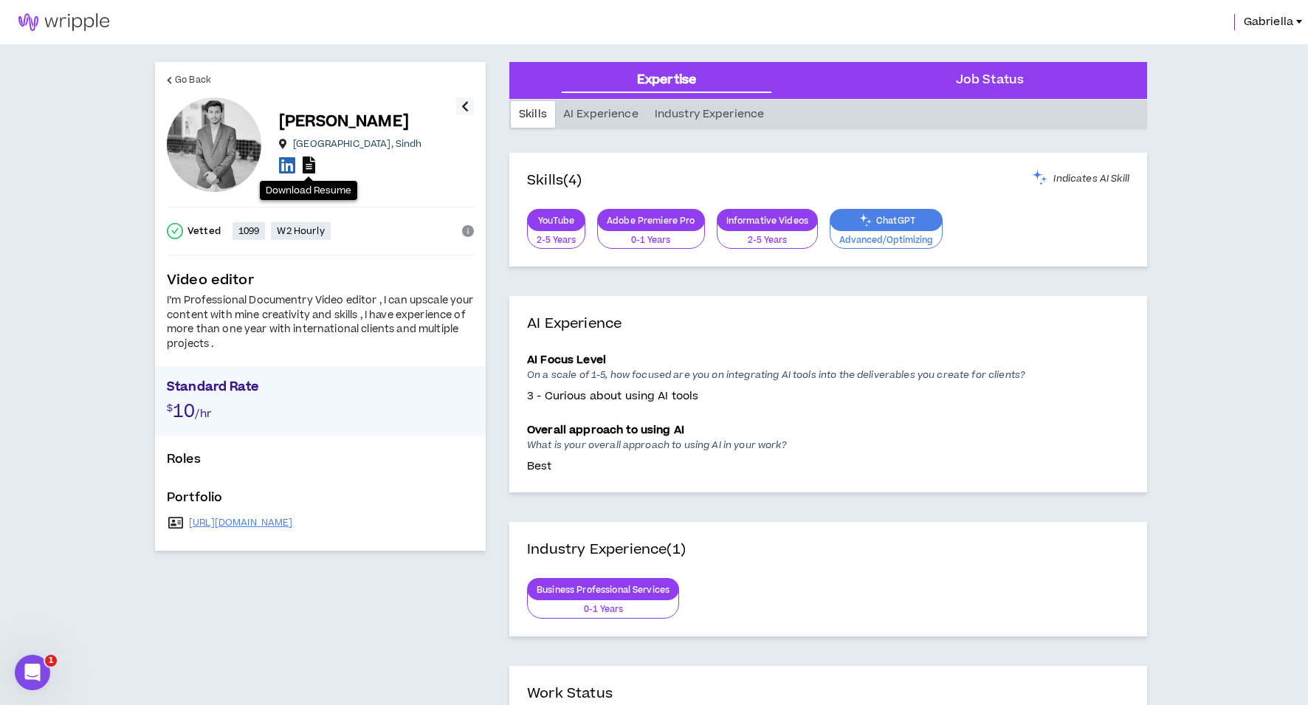
click at [308, 164] on icon at bounding box center [309, 164] width 13 height 17
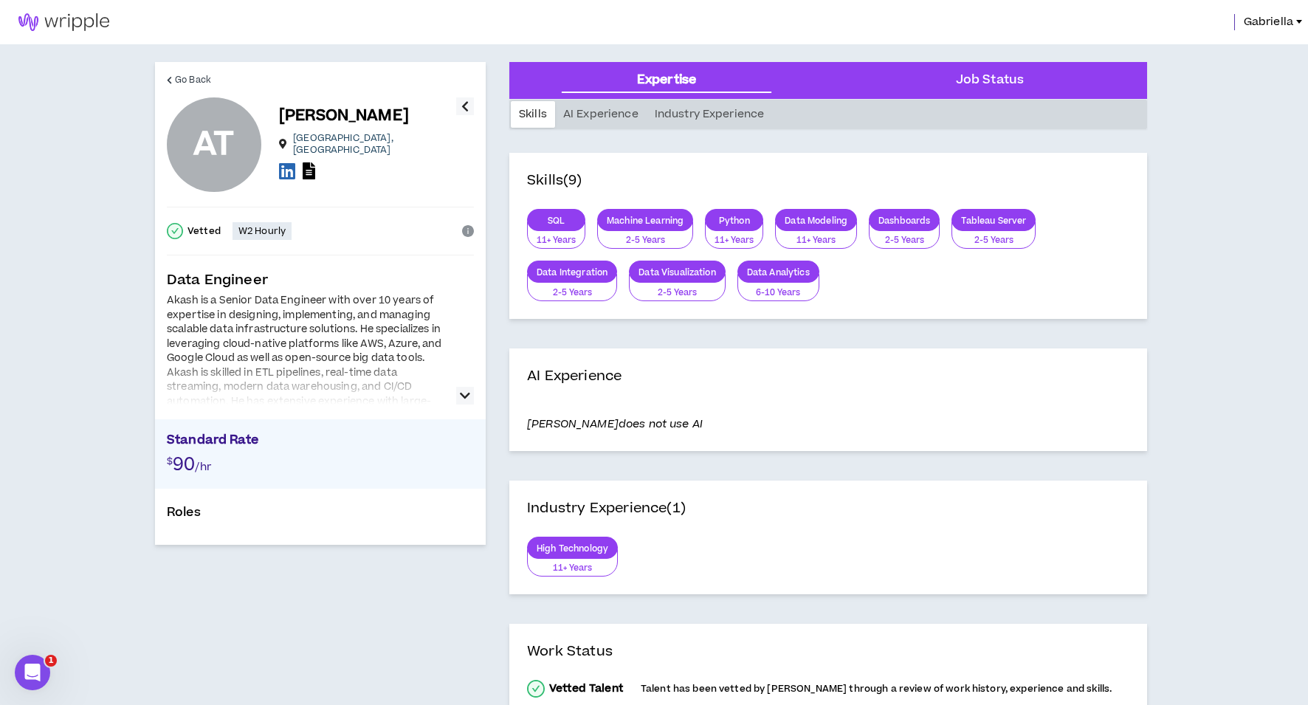
click at [464, 396] on icon "button" at bounding box center [465, 396] width 10 height 18
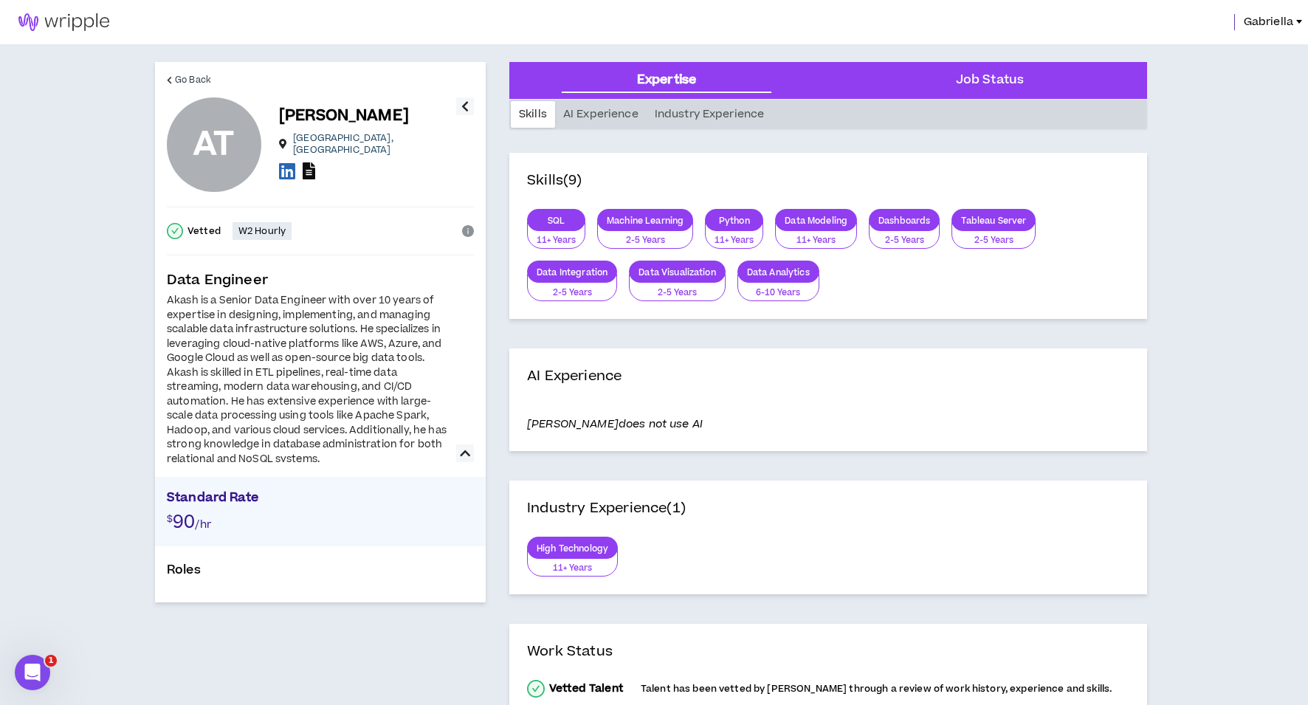
click at [314, 162] on icon at bounding box center [309, 170] width 13 height 17
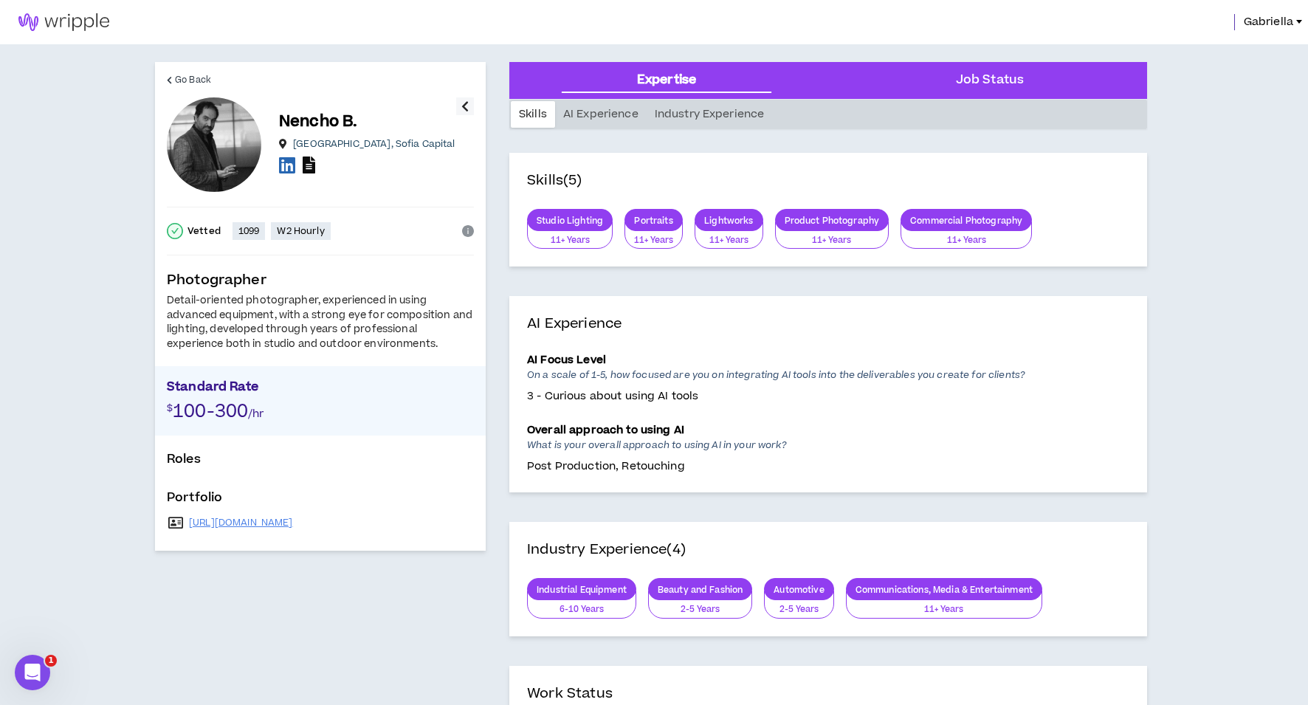
click at [304, 169] on icon at bounding box center [309, 164] width 13 height 17
click at [232, 522] on link "[URL][DOMAIN_NAME]" at bounding box center [241, 523] width 104 height 12
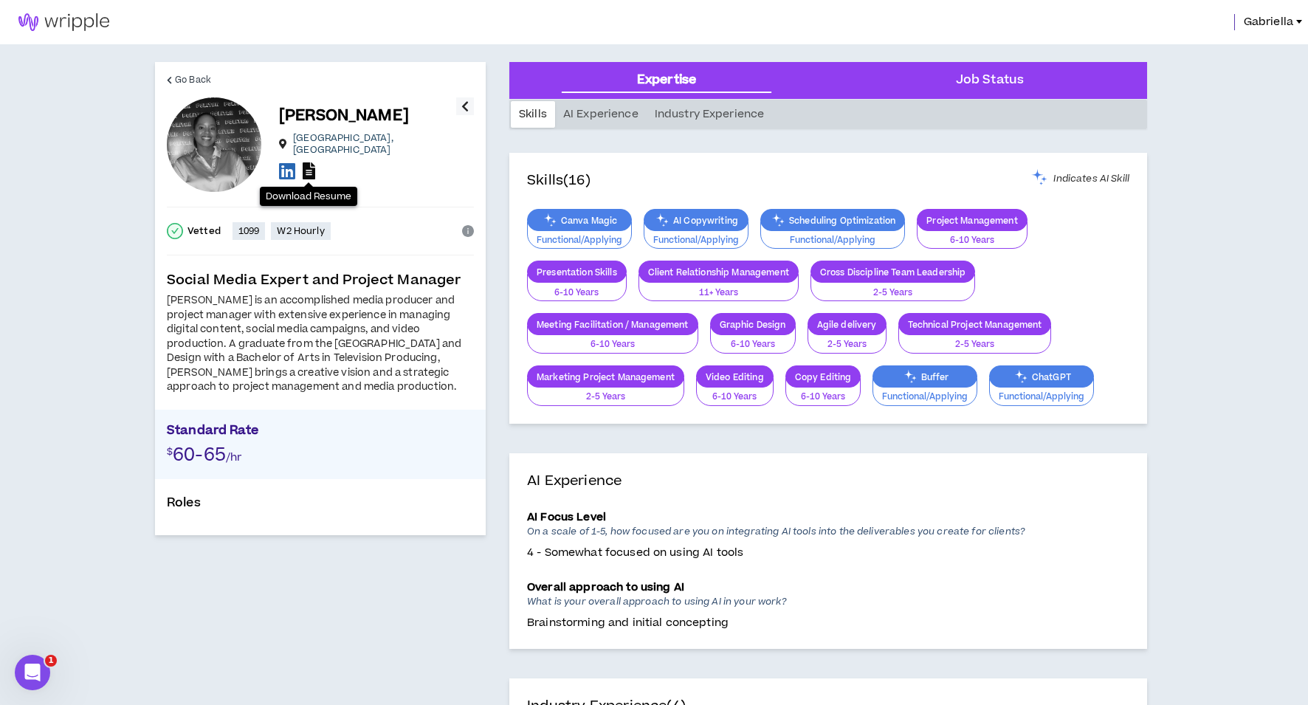
click at [305, 166] on icon at bounding box center [309, 170] width 13 height 17
click at [289, 168] on icon at bounding box center [287, 171] width 16 height 18
